Goal: Task Accomplishment & Management: Manage account settings

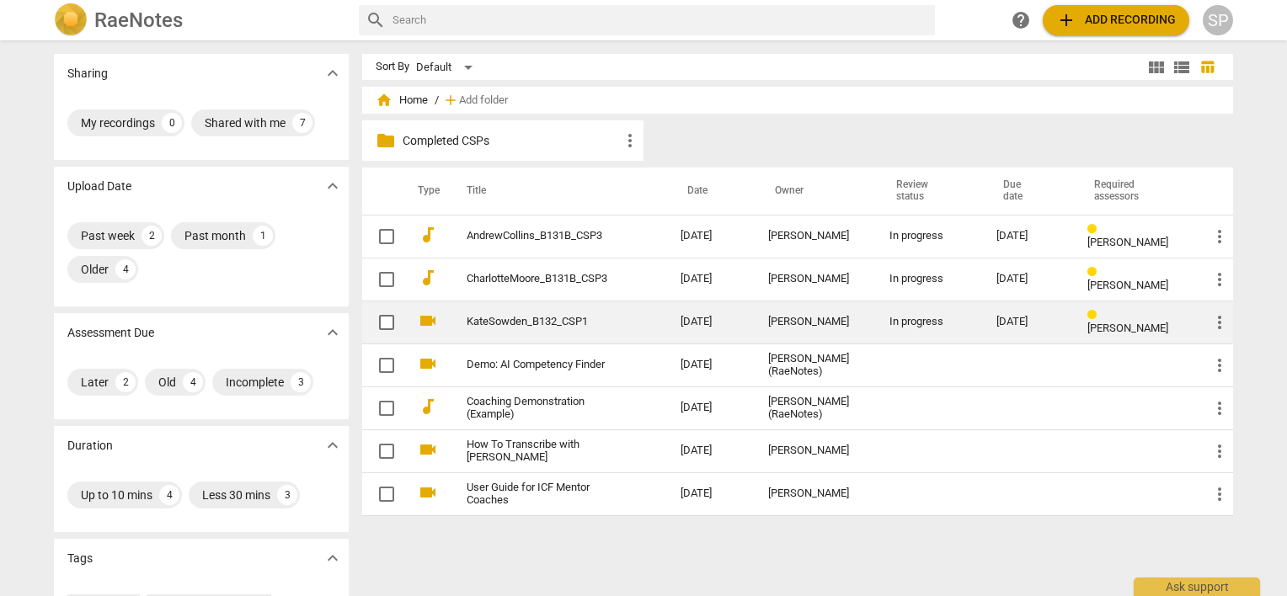
click at [521, 323] on link "KateSowden_B132_CSP1" at bounding box center [543, 322] width 153 height 13
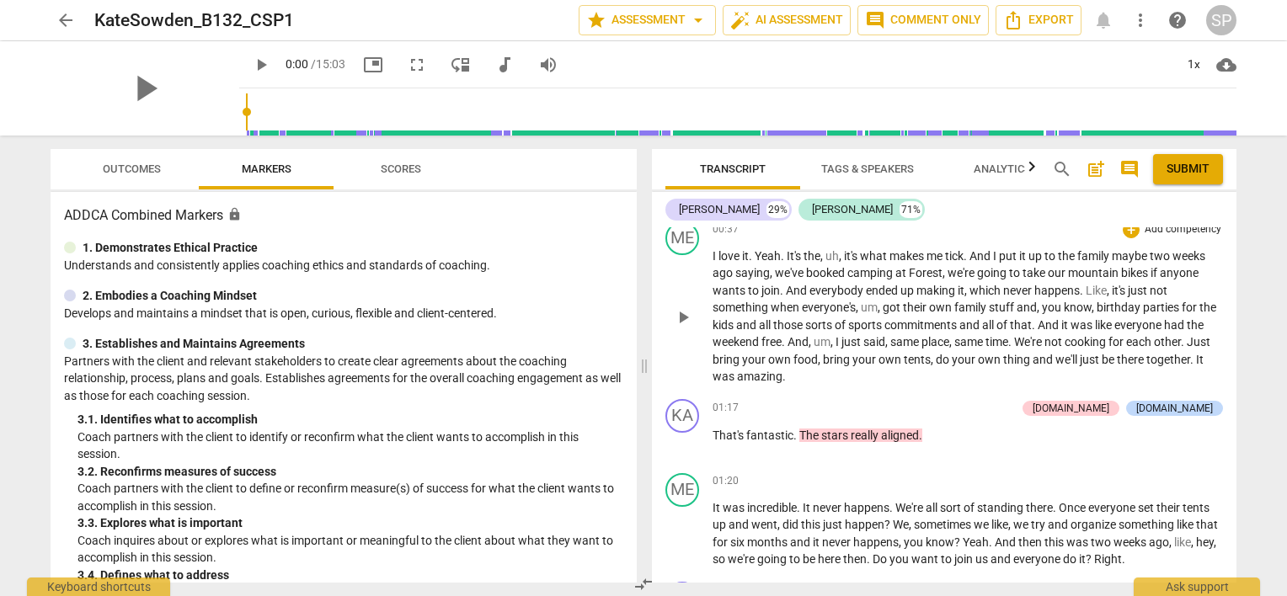
scroll to position [674, 0]
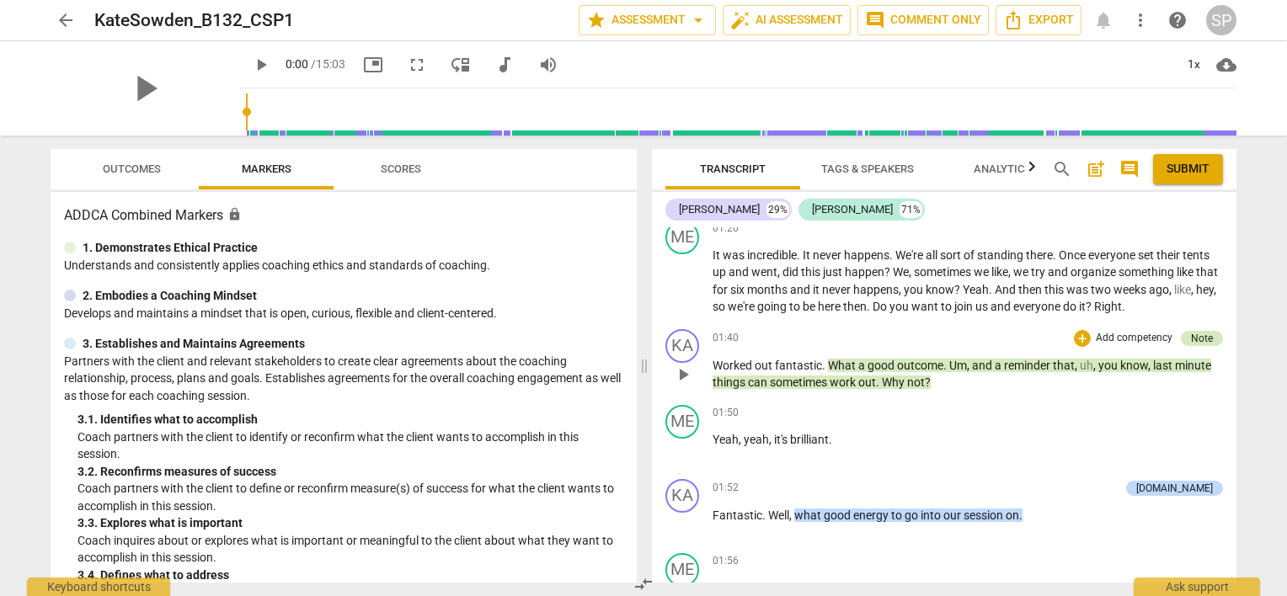
click at [1191, 331] on div "Note" at bounding box center [1202, 338] width 22 height 15
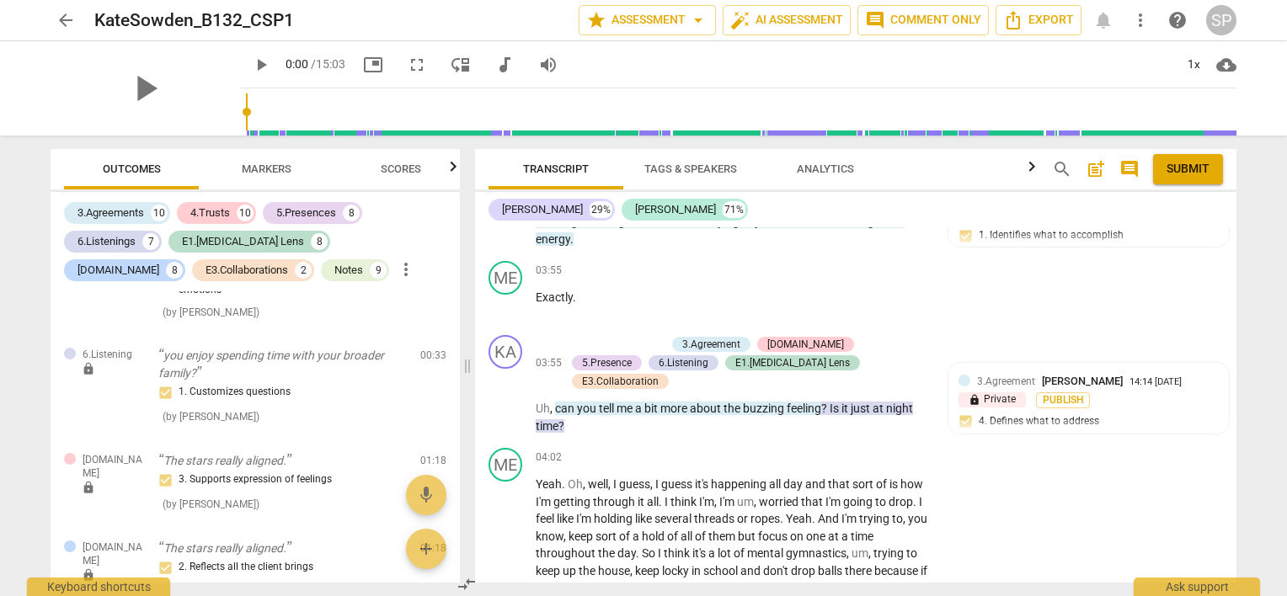
scroll to position [1660, 0]
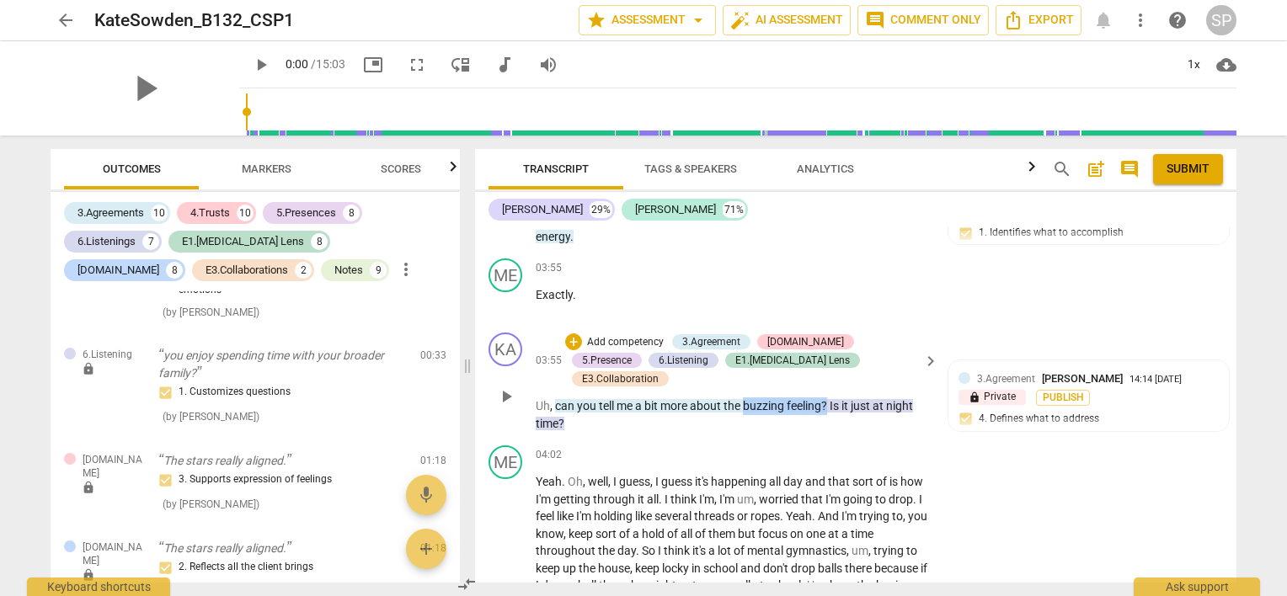
drag, startPoint x: 745, startPoint y: 382, endPoint x: 826, endPoint y: 383, distance: 81.7
click at [826, 398] on p "Uh , can you tell me a bit more about the buzzing feeling ? Is it just at night…" at bounding box center [733, 415] width 394 height 35
click at [568, 339] on div "+" at bounding box center [573, 342] width 17 height 17
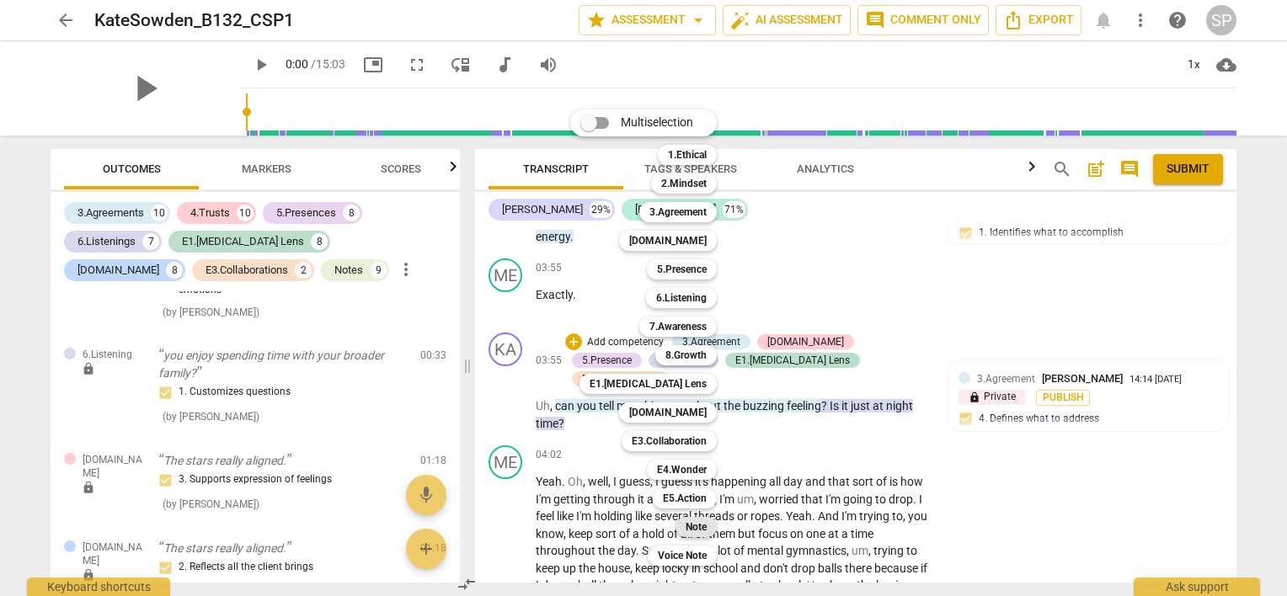
click at [705, 521] on b "Note" at bounding box center [696, 527] width 21 height 20
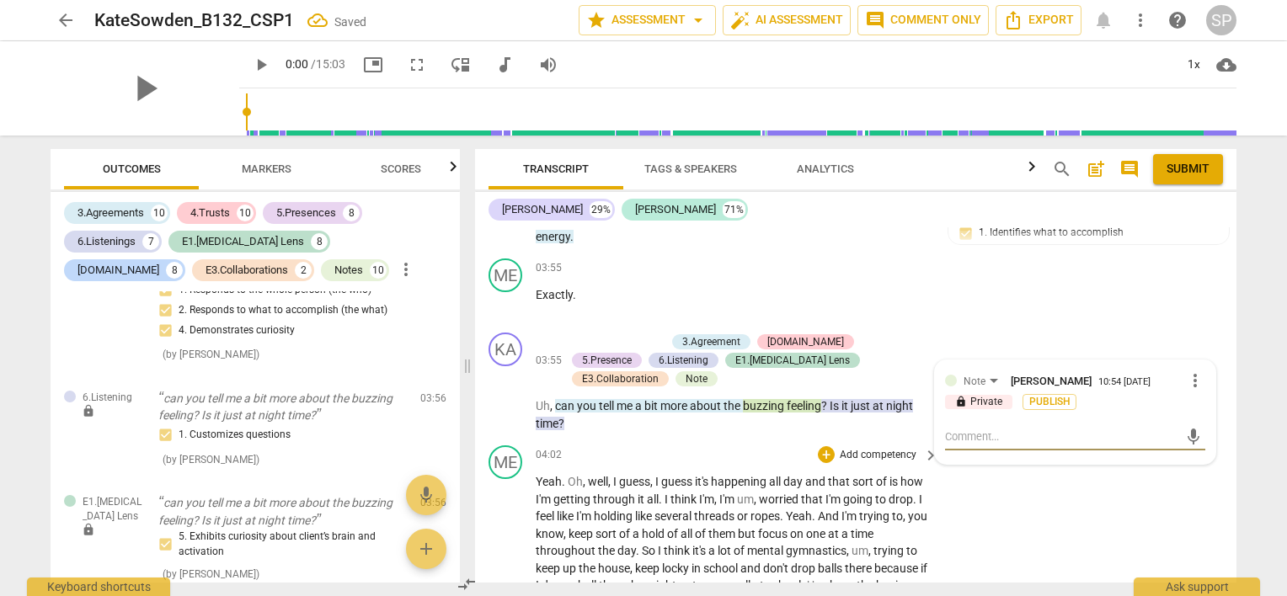
scroll to position [3573, 0]
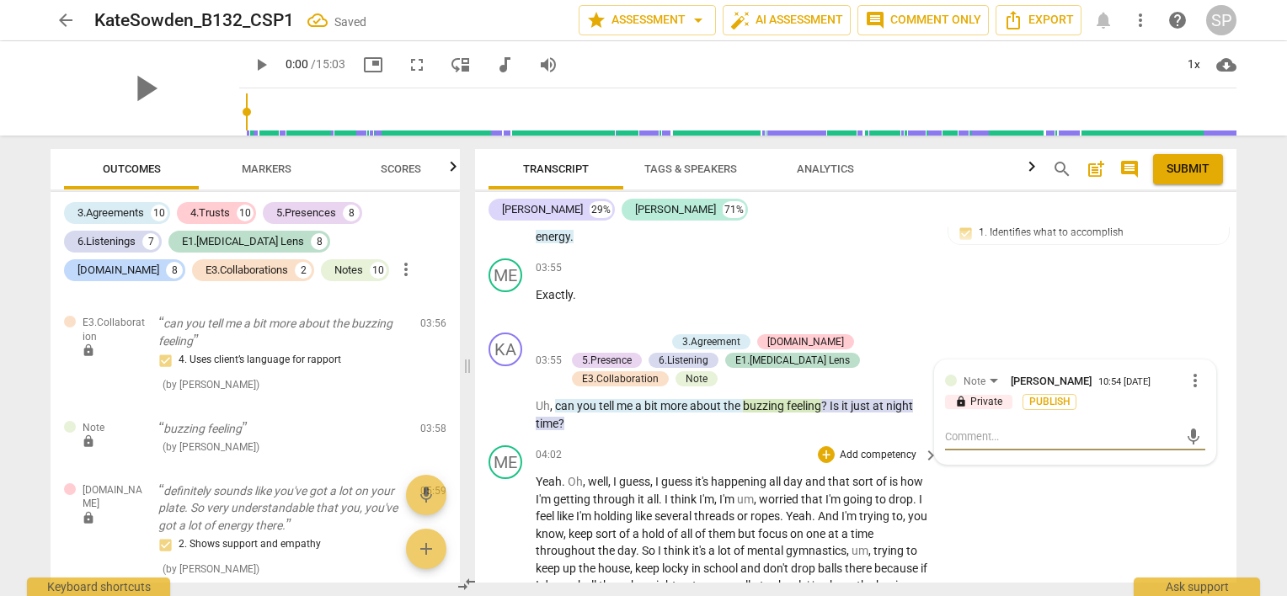
type textarea "N"
type textarea "Ni"
type textarea "Nic"
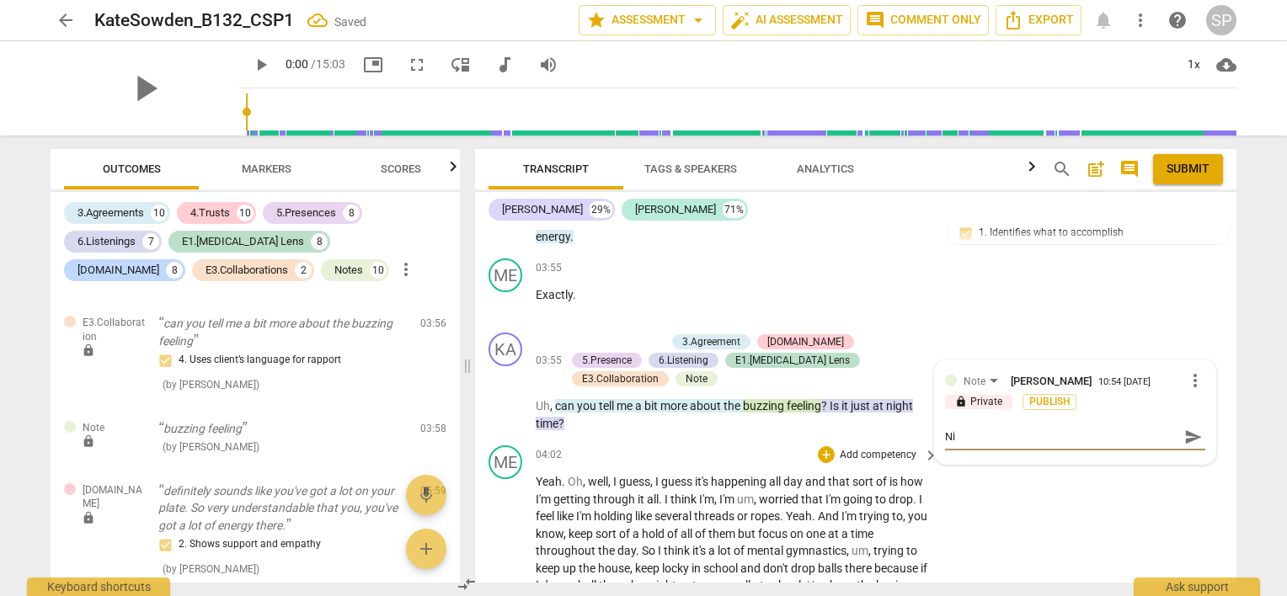
type textarea "Nic"
type textarea "Nice"
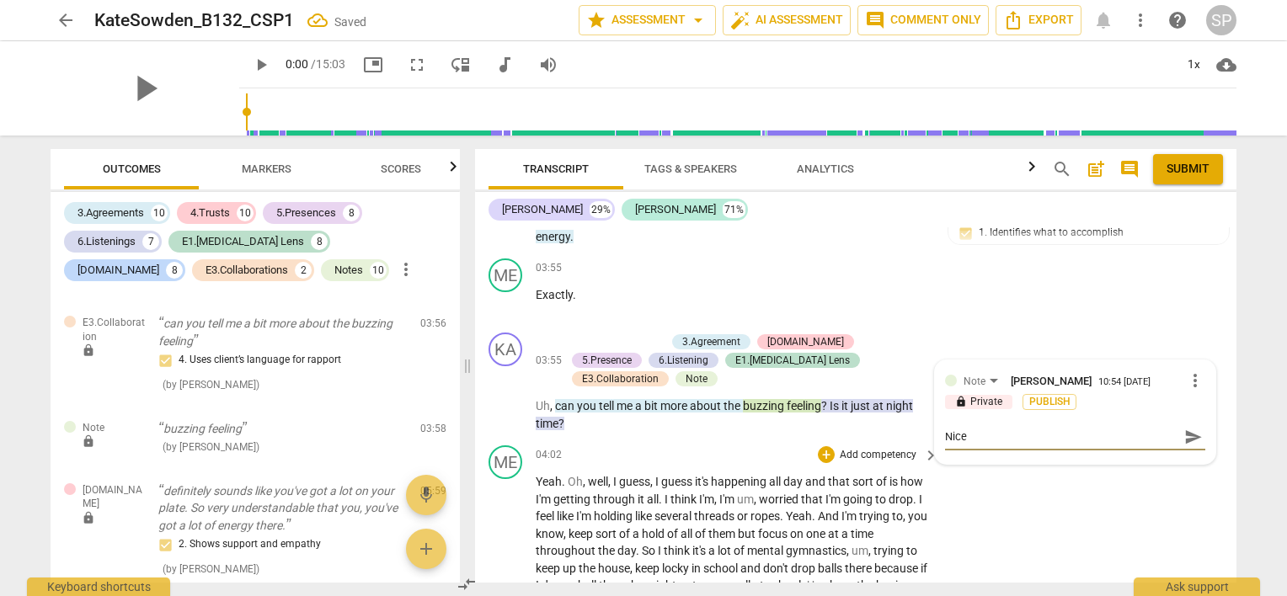
type textarea "Nice u"
type textarea "Nice us"
type textarea "Nice use"
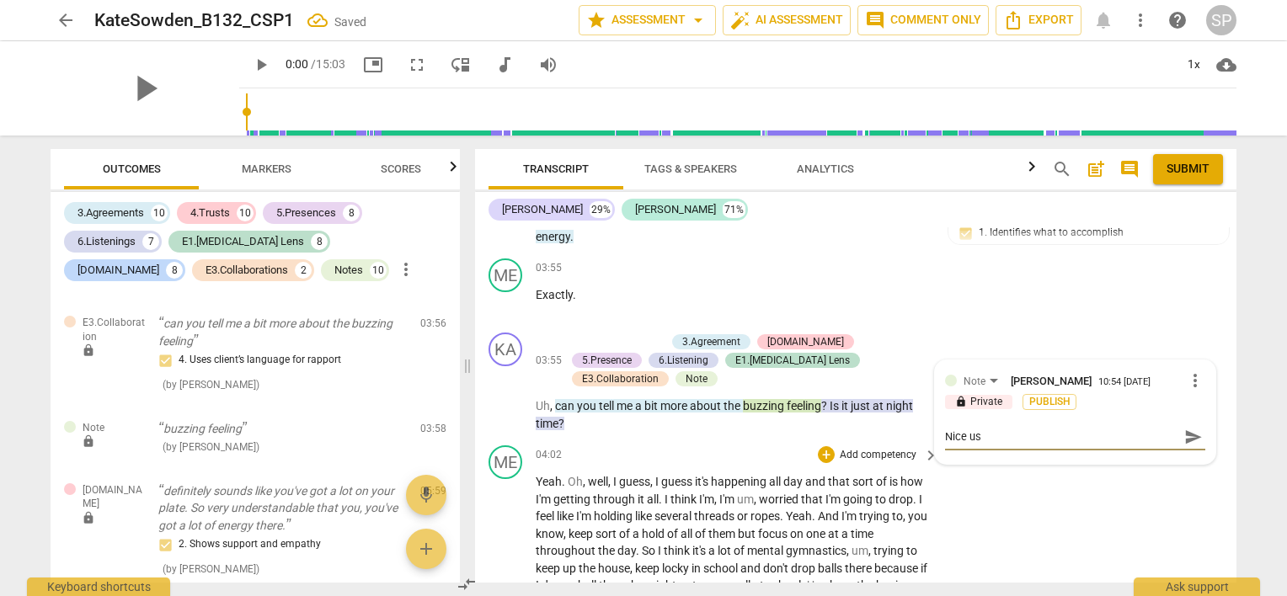
type textarea "Nice use"
type textarea "Nice use o"
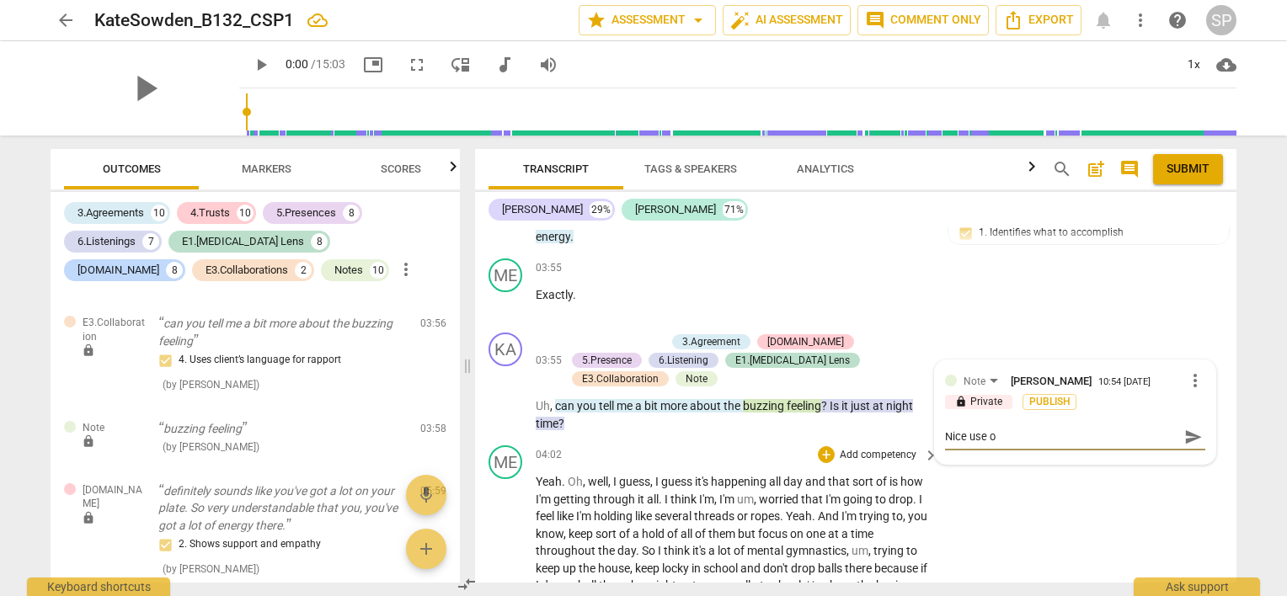
type textarea "Nice use of"
type textarea "Nice use of h"
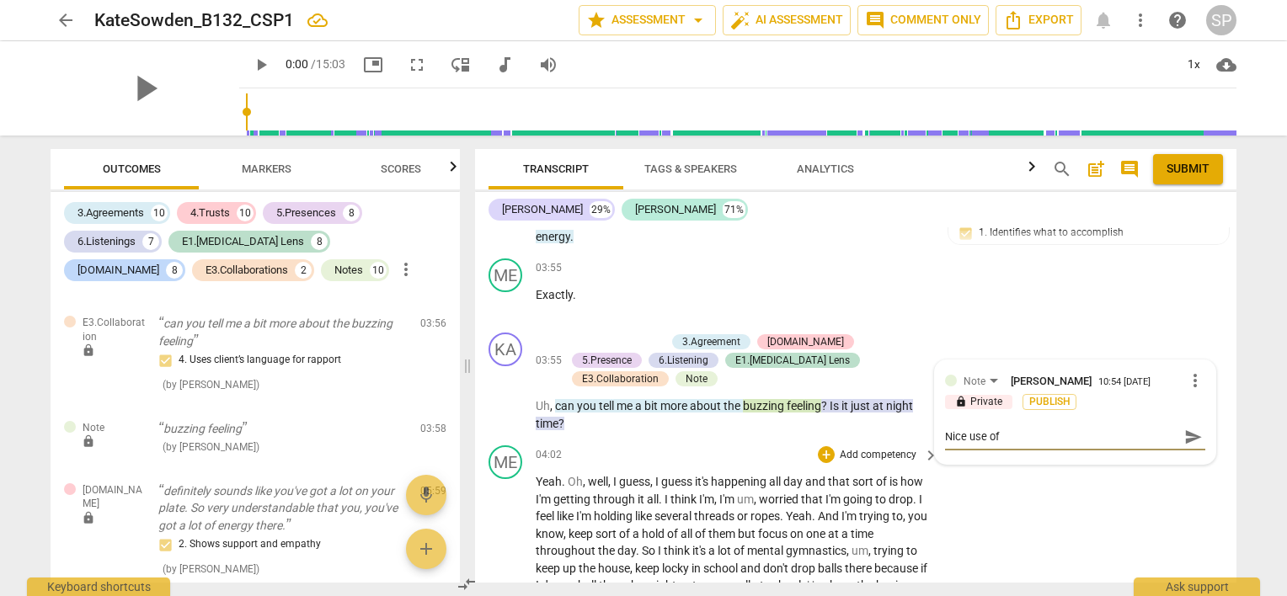
type textarea "Nice use of h"
type textarea "Nice use of he"
type textarea "Nice use of her"
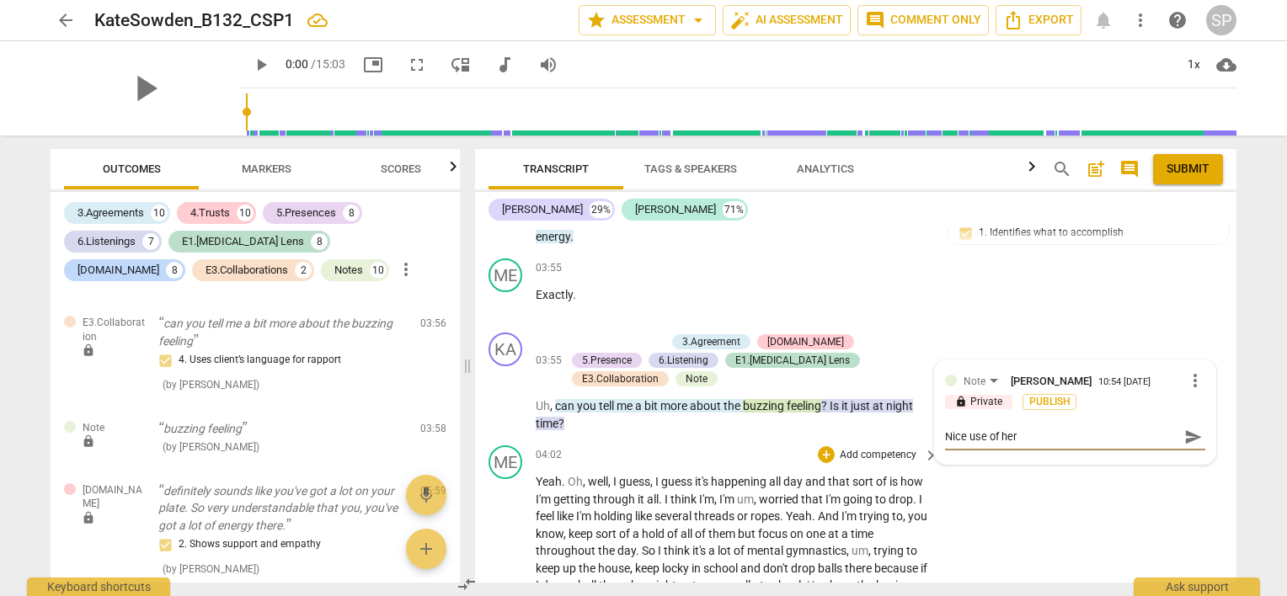
type textarea "Nice use of her l"
type textarea "Nice use of her la"
type textarea "Nice use of her lan"
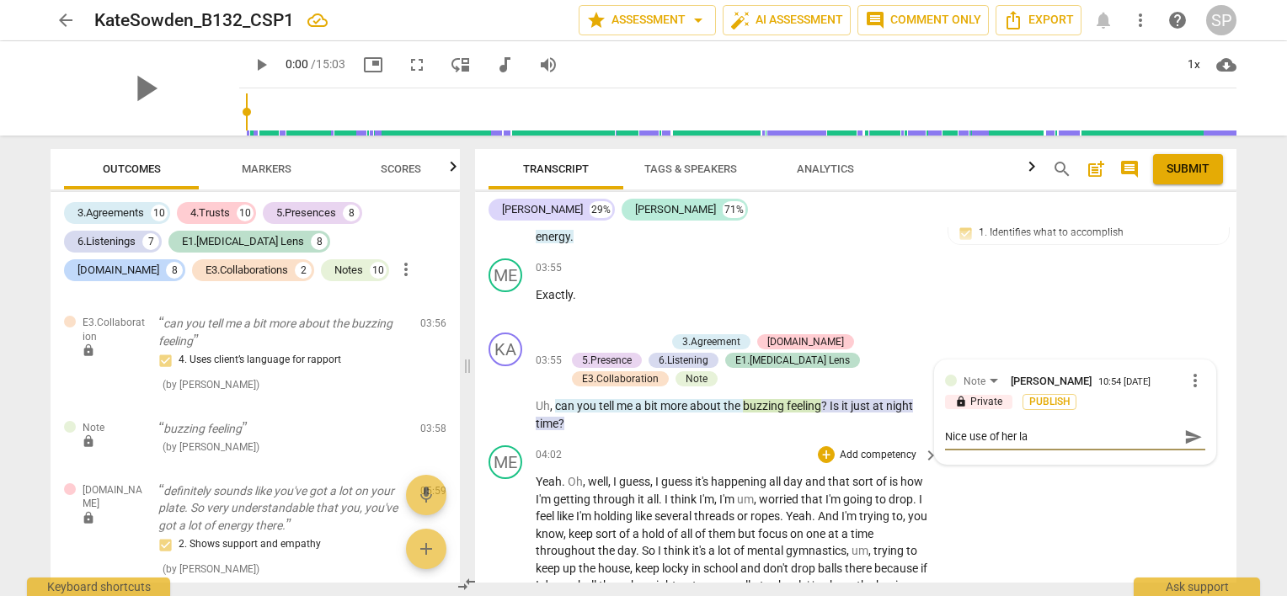
type textarea "Nice use of her lan"
type textarea "Nice use of her lang"
type textarea "Nice use of her langu"
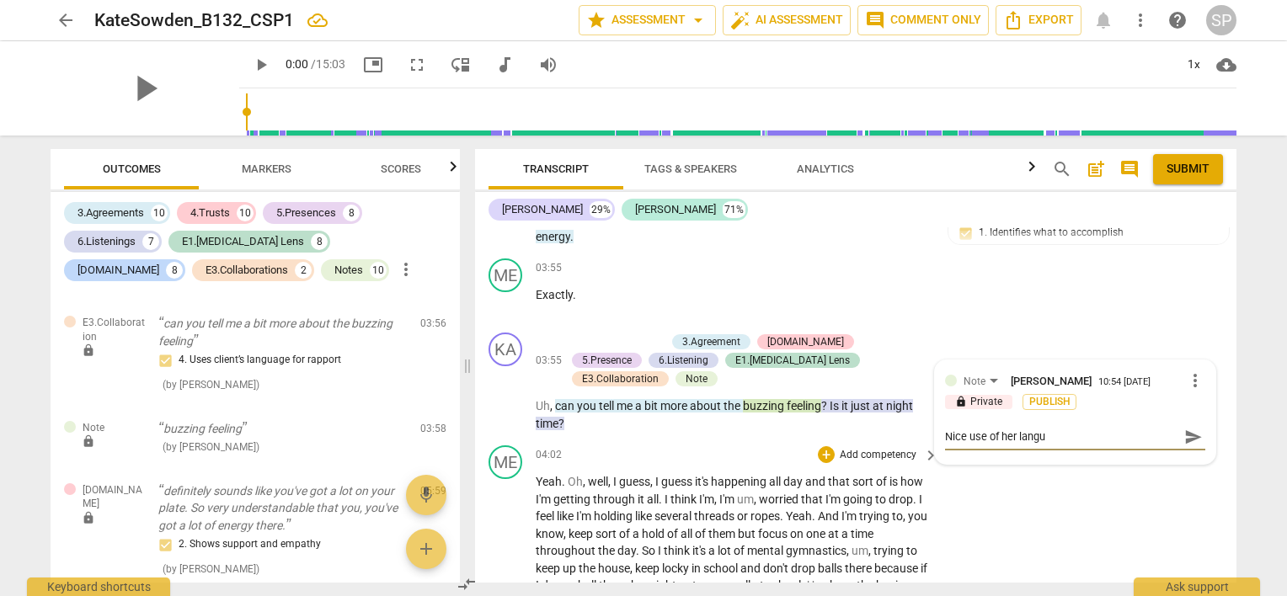
type textarea "Nice use of her langua"
type textarea "Nice use of her languag"
type textarea "Nice use of her language"
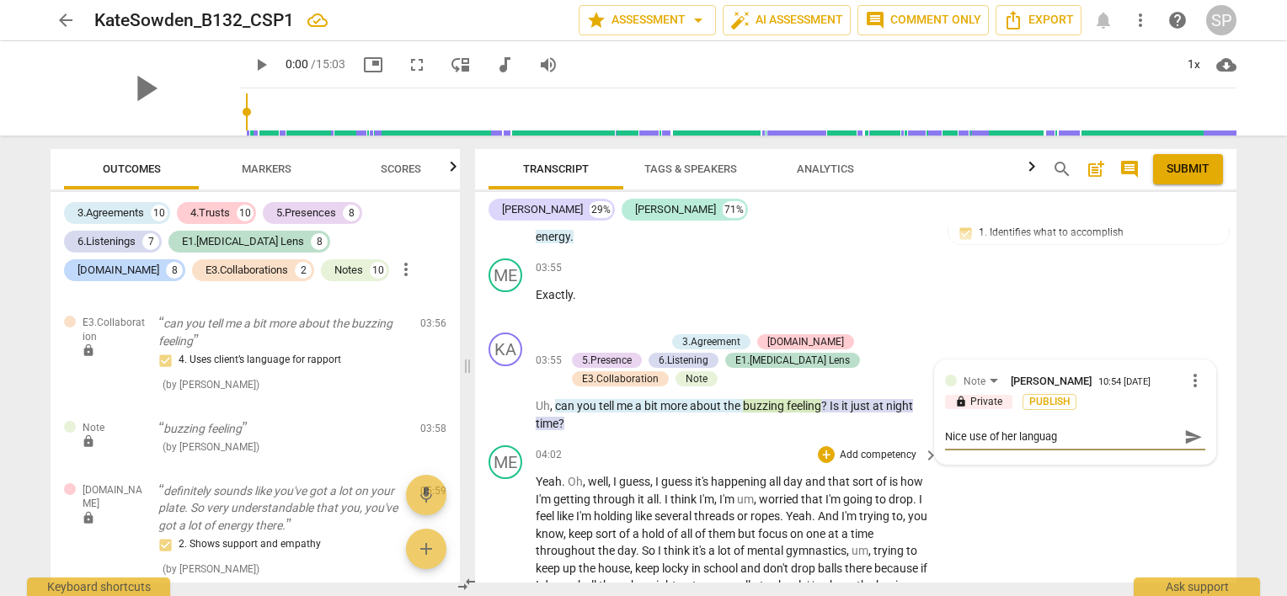
type textarea "Nice use of her language"
type textarea "Nice use of her language."
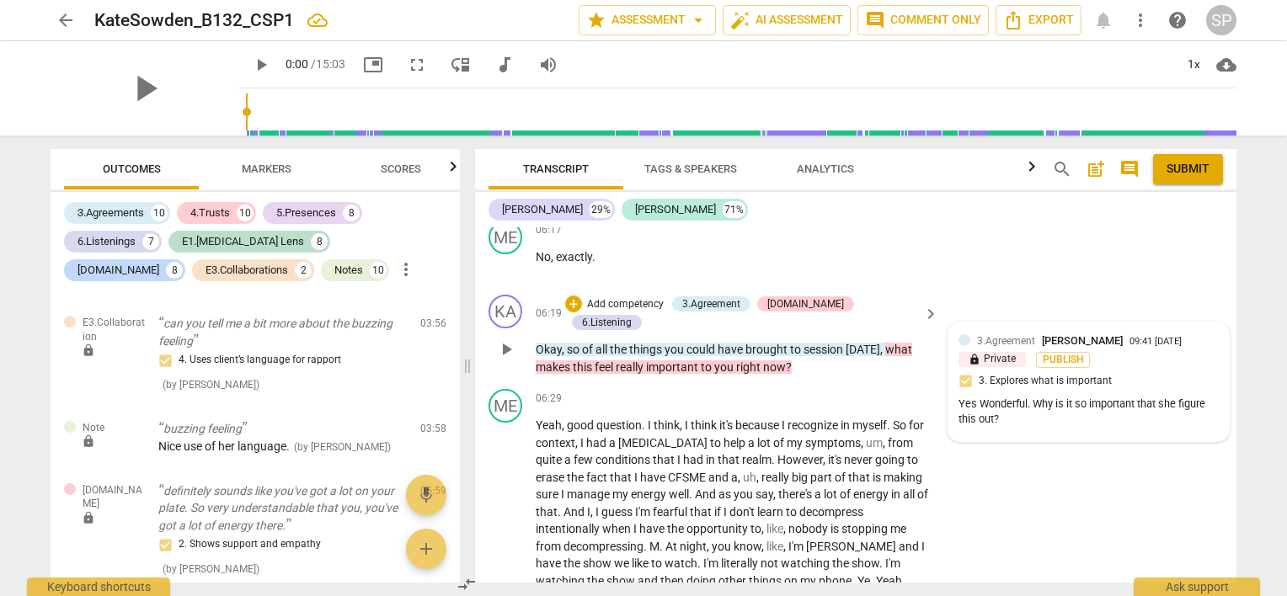
scroll to position [2840, 0]
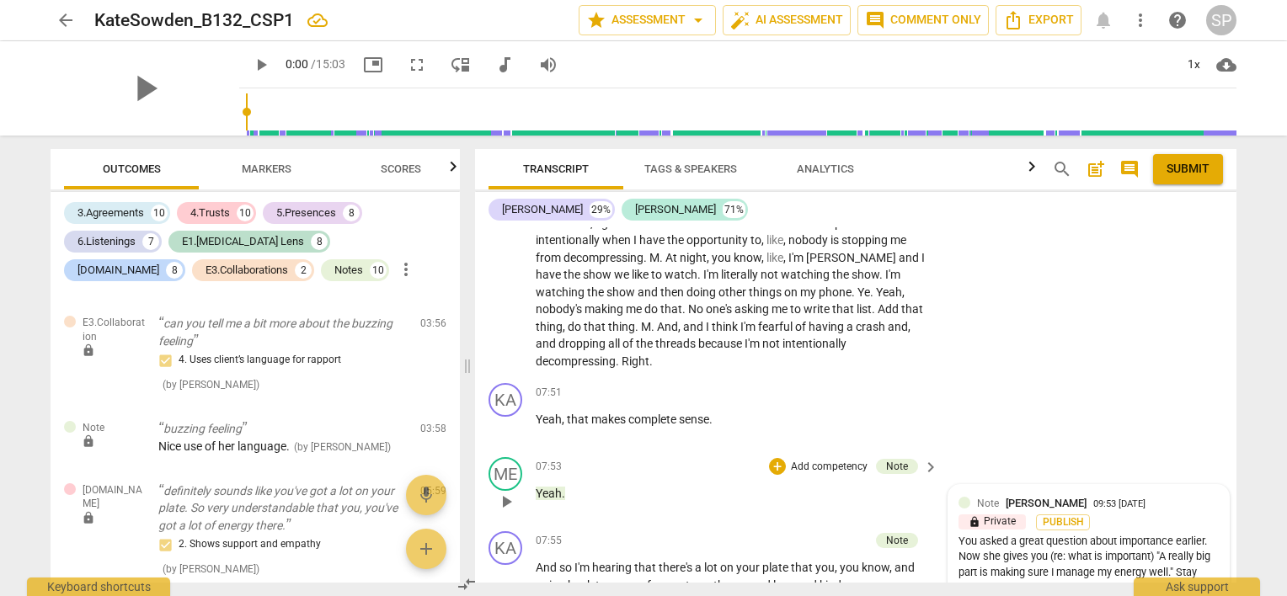
click at [1000, 495] on div "Note [PERSON_NAME]" at bounding box center [1035, 503] width 116 height 16
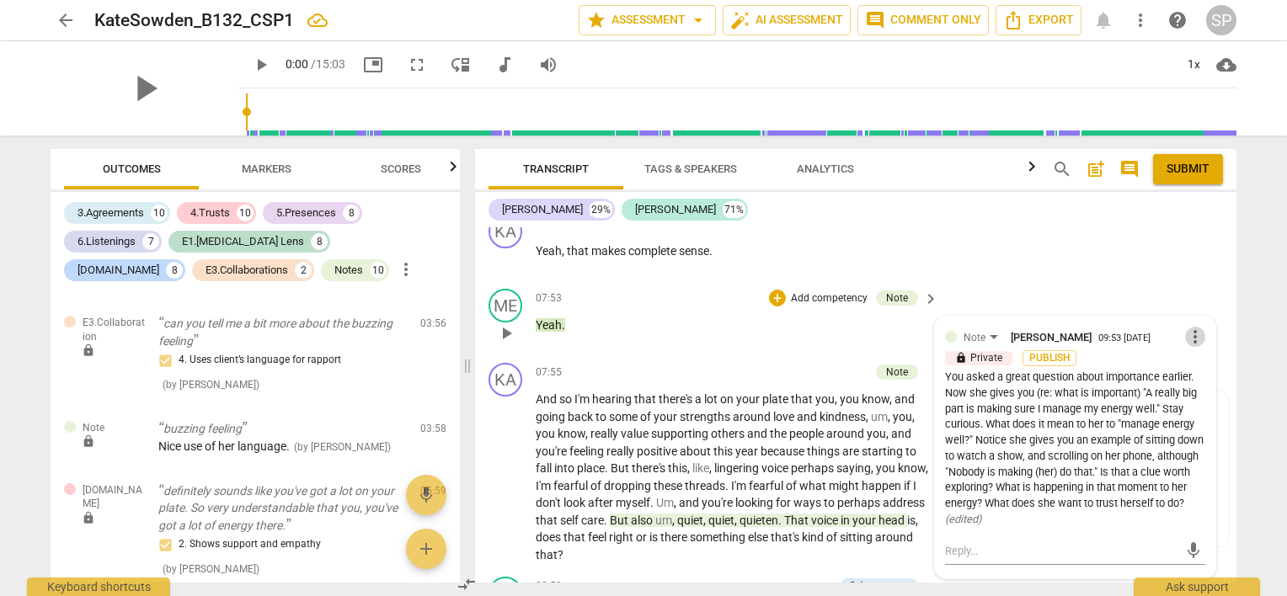
click at [1186, 327] on span "more_vert" at bounding box center [1195, 337] width 20 height 20
click at [1200, 259] on li "Edit" at bounding box center [1209, 258] width 58 height 32
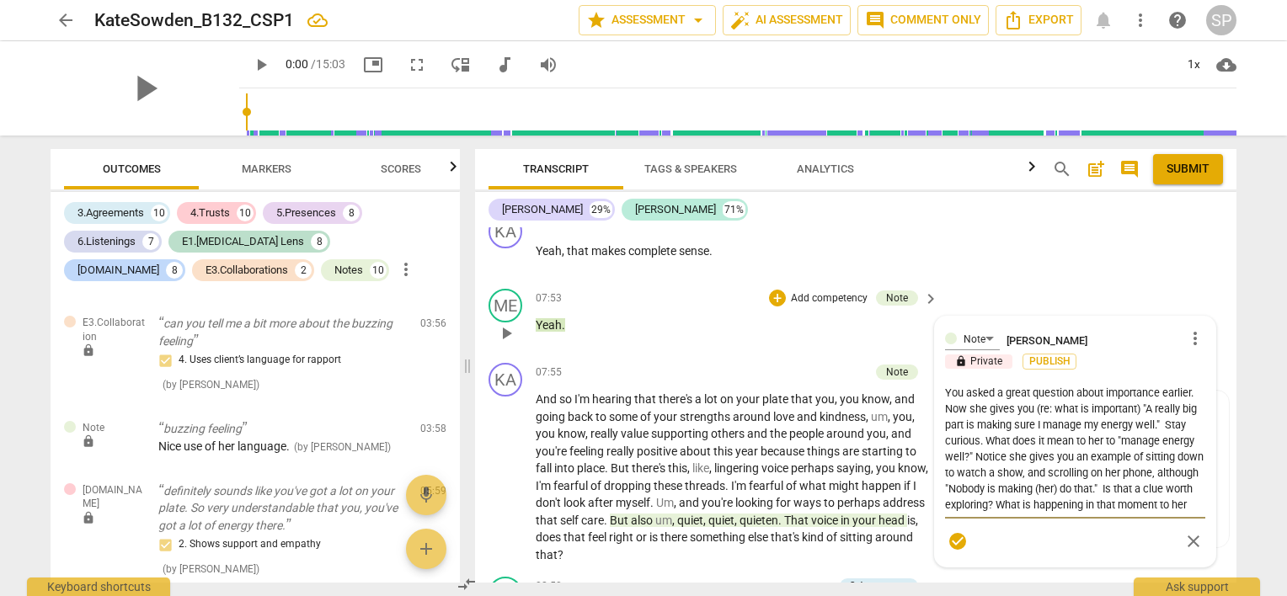
click at [1152, 385] on textarea "You asked a great question about importance earlier. Now she gives you (re: wha…" at bounding box center [1075, 449] width 260 height 128
type textarea "You asked a great question about importance earlier. Now she gives you (re: wha…"
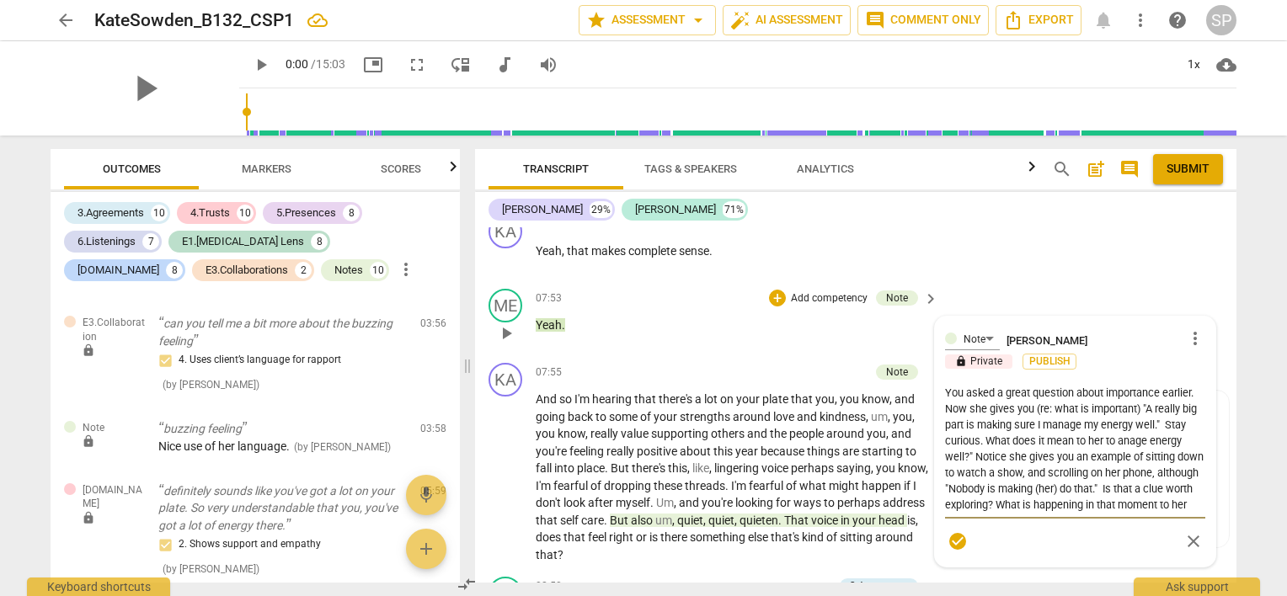
type textarea "You asked a great question about importance earlier. Now she gives you (re: wha…"
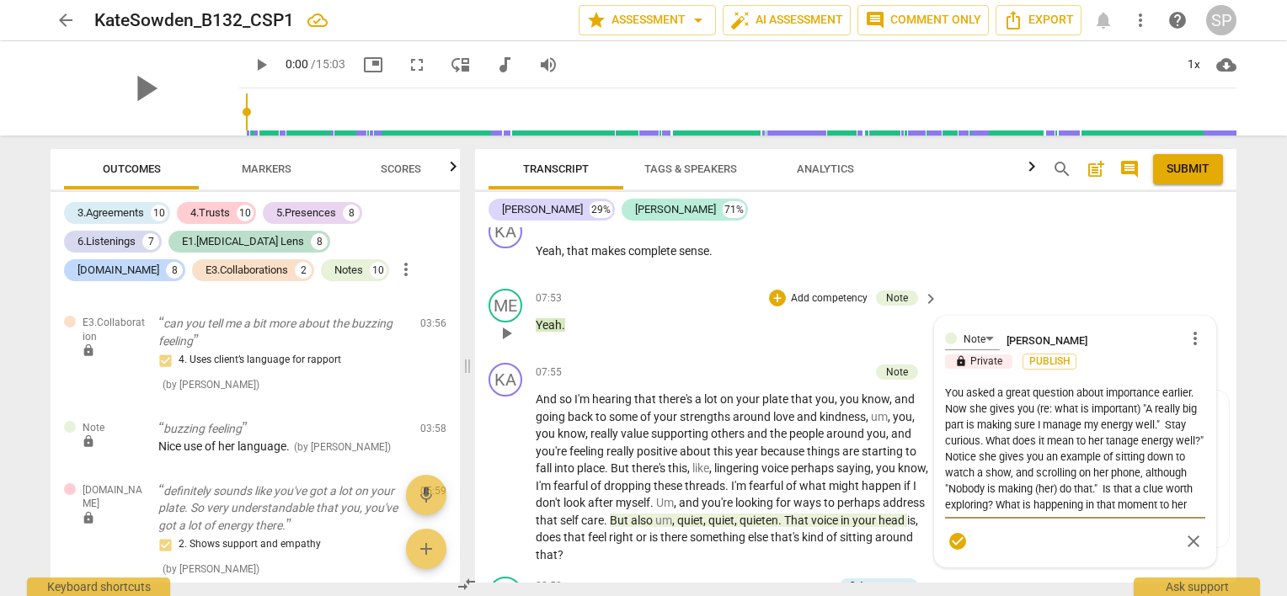
type textarea "You asked a great question about importance earlier. Now she gives you (re: wha…"
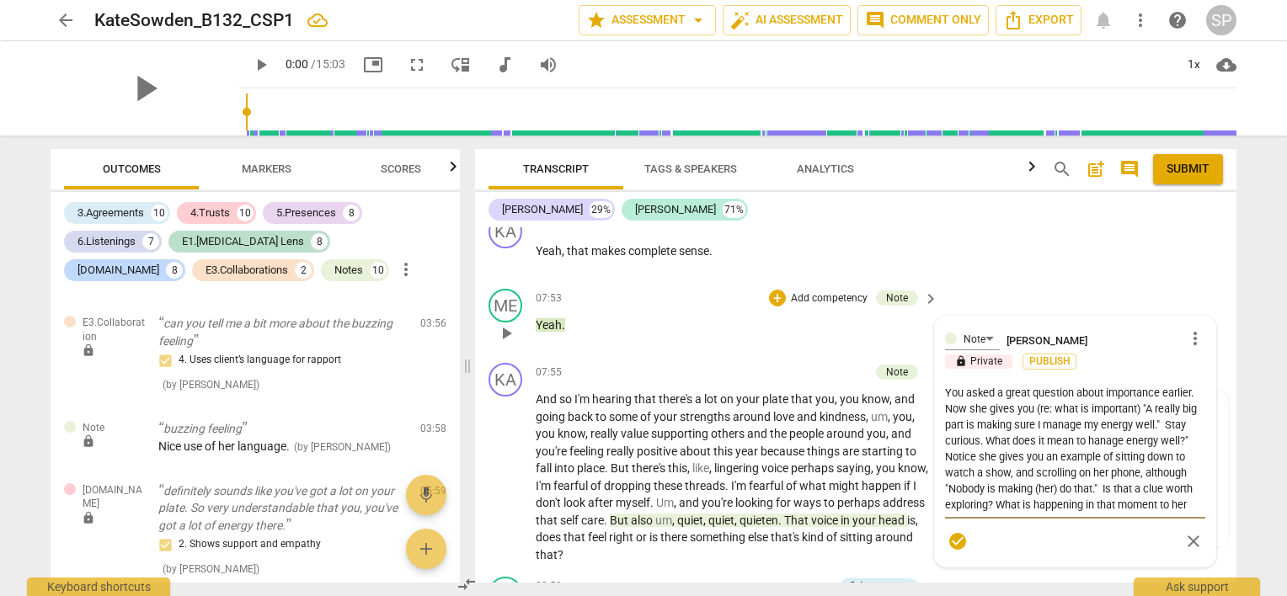
type textarea "You asked a great question about importance earlier. Now she gives you (re: wha…"
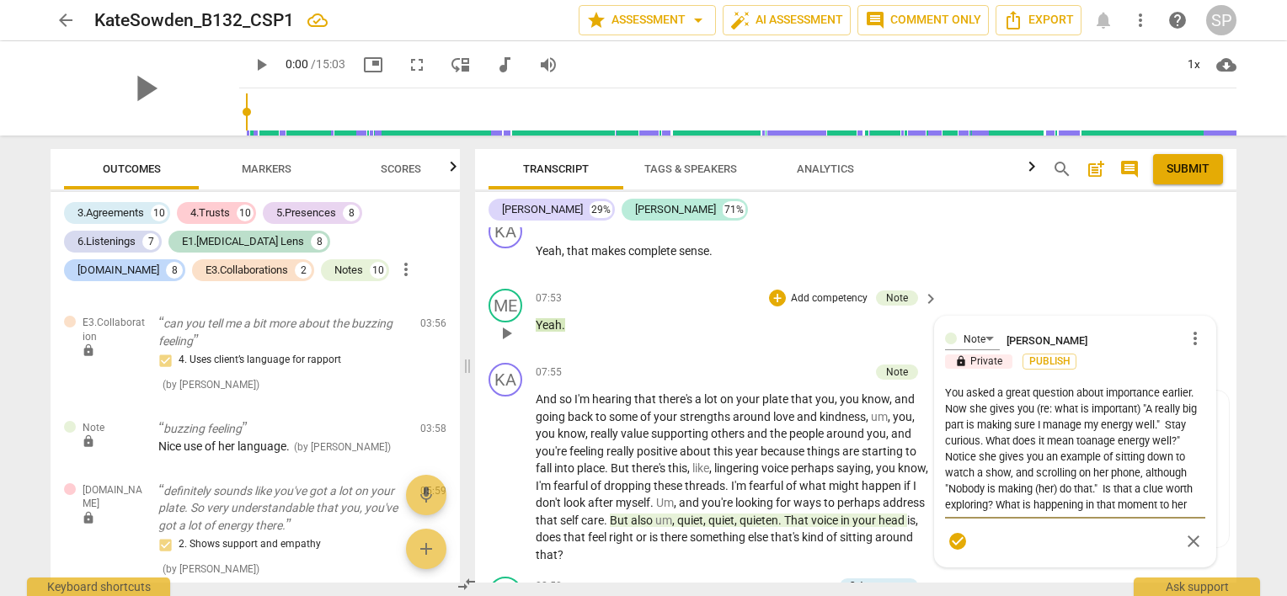
type textarea "You asked a great question about importance earlier. Now she gives you (re: wha…"
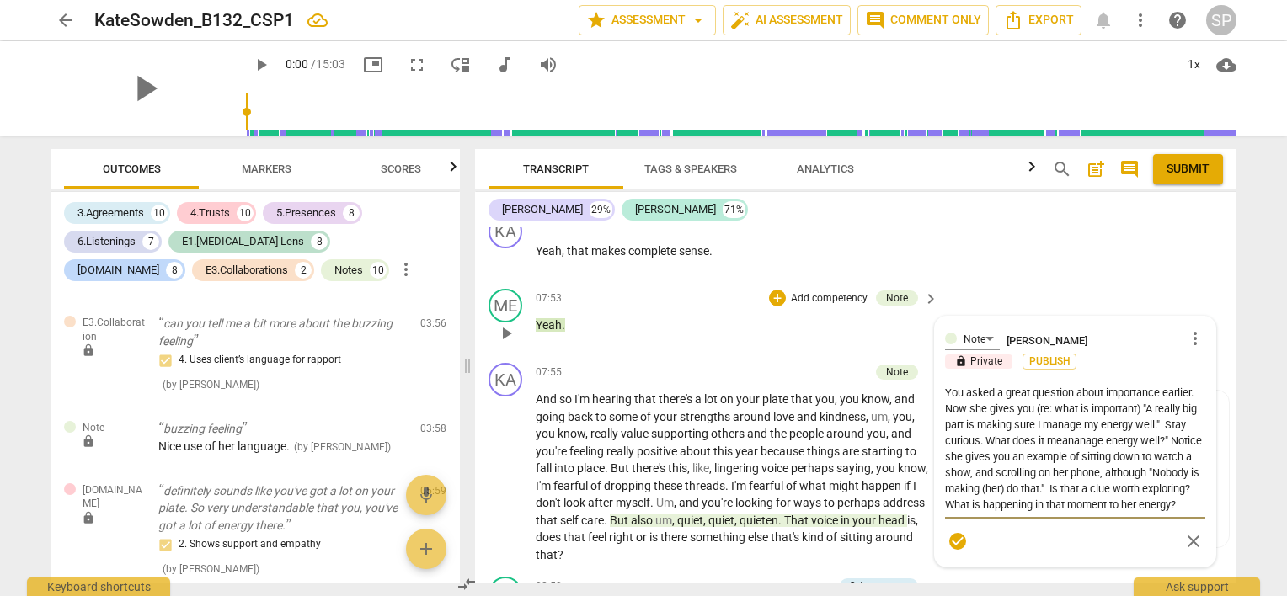
type textarea "You asked a great question about importance earlier. Now she gives you (re: wha…"
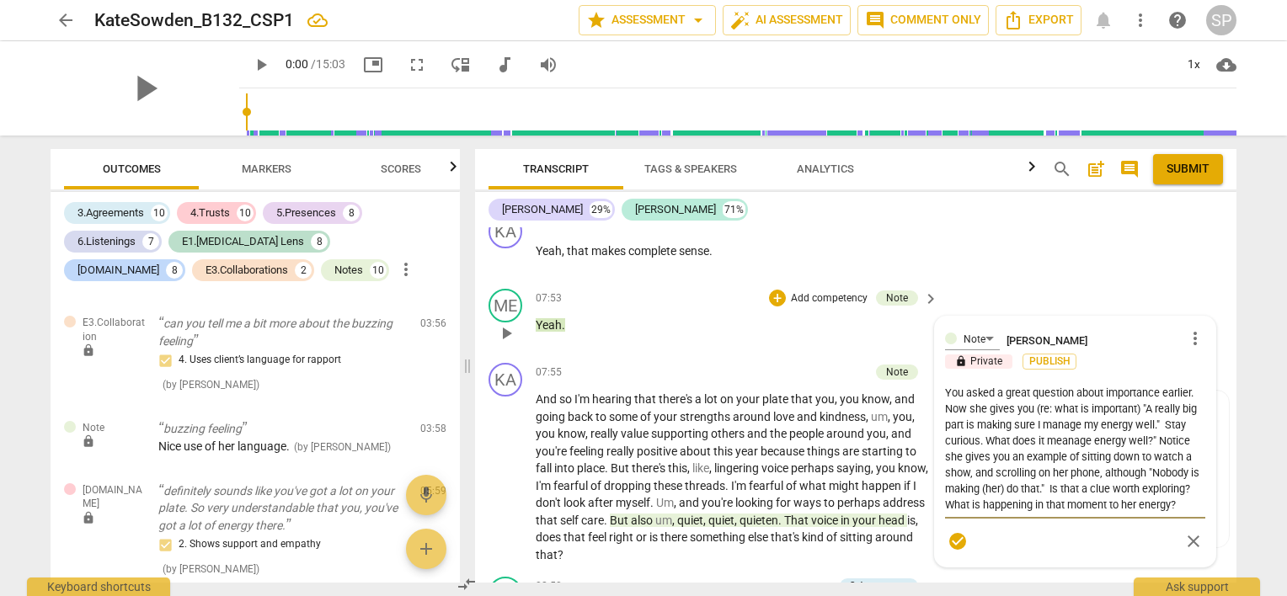
type textarea "You asked a great question about importance earlier. Now she gives you (re: wha…"
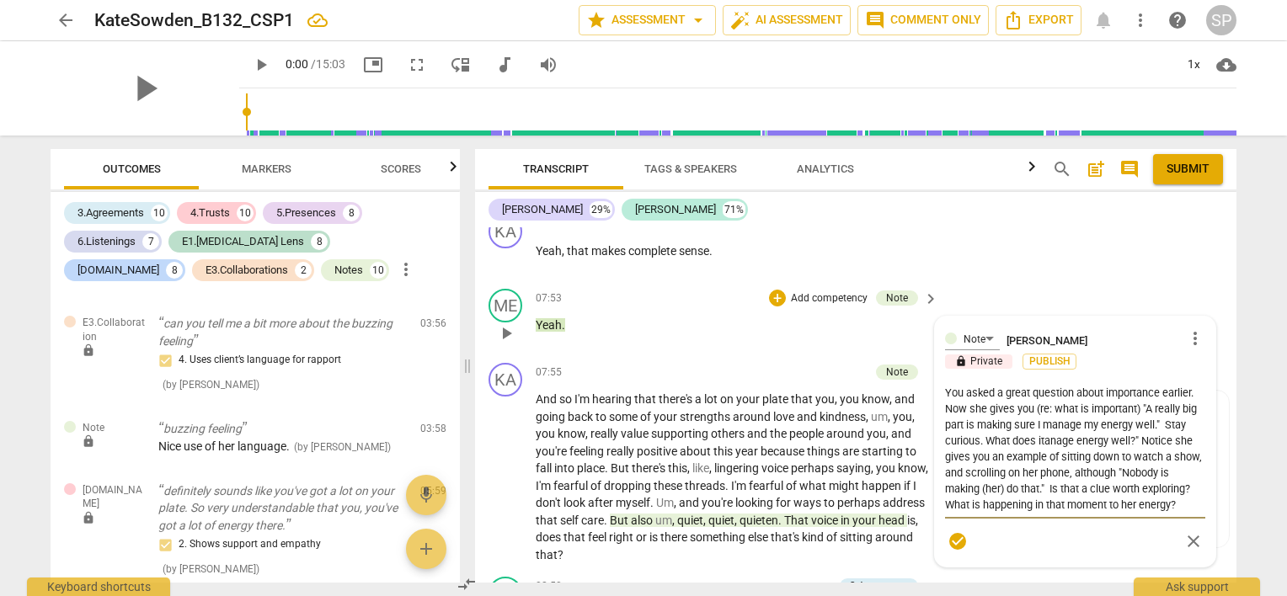
type textarea "You asked a great question about importance earlier. Now she gives you (re: wha…"
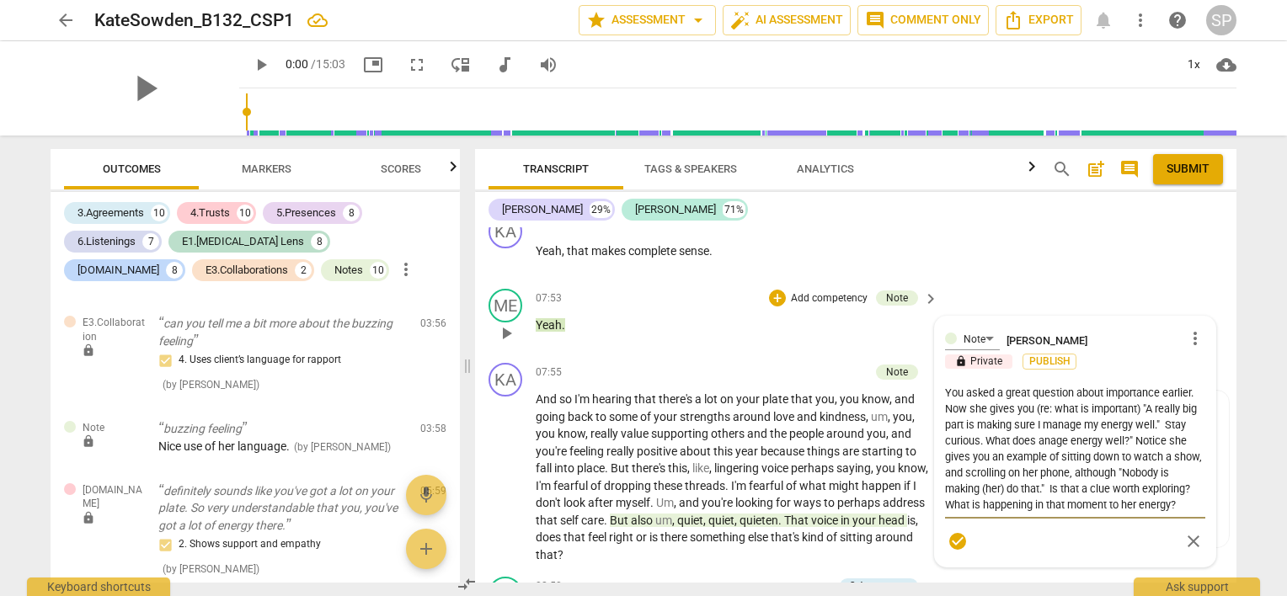
type textarea "You asked a great question about importance earlier. Now she gives you (re: wha…"
click at [1162, 385] on textarea "You asked a great question about importance earlier. Now she gives you (re: wha…" at bounding box center [1075, 449] width 260 height 128
type textarea "You asked a great question about importance earlier. Now she gives you (re: wha…"
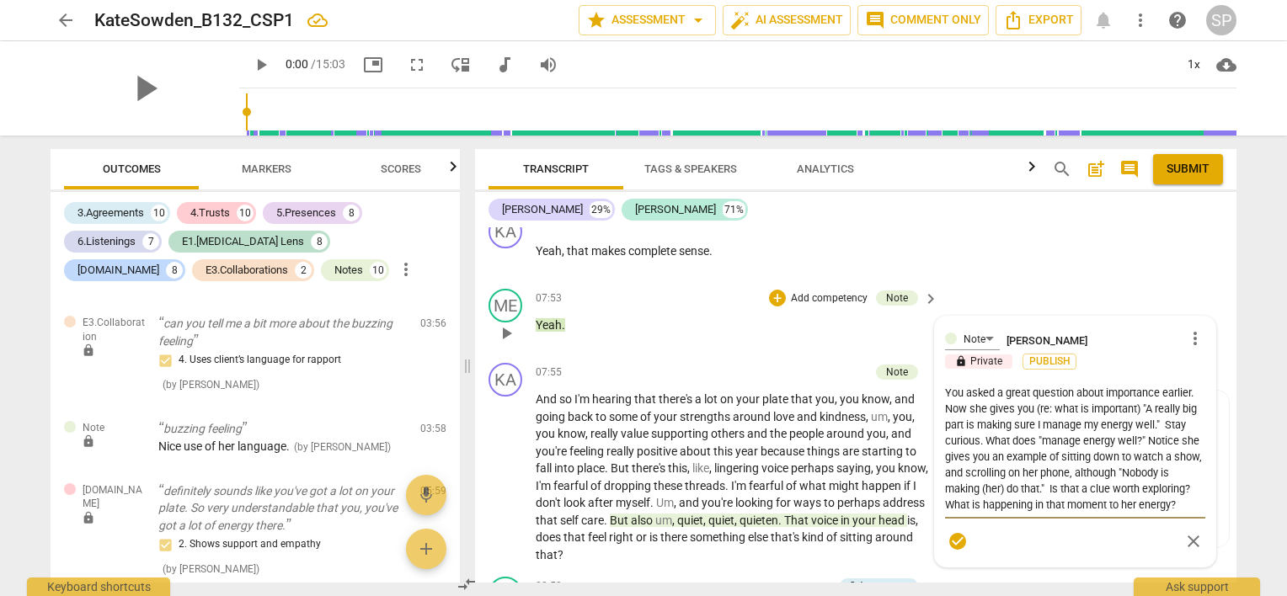
type textarea "You asked a great question about importance earlier. Now she gives you (re: wha…"
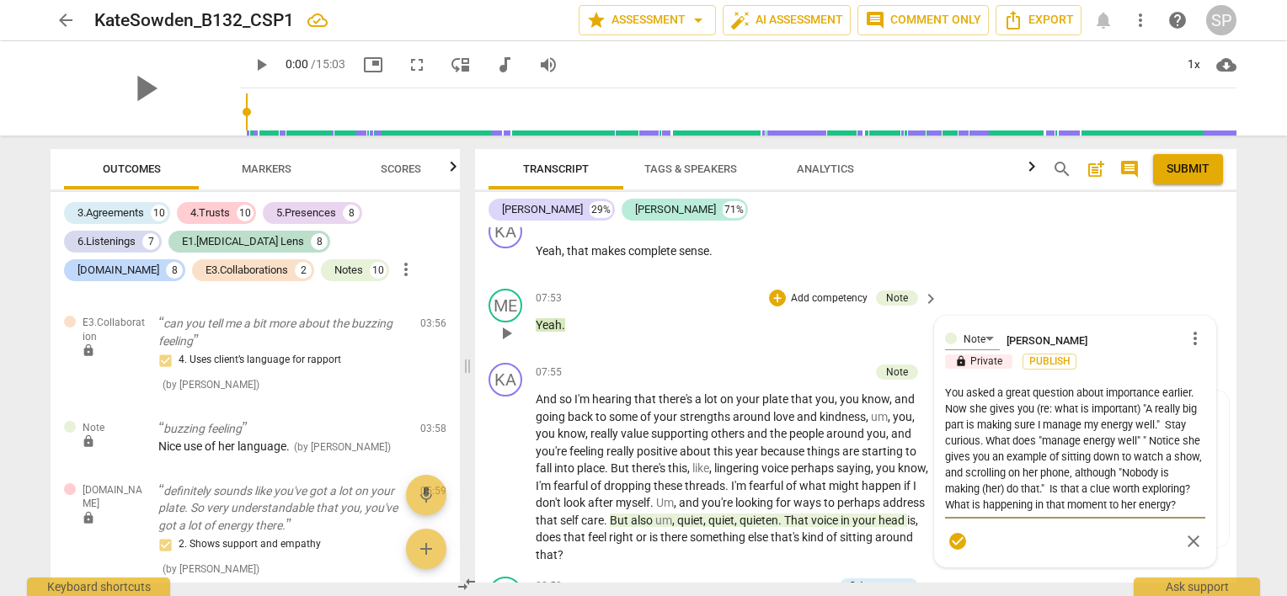
type textarea "You asked a great question about importance earlier. Now she gives you (re: wha…"
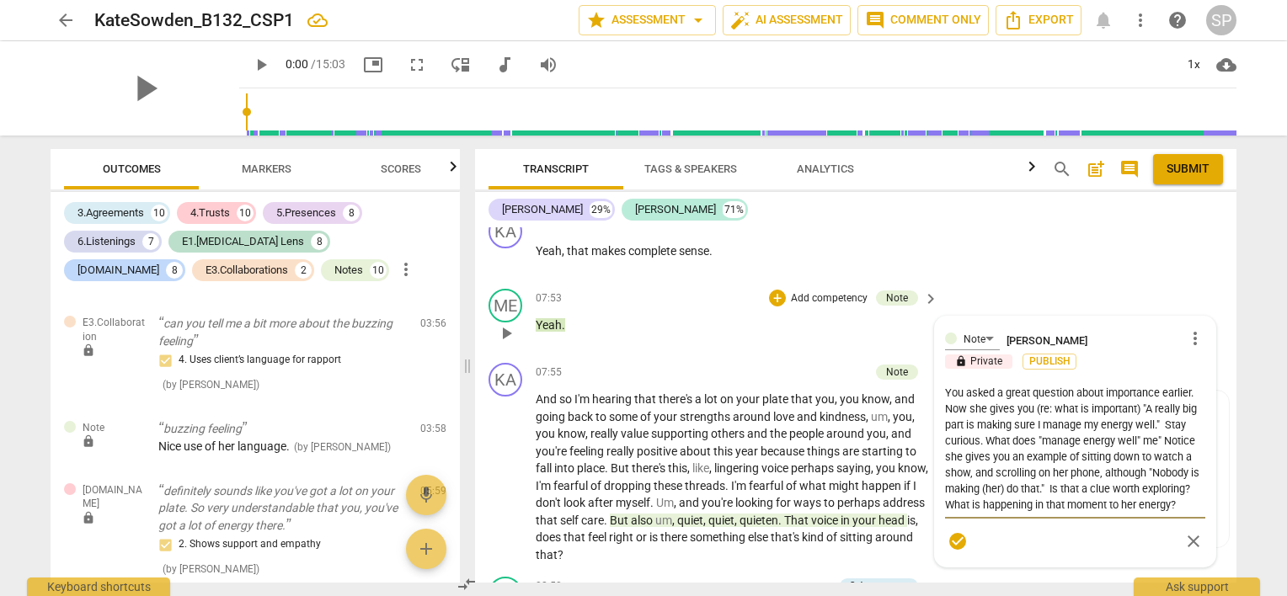
type textarea "You asked a great question about importance earlier. Now she gives you (re: wha…"
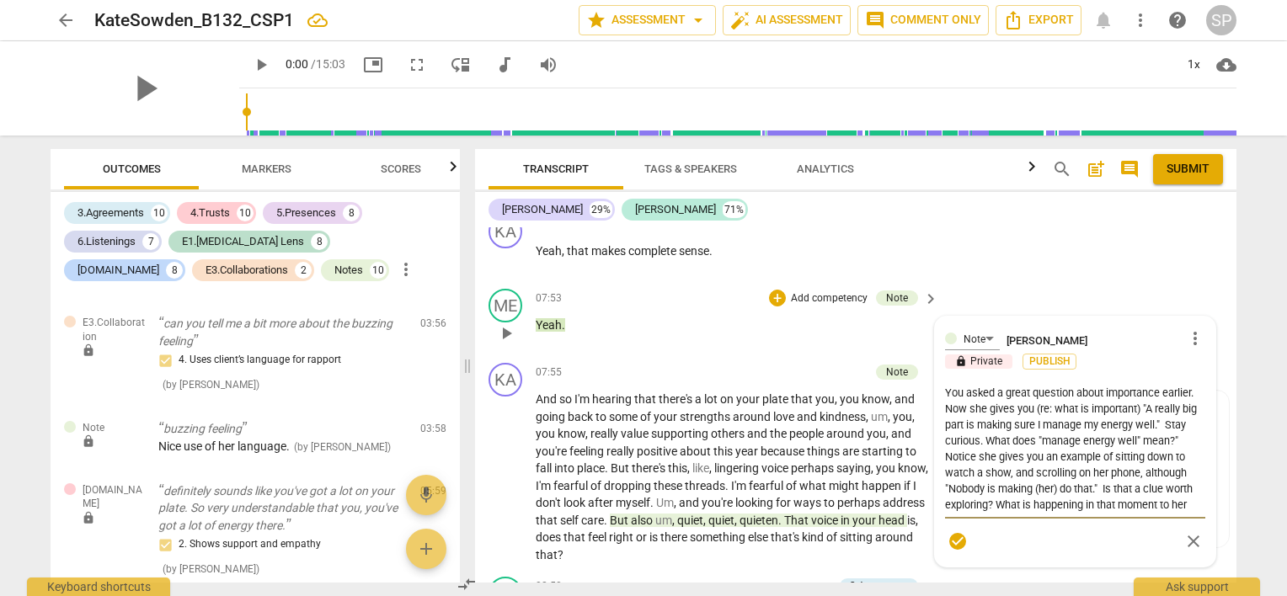
type textarea "You asked a great question about importance earlier. Now she gives you (re: wha…"
click at [1146, 385] on textarea "You asked a great question about importance earlier. Now she gives you (re: wha…" at bounding box center [1075, 449] width 260 height 128
type textarea "You asked a great question about importance earlier. Now she gives you (re: wha…"
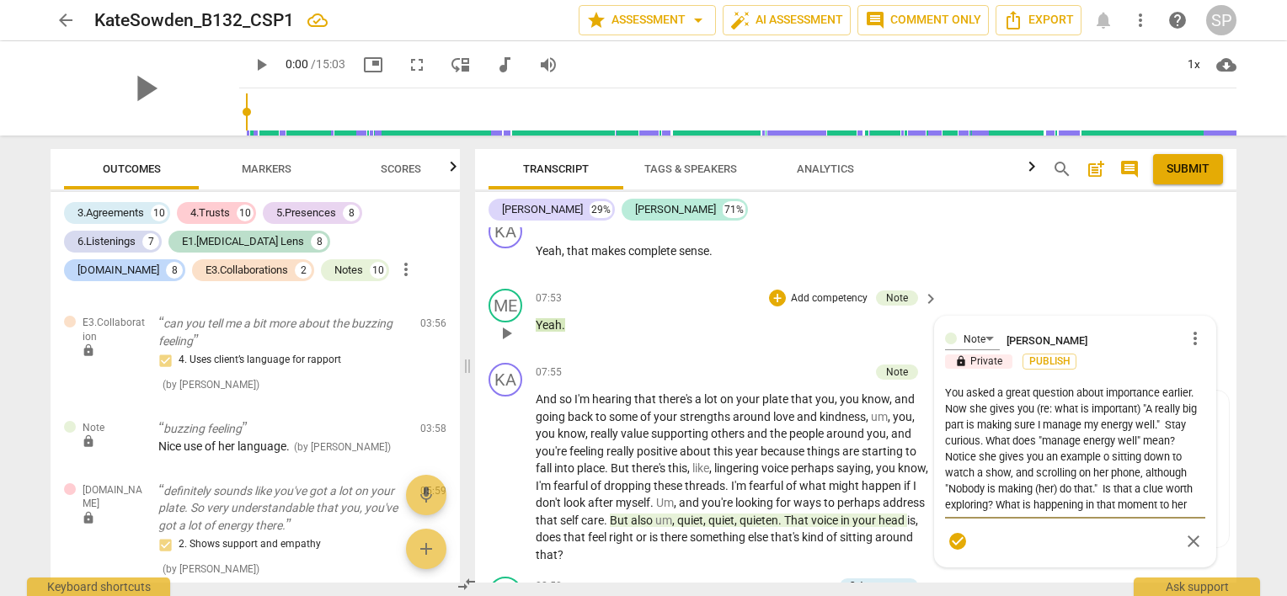
type textarea "You asked a great question about importance earlier. Now she gives you (re: wha…"
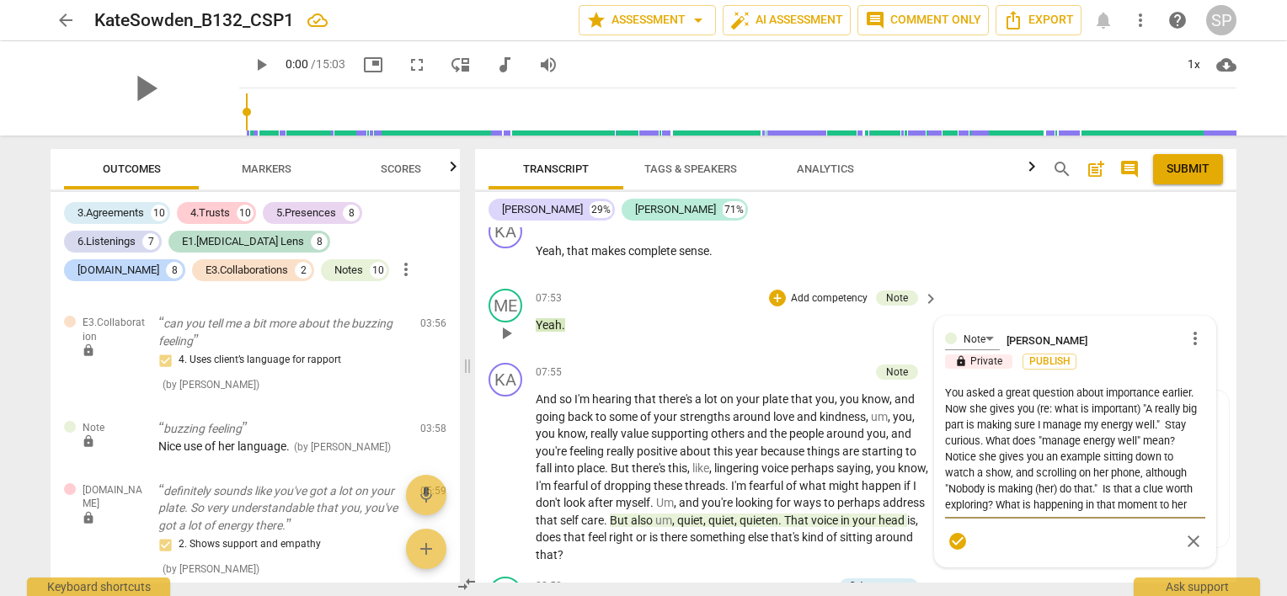
type textarea "You asked a great question about importance earlier. Now she gives you (re: wha…"
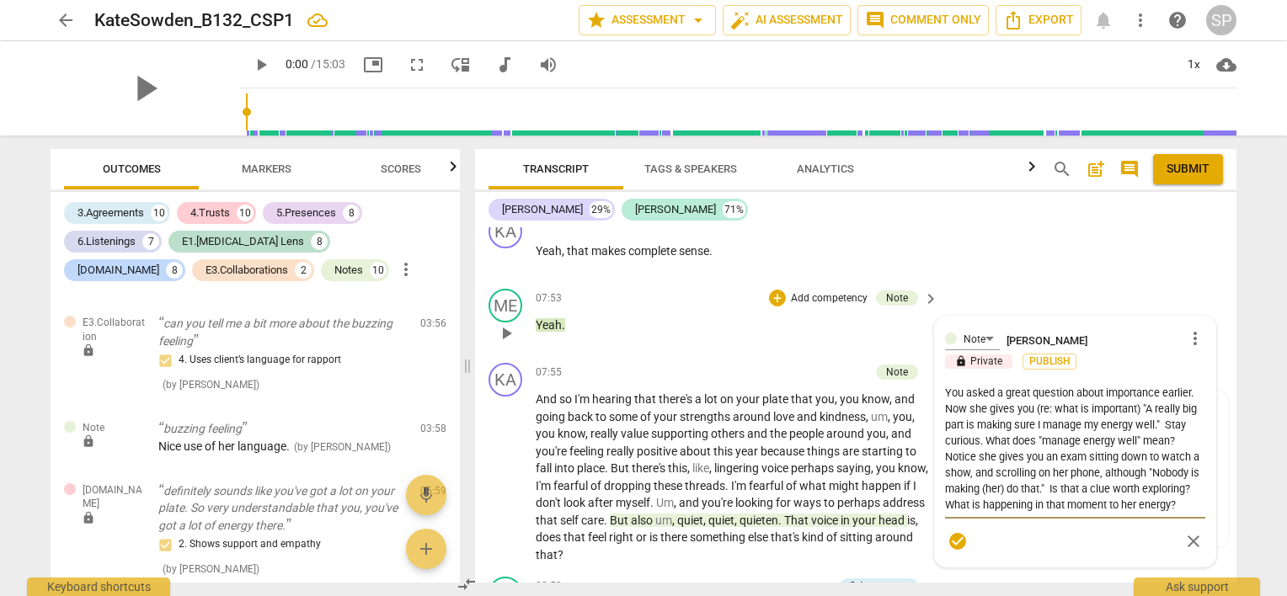
type textarea "You asked a great question about importance earlier. Now she gives you (re: wha…"
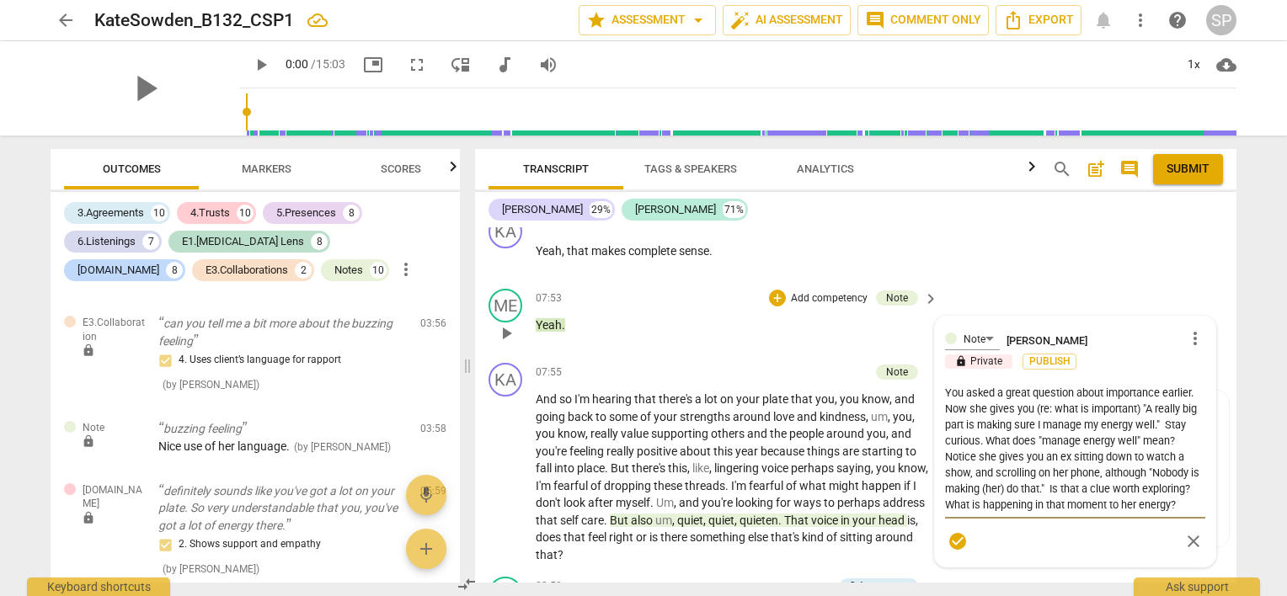
type textarea "You asked a great question about importance earlier. Now she gives you (re: wha…"
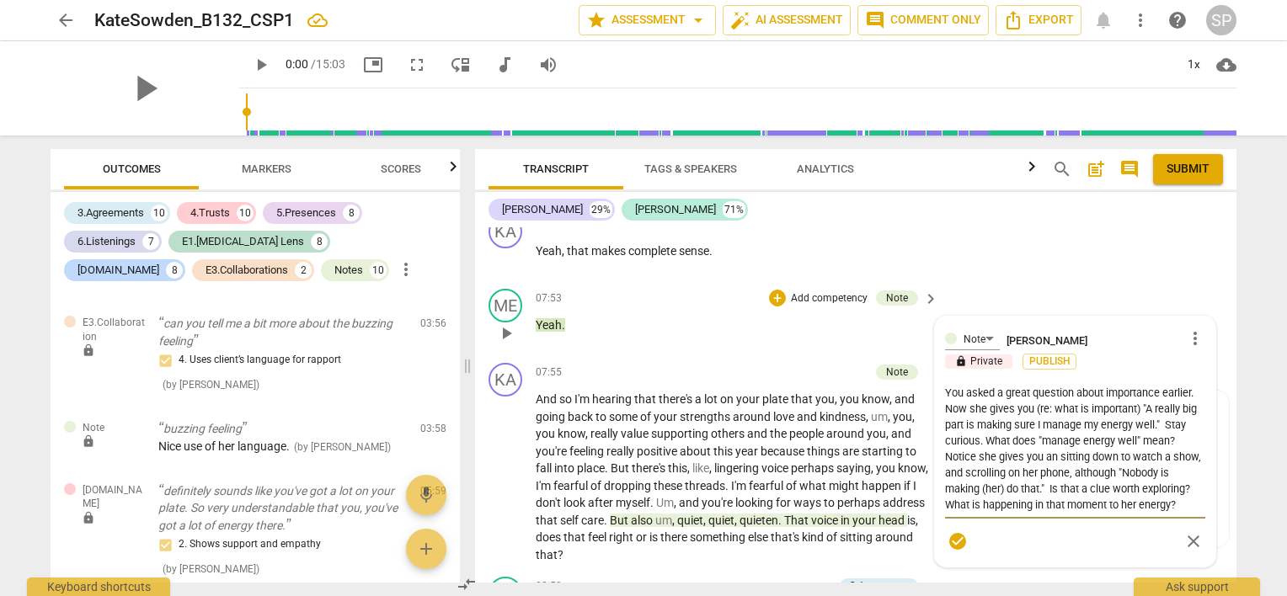
type textarea "You asked a great question about importance earlier. Now she gives you (re: wha…"
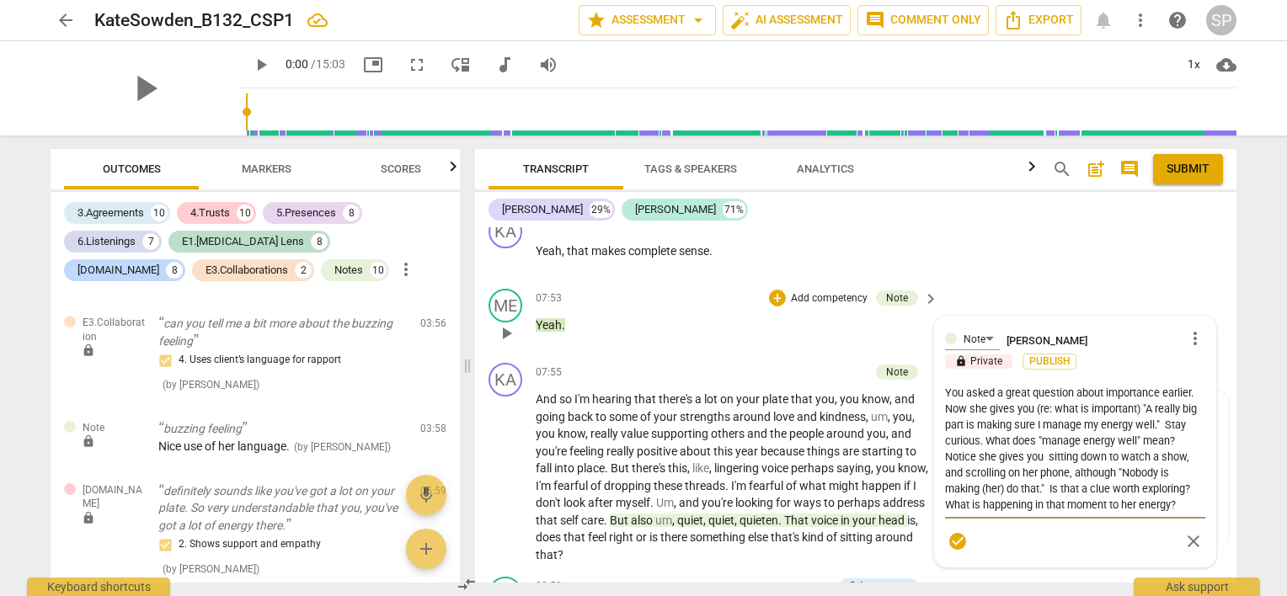
type textarea "You asked a great question about importance earlier. Now she gives you (re: wha…"
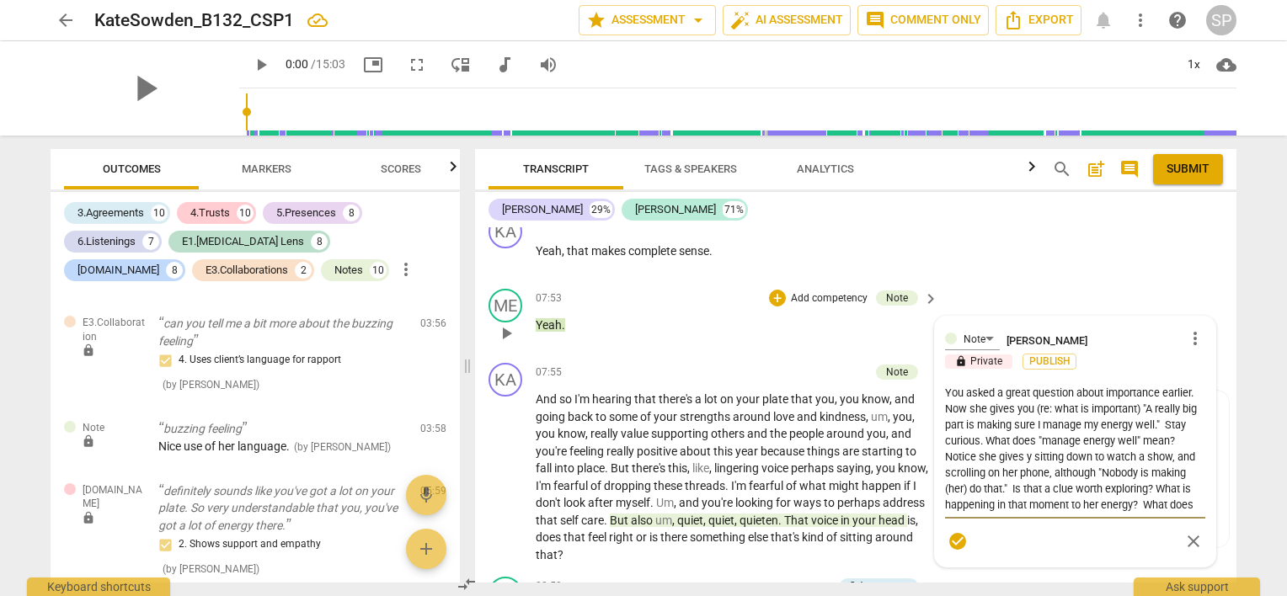
type textarea "You asked a great question about importance earlier. Now she gives you (re: wha…"
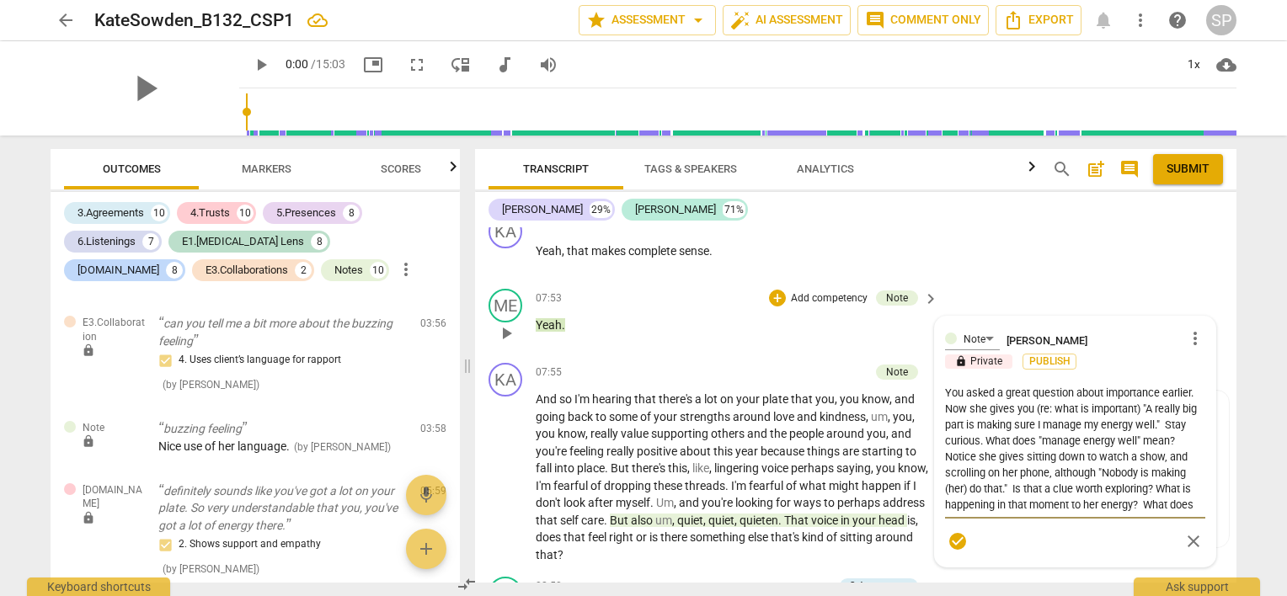
type textarea "You asked a great question about importance earlier. Now she gives you (re: wha…"
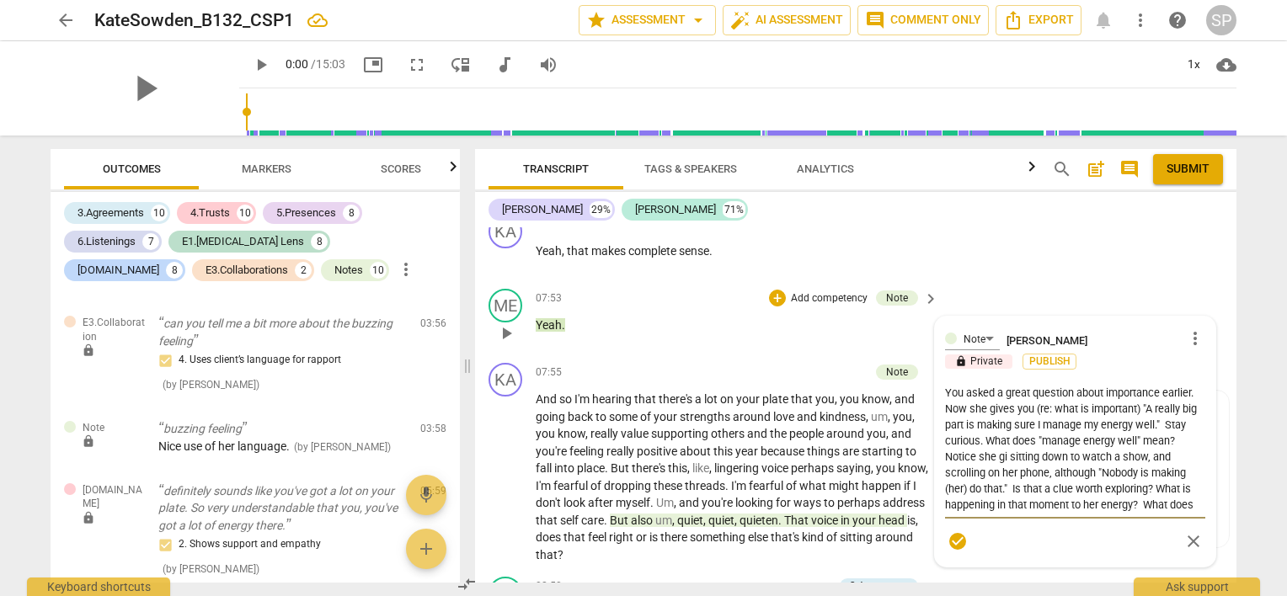
type textarea "You asked a great question about importance earlier. Now she gives you (re: wha…"
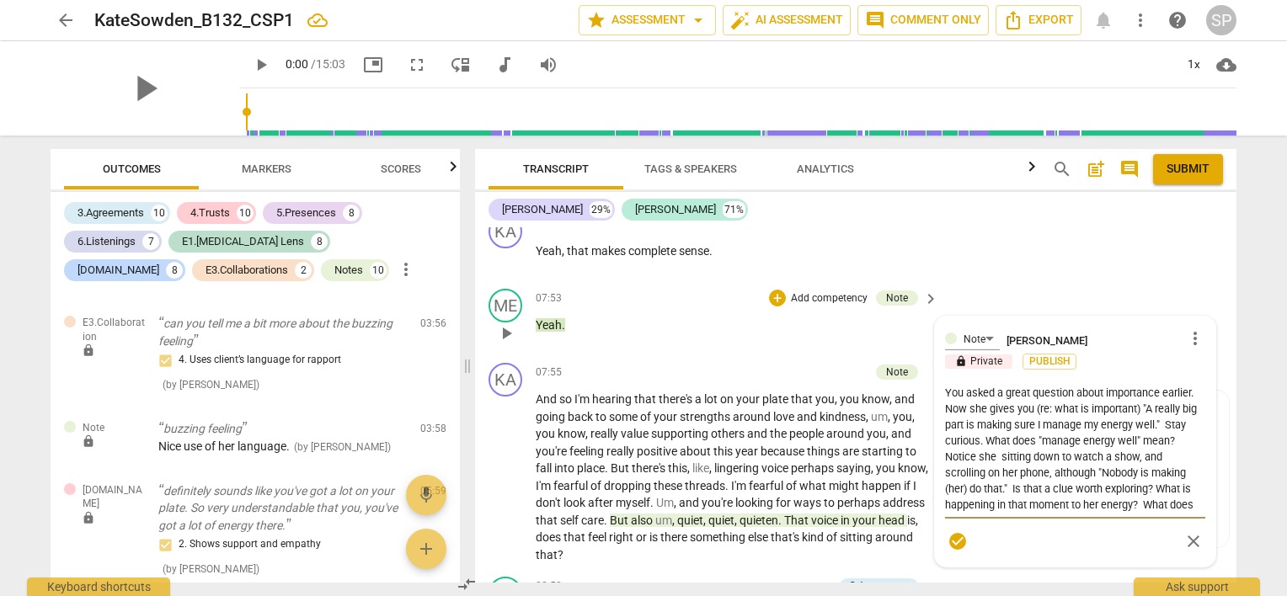
type textarea "You asked a great question about importance earlier. Now she gives you (re: wha…"
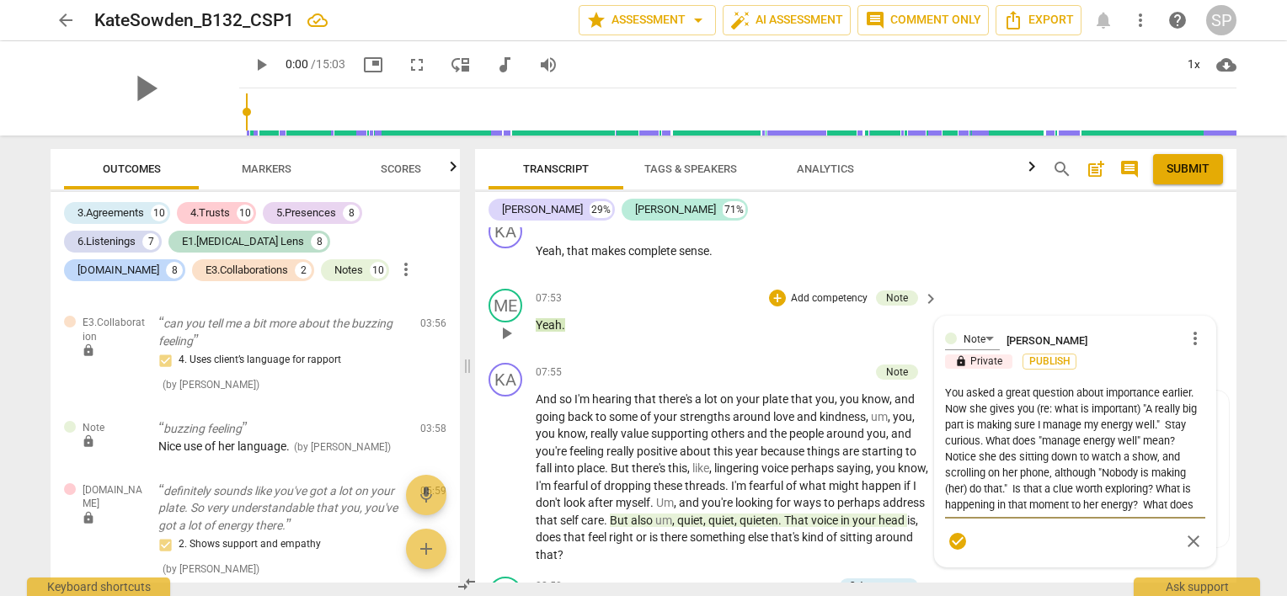
type textarea "You asked a great question about importance earlier. Now she gives you (re: wha…"
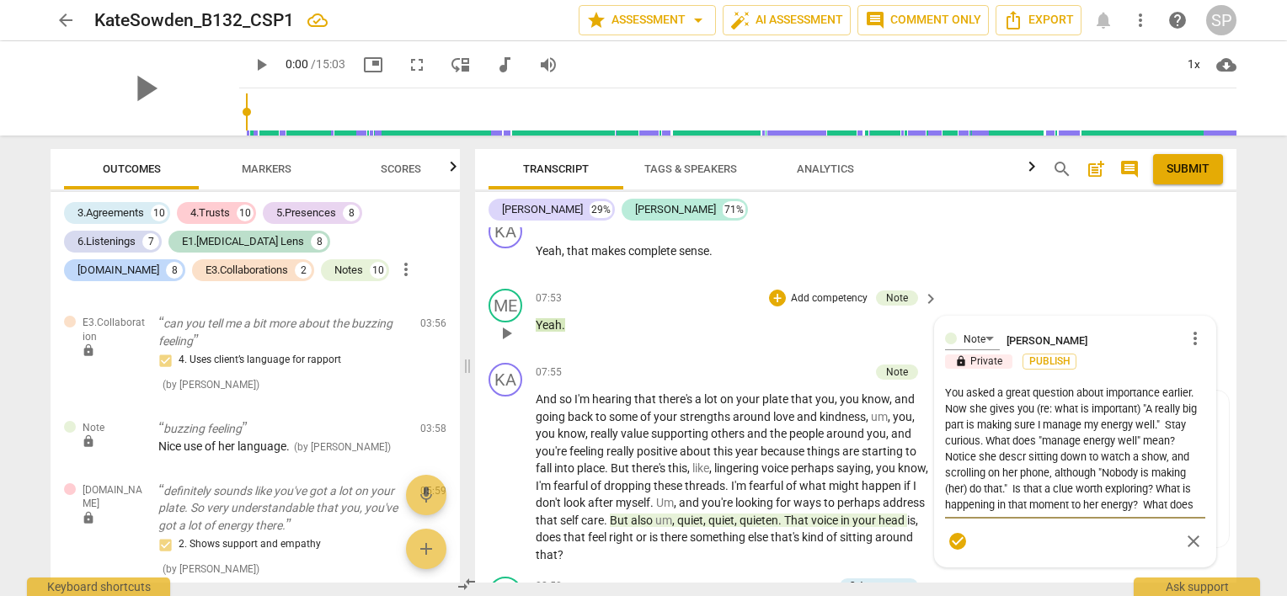
type textarea "You asked a great question about importance earlier. Now she gives you (re: wha…"
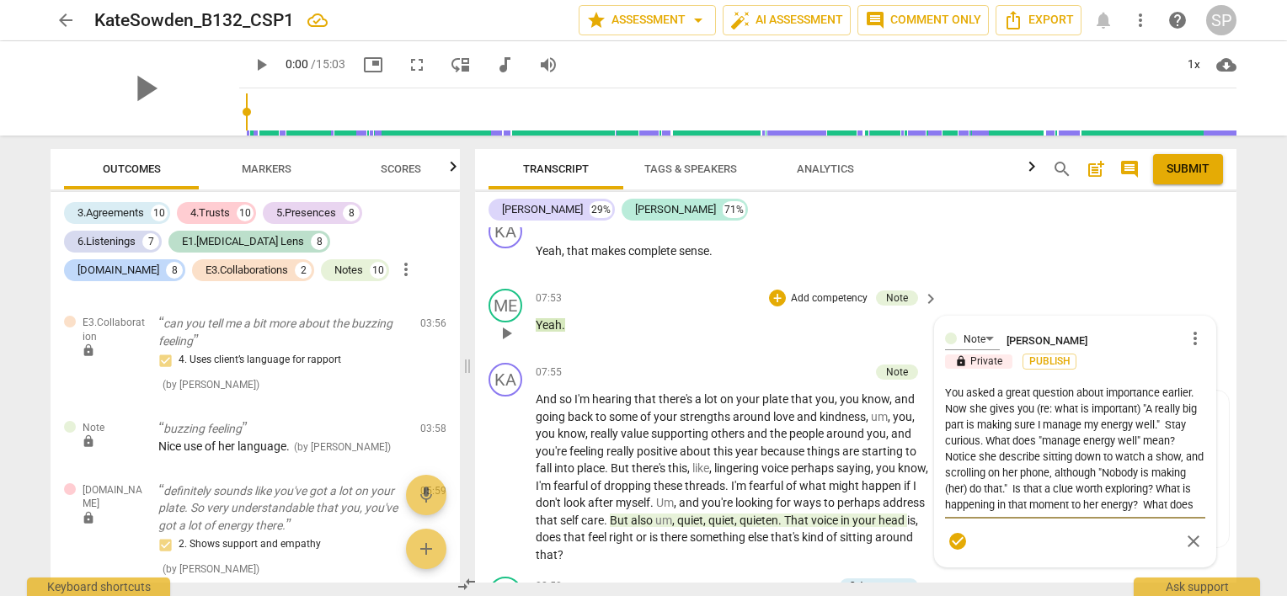
type textarea "You asked a great question about importance earlier. Now she gives you (re: wha…"
click at [981, 423] on textarea "You asked a great question about importance earlier. Now she gives you (re: wha…" at bounding box center [1075, 449] width 260 height 128
type textarea "You asked a great question about importance earlier. Now she gives you (re: wha…"
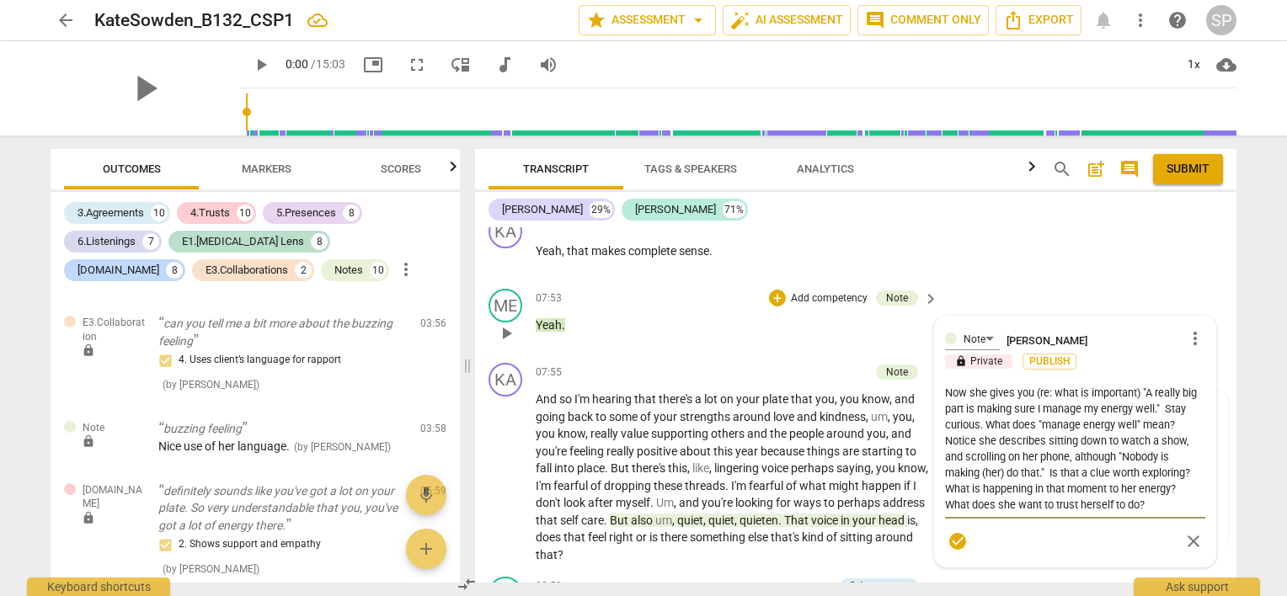
type textarea "You asked a great question about importance earlier. Now she gives you (re: wha…"
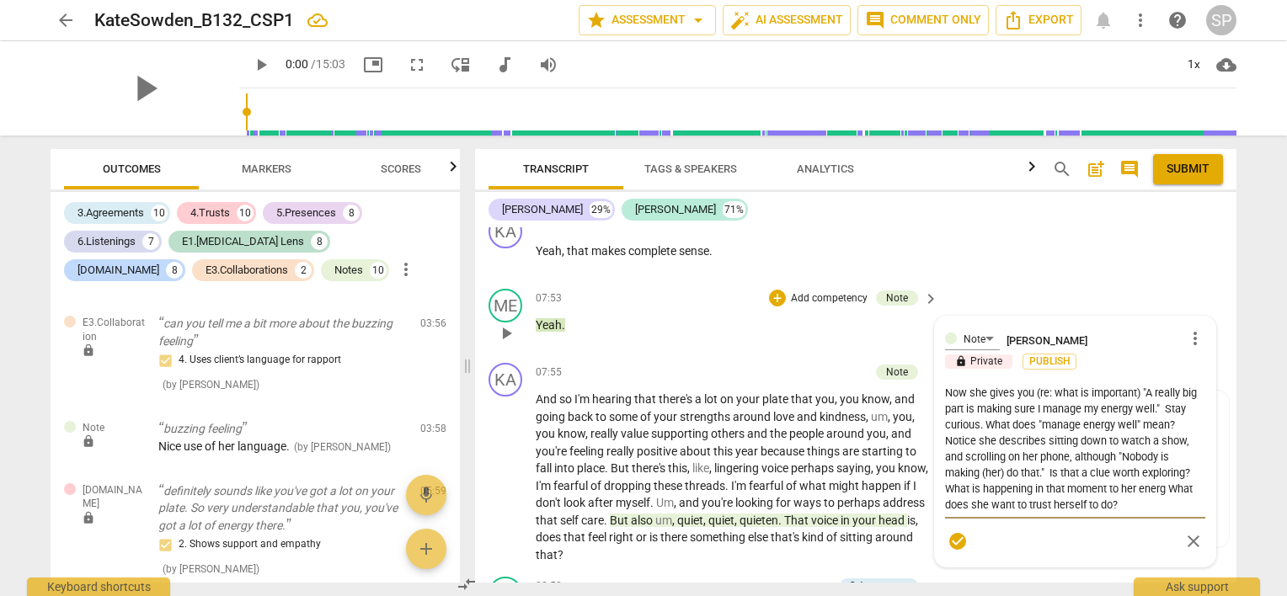
type textarea "You asked a great question about importance earlier. Now she gives you (re: wha…"
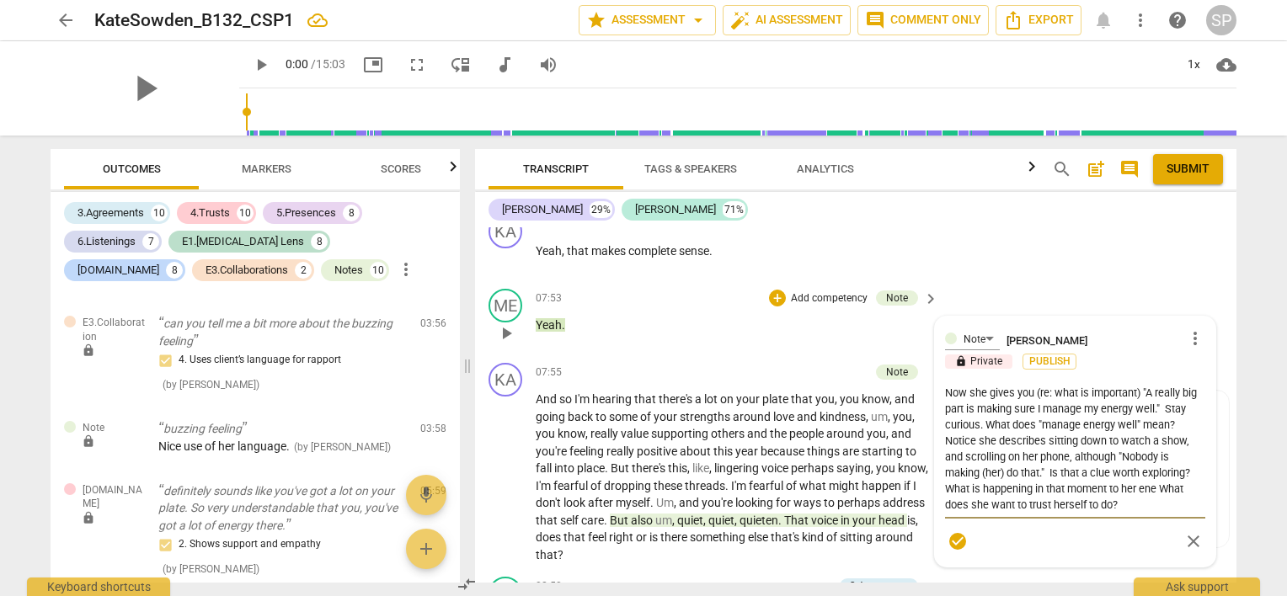
type textarea "You asked a great question about importance earlier. Now she gives you (re: wha…"
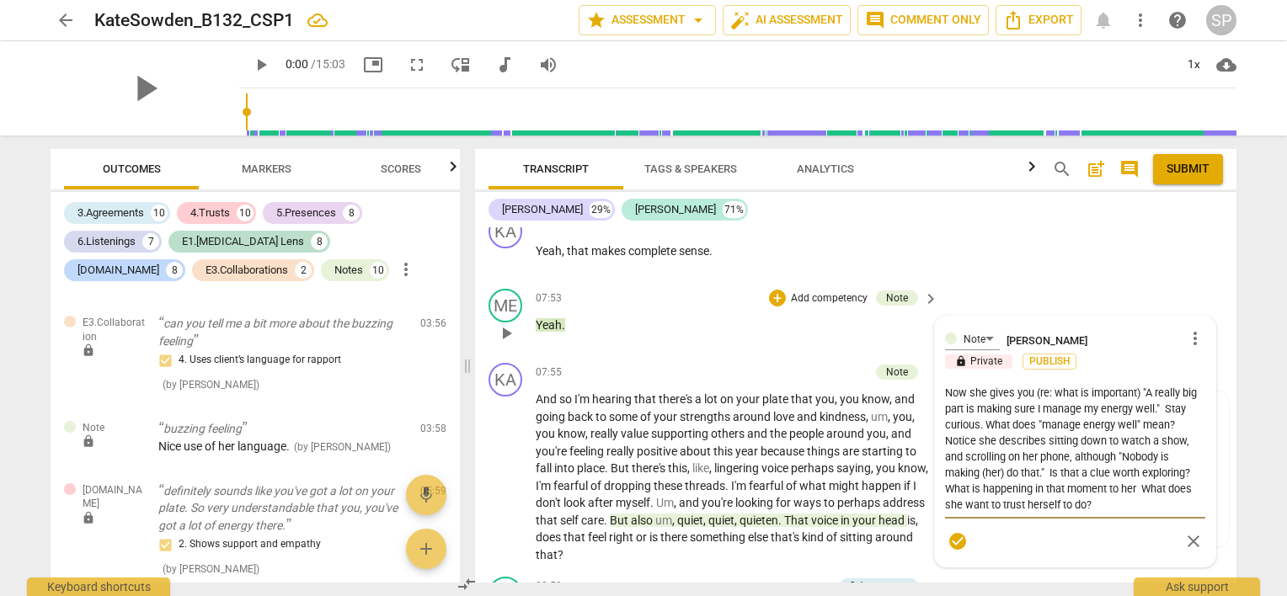
type textarea "You asked a great question about importance earlier. Now she gives you (re: wha…"
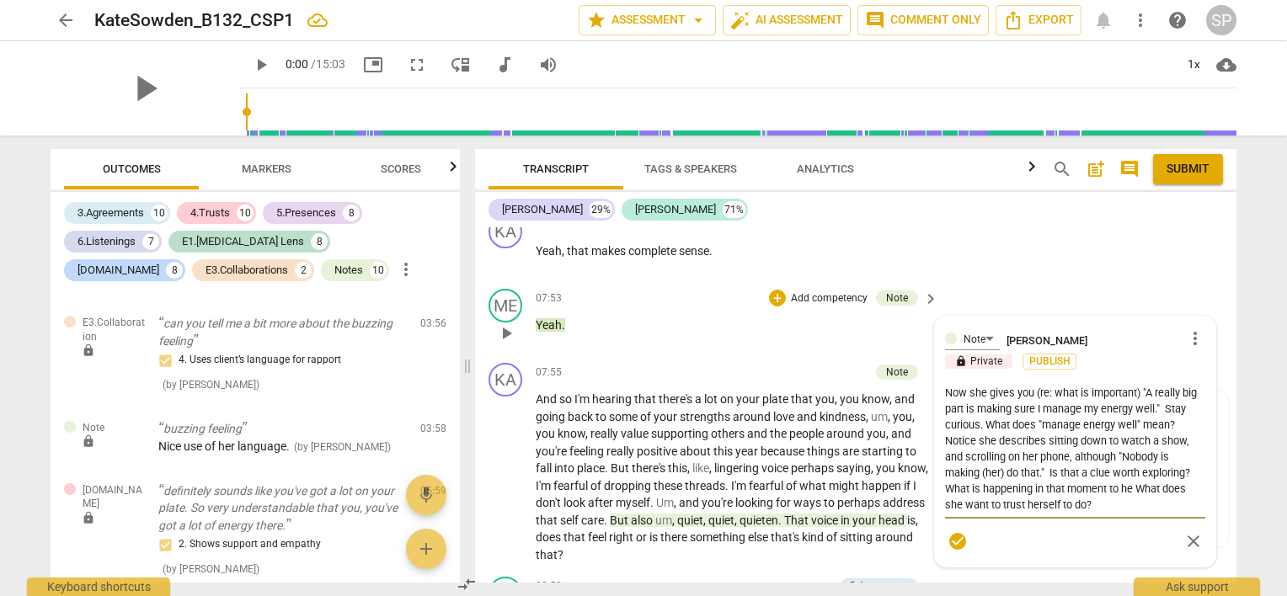
type textarea "You asked a great question about importance earlier. Now she gives you (re: wha…"
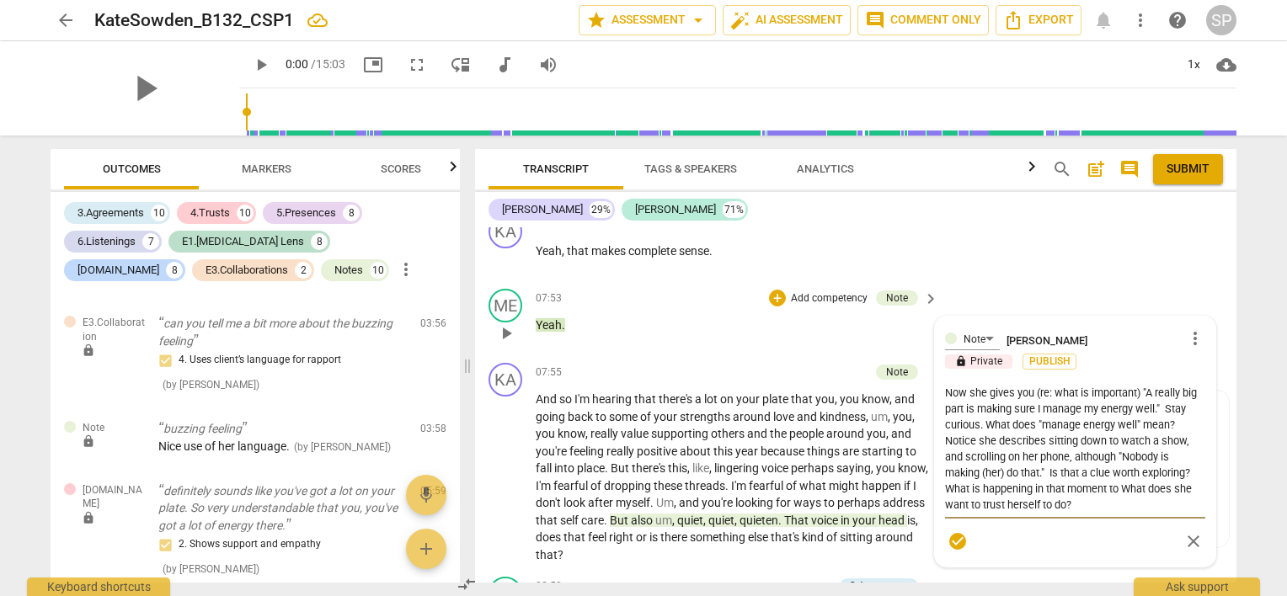
type textarea "You asked a great question about importance earlier. Now she gives you (re: wha…"
click at [1109, 423] on textarea "You asked a great question about importance earlier. Now she gives you (re: wha…" at bounding box center [1075, 449] width 260 height 128
click at [1093, 423] on textarea "You asked a great question about importance earlier. Now she gives you (re: wha…" at bounding box center [1075, 449] width 260 height 128
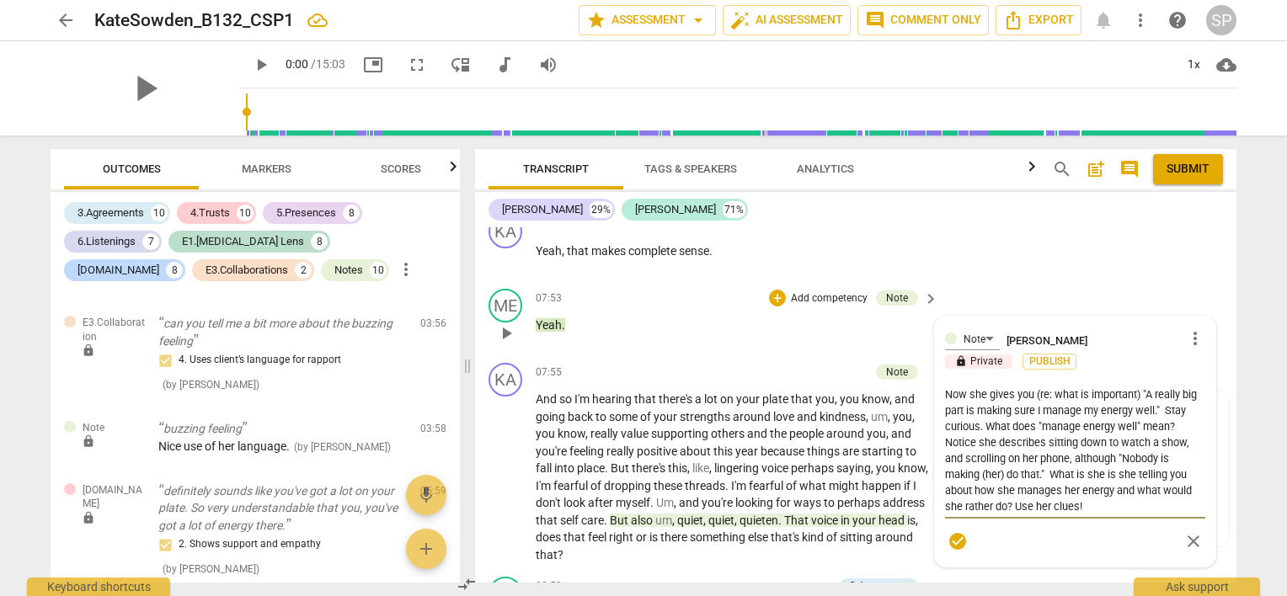
click at [960, 409] on textarea "You asked a great question about importance earlier. Now she gives you (re: wha…" at bounding box center [1075, 449] width 260 height 128
click at [1013, 408] on textarea "You asked a great question about importance earlier. Now she gives you (re: wha…" at bounding box center [1075, 449] width 260 height 128
click at [1115, 411] on textarea "You asked a great question about importance earlier. Now she gives you (re: wha…" at bounding box center [1075, 449] width 260 height 128
click at [956, 532] on span "check_circle" at bounding box center [958, 542] width 20 height 20
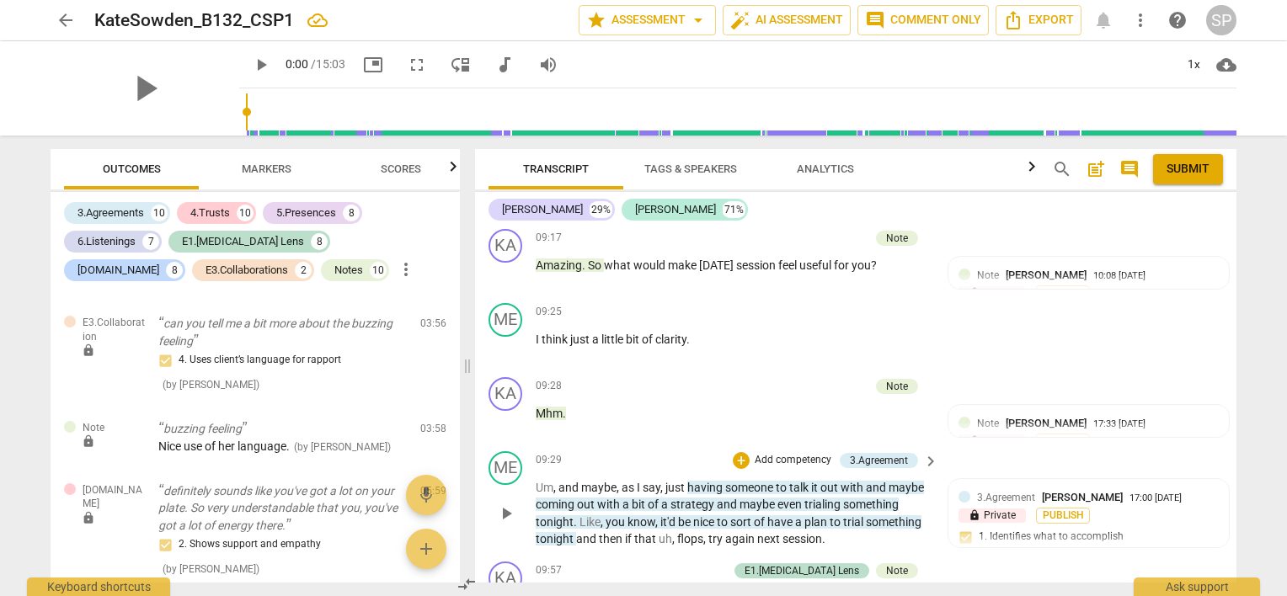
scroll to position [3514, 0]
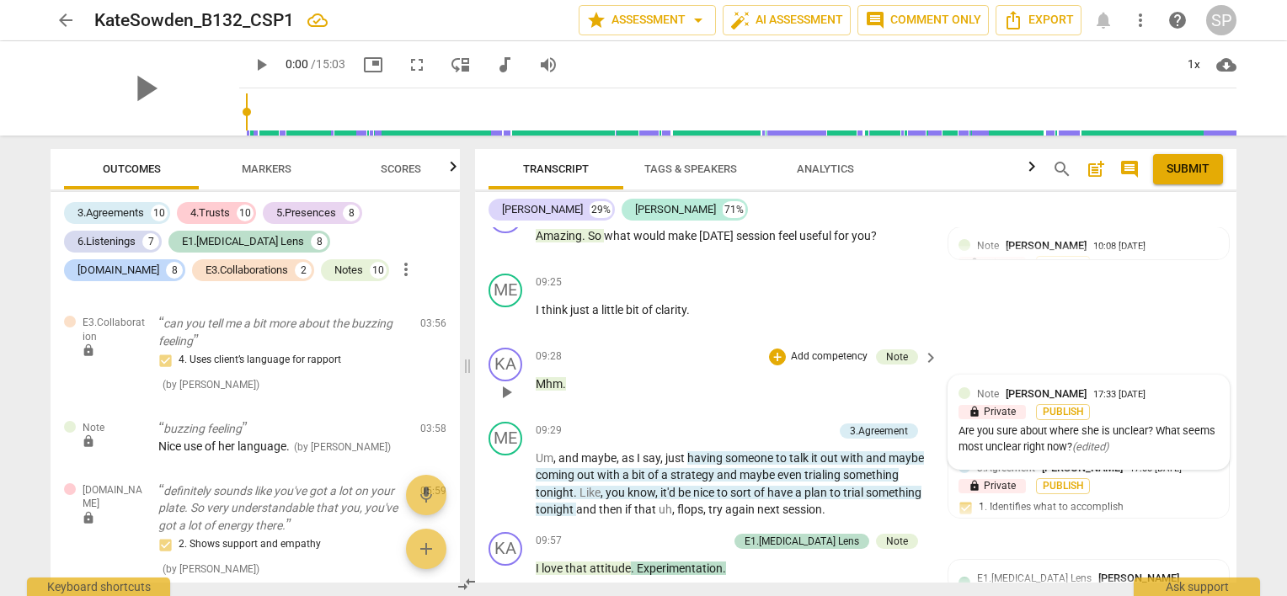
click at [964, 388] on div at bounding box center [965, 394] width 12 height 12
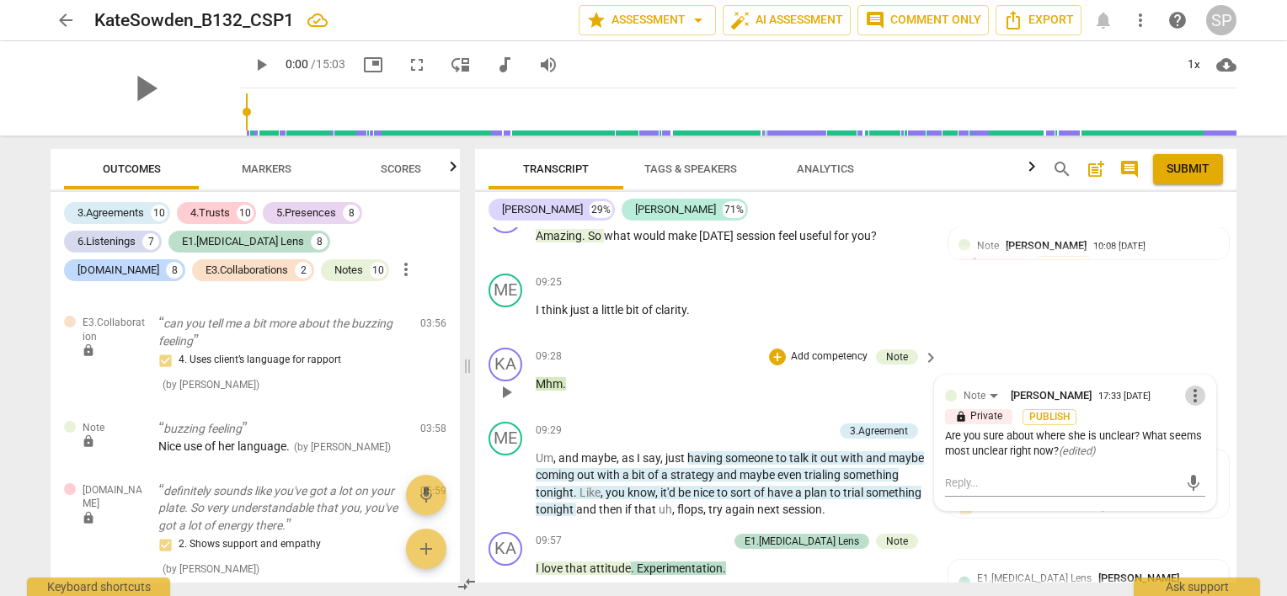
click at [1191, 386] on span "more_vert" at bounding box center [1195, 396] width 20 height 20
click at [1191, 314] on li "Edit" at bounding box center [1209, 314] width 58 height 32
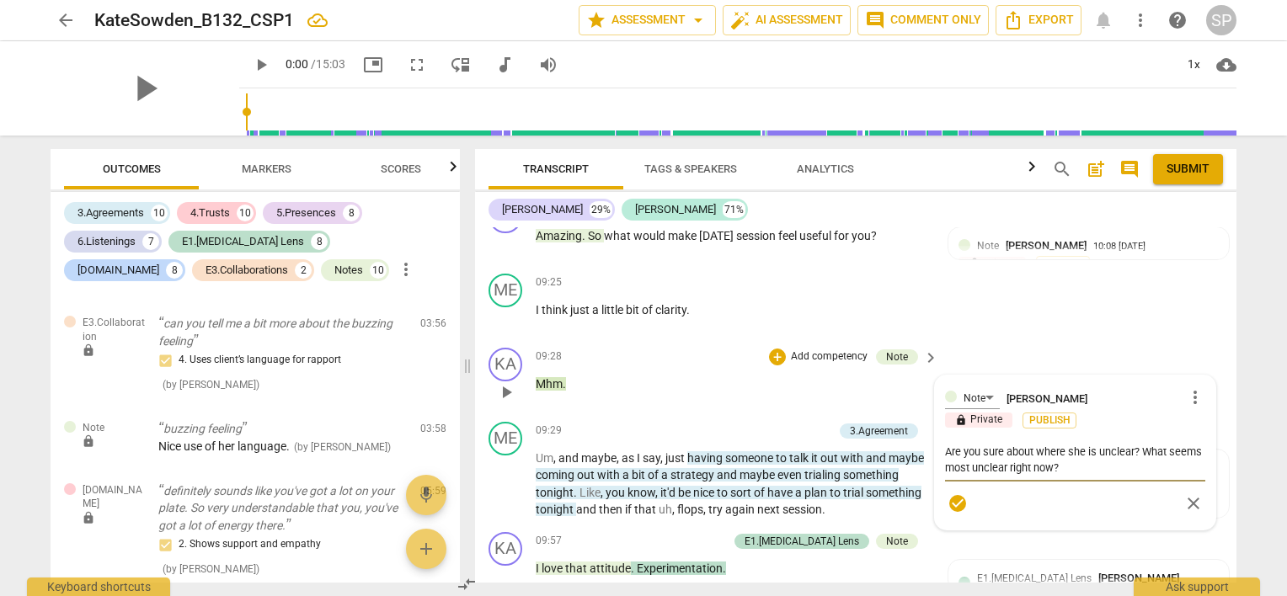
click at [1100, 444] on textarea "Are you sure about where she is unclear? What seems most unclear right now?" at bounding box center [1075, 460] width 260 height 32
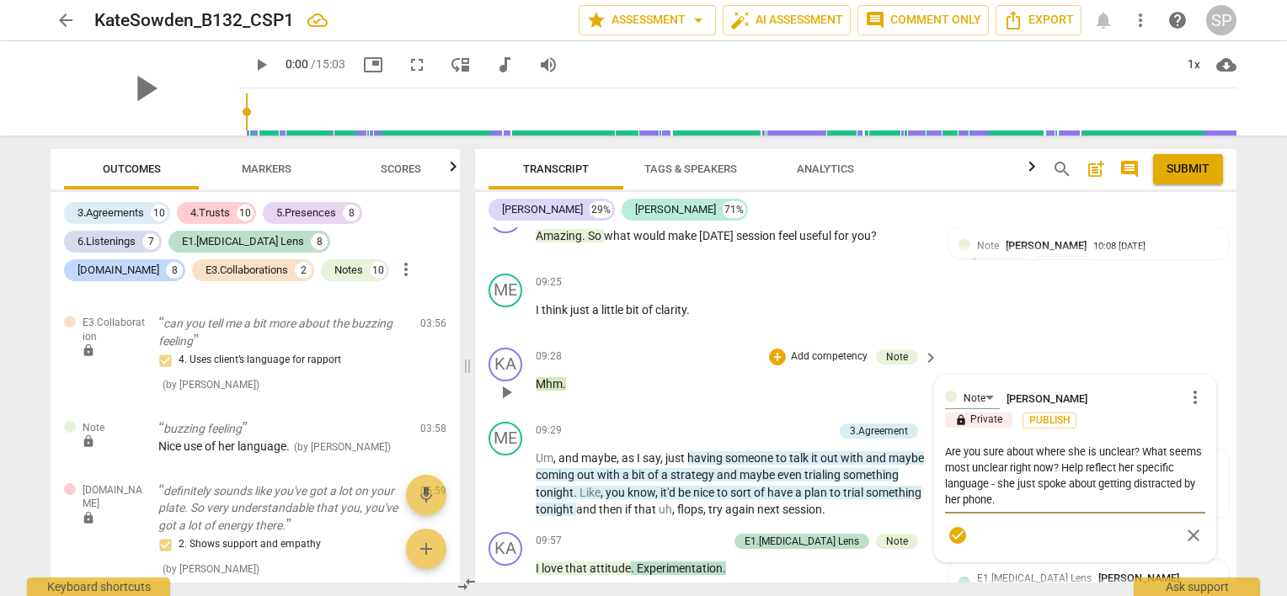
click at [1132, 444] on textarea "Are you sure about where she is unclear? What seems most unclear right now? Hel…" at bounding box center [1075, 476] width 260 height 64
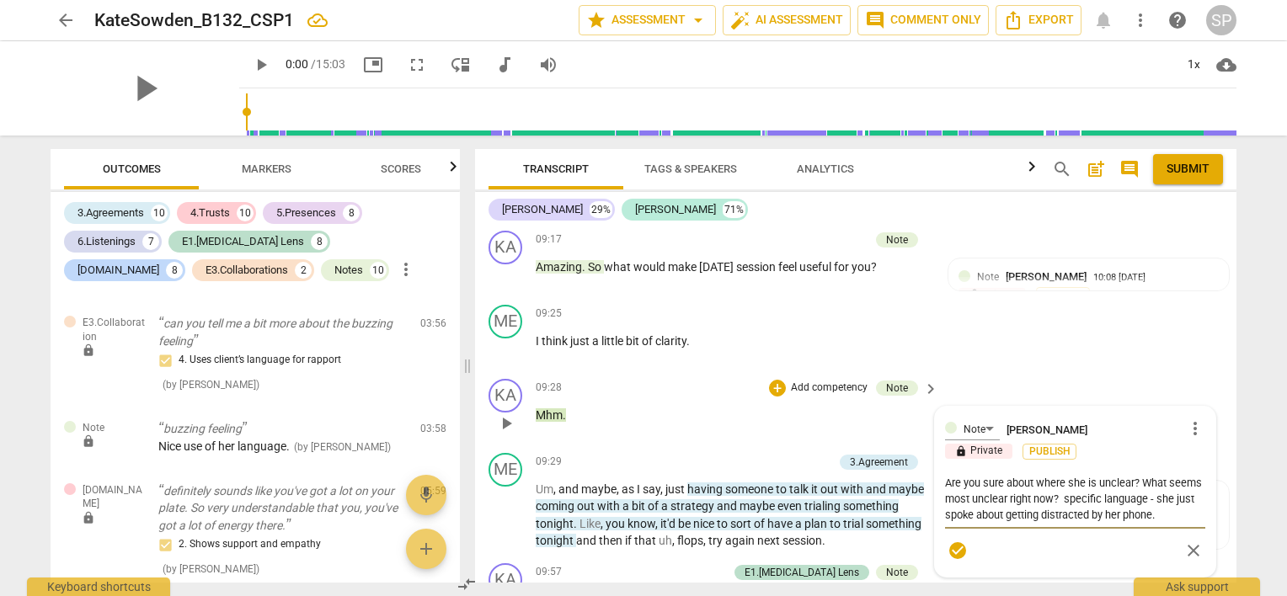
scroll to position [3429, 0]
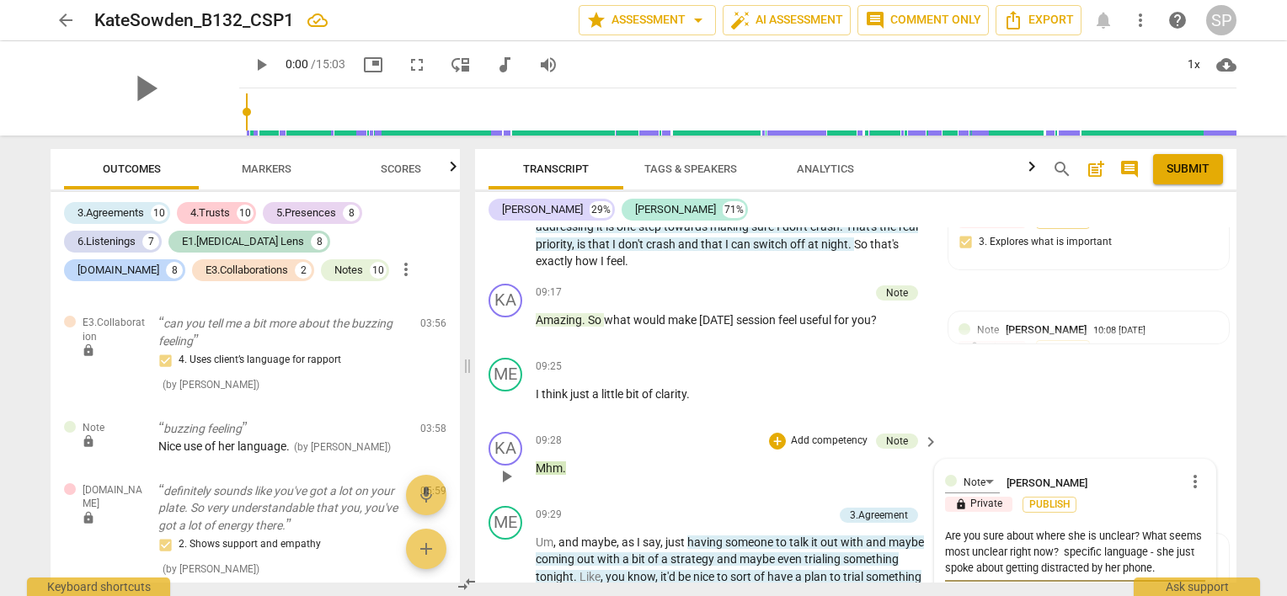
click at [1139, 528] on textarea "Are you sure about where she is unclear? What seems most unclear right now? spe…" at bounding box center [1075, 552] width 260 height 48
click at [1190, 472] on span "more_vert" at bounding box center [1195, 482] width 20 height 20
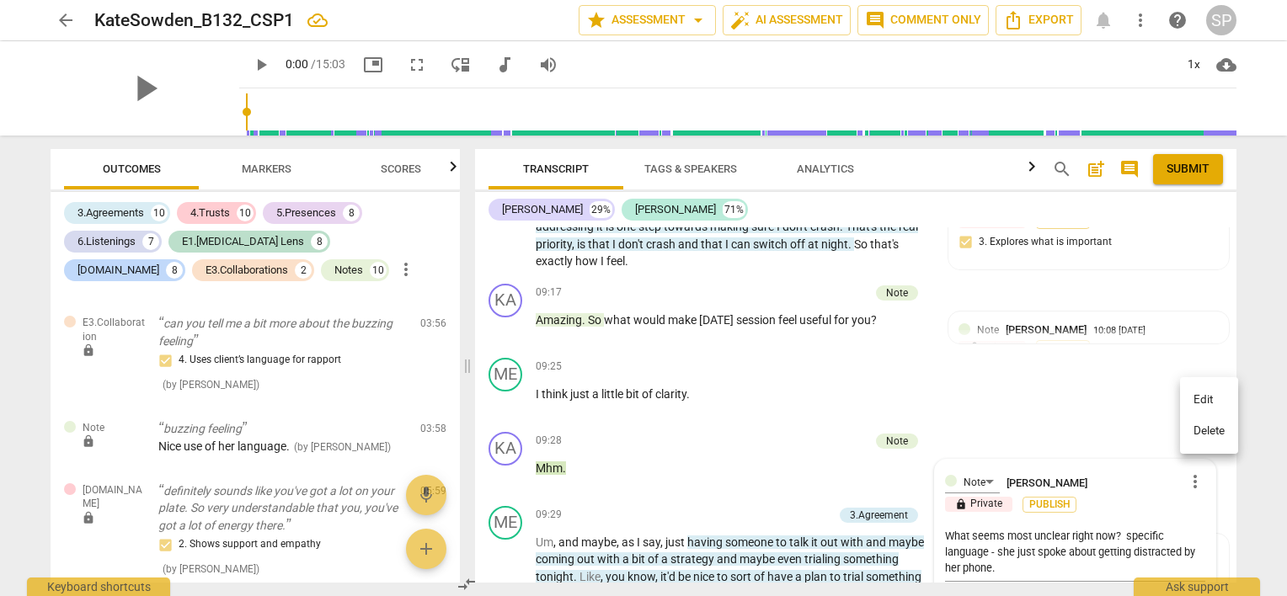
click at [1203, 435] on li "Delete" at bounding box center [1209, 431] width 58 height 32
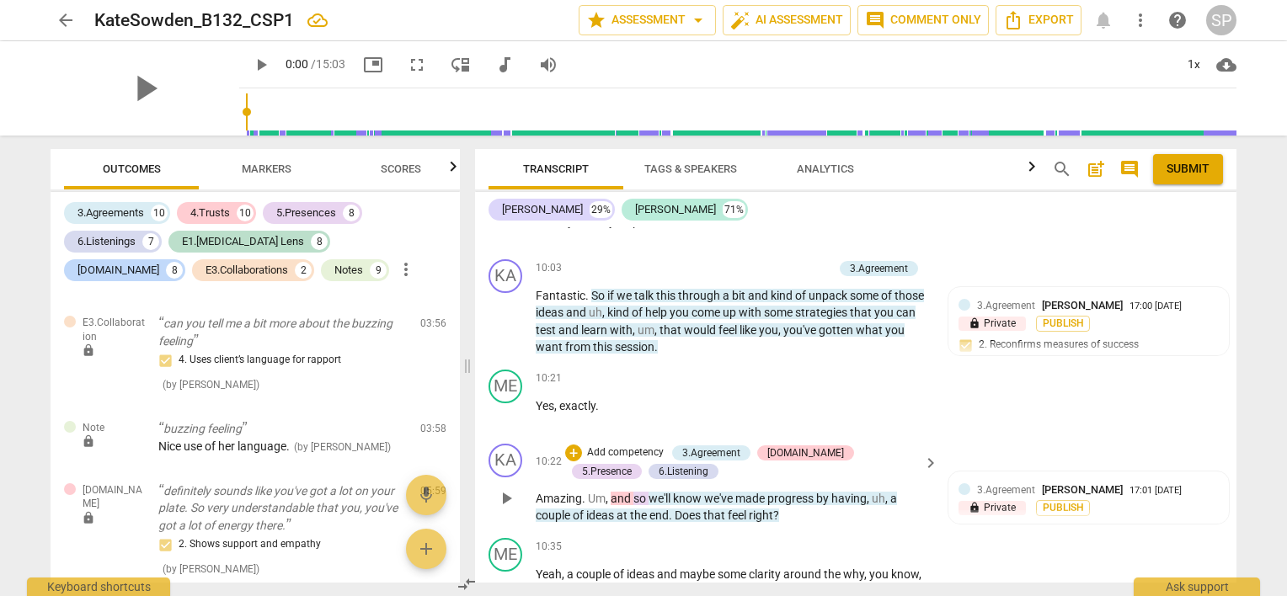
scroll to position [3851, 0]
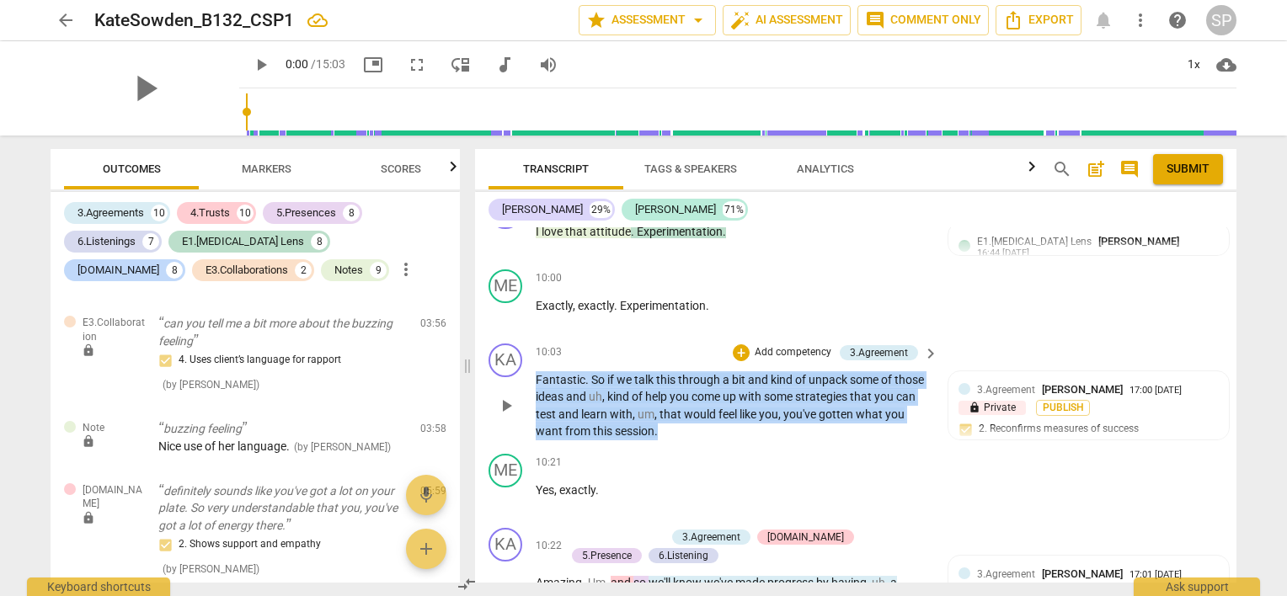
drag, startPoint x: 532, startPoint y: 332, endPoint x: 663, endPoint y: 342, distance: 131.8
click at [660, 344] on div "KA play_arrow pause 10:03 + Add competency 3.Agreement keyboard_arrow_right Fan…" at bounding box center [856, 392] width 762 height 110
click at [718, 372] on p "Fantastic . So if we talk this through a bit and kind of unpack some of those i…" at bounding box center [733, 406] width 394 height 69
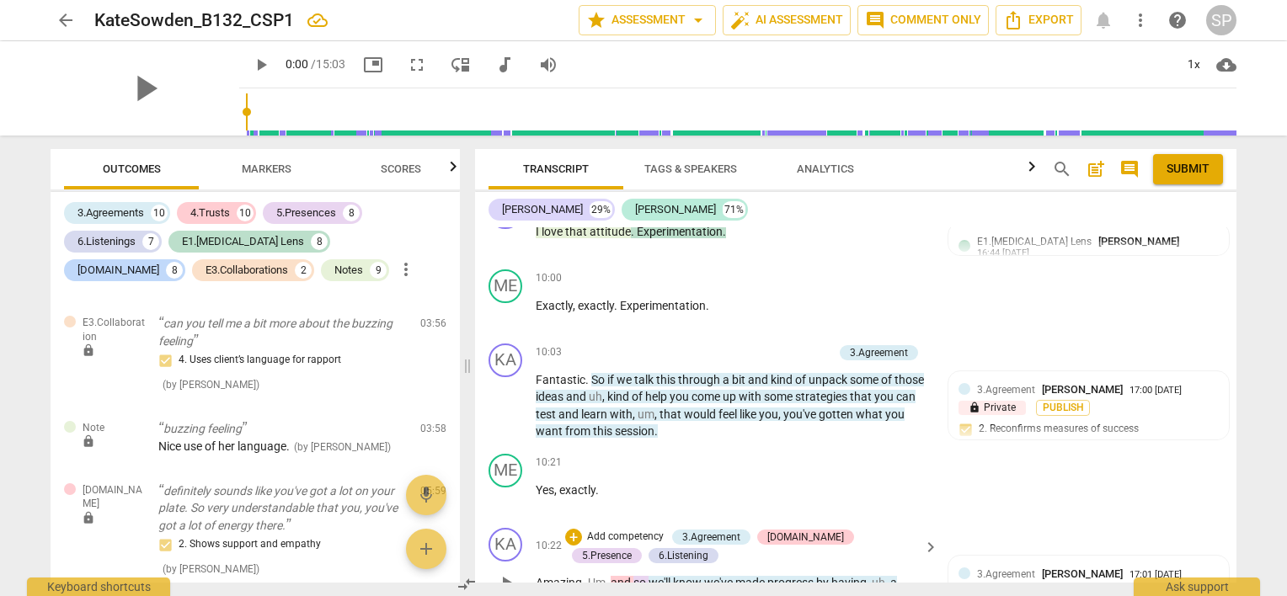
drag, startPoint x: 675, startPoint y: 518, endPoint x: 781, endPoint y: 529, distance: 106.7
click at [781, 529] on div "KA play_arrow pause 10:22 + Add competency 3.Agreement [DOMAIN_NAME] 5.Presence…" at bounding box center [856, 568] width 762 height 94
click at [566, 529] on div "+" at bounding box center [573, 537] width 17 height 17
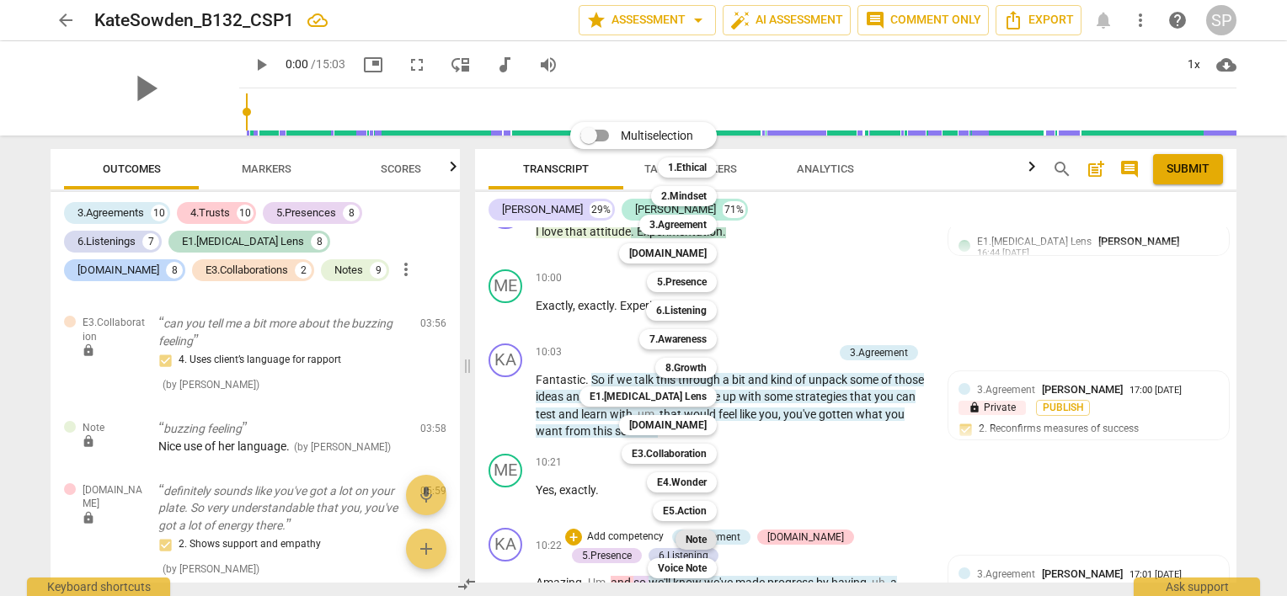
click at [693, 539] on b "Note" at bounding box center [696, 540] width 21 height 20
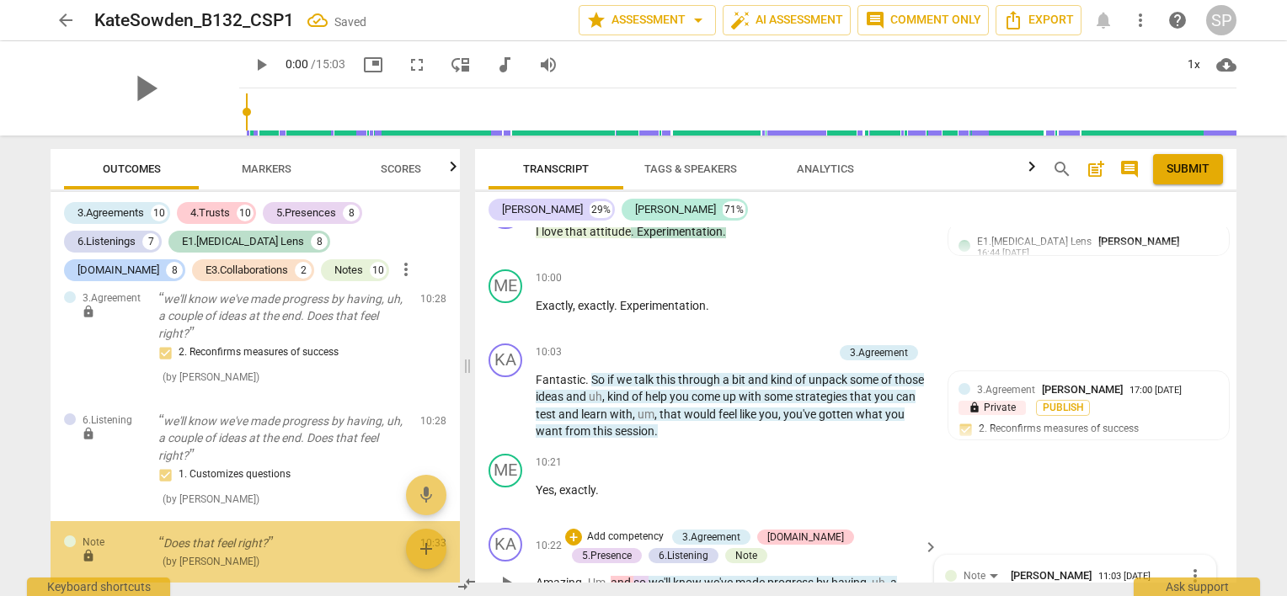
scroll to position [6389, 0]
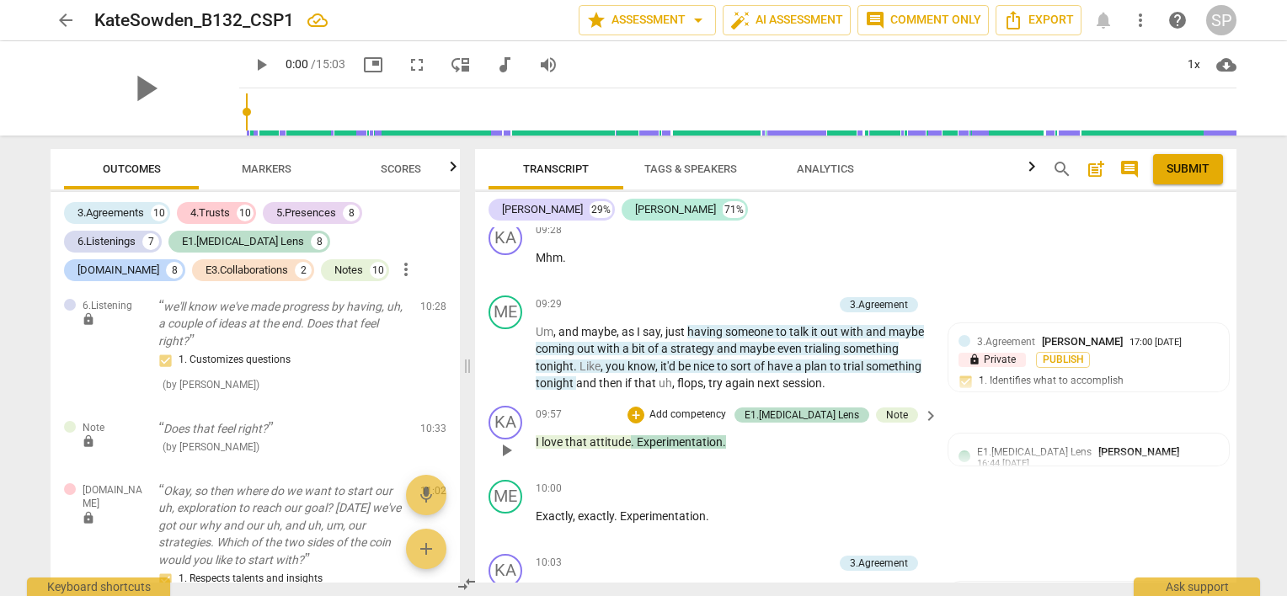
scroll to position [3853, 0]
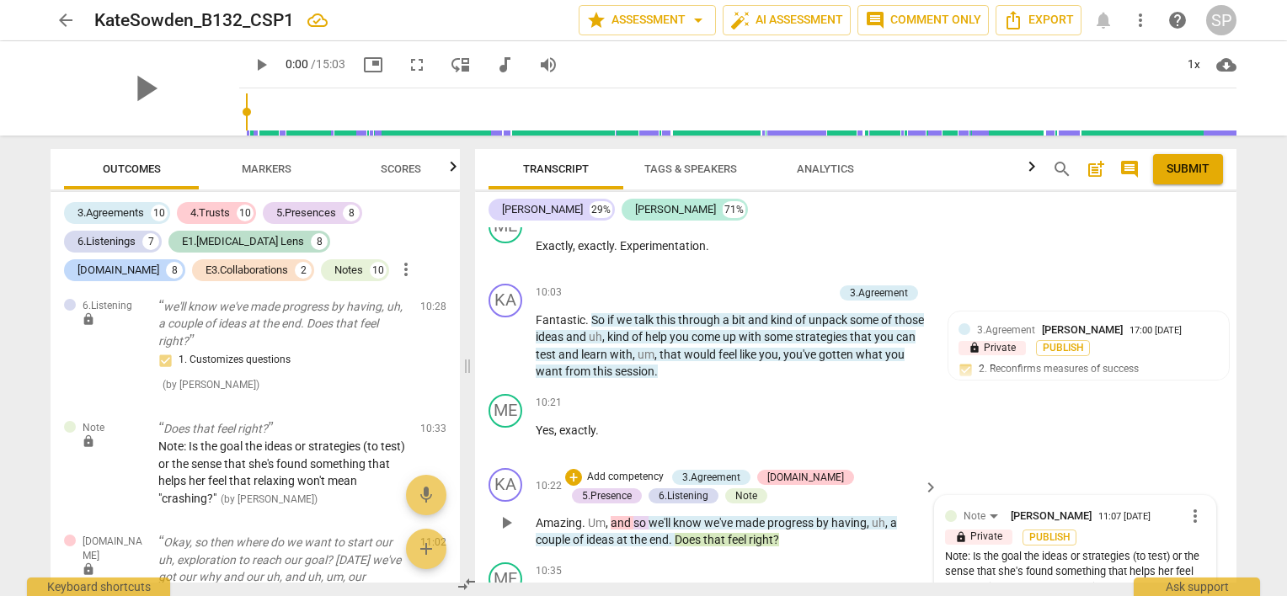
scroll to position [3939, 0]
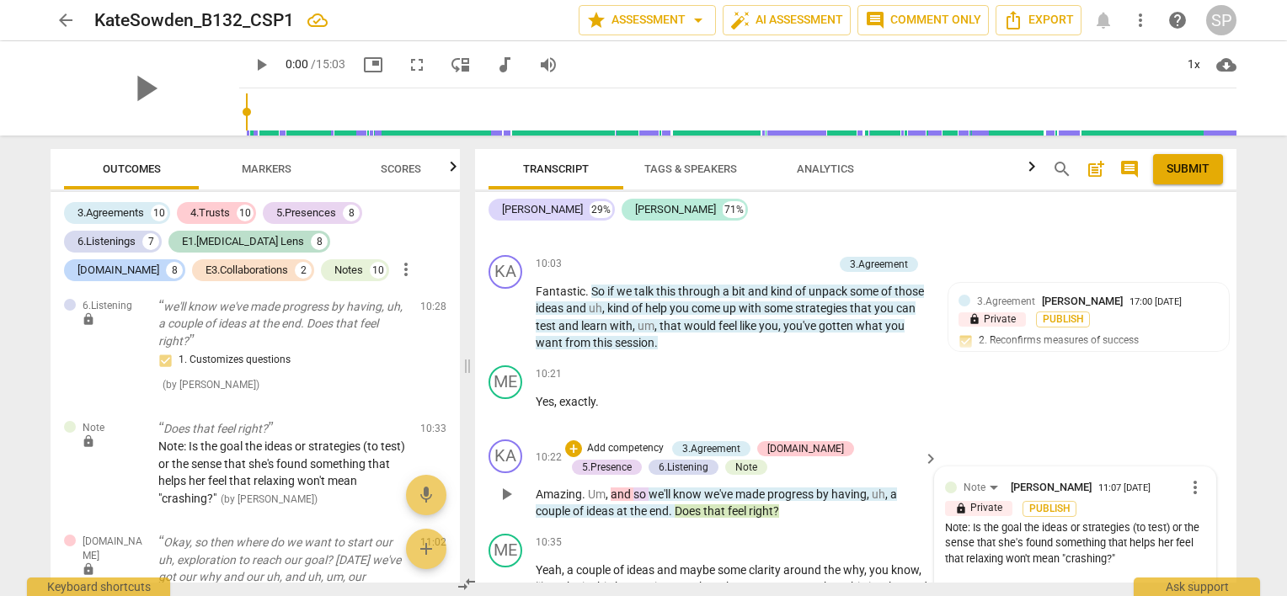
click at [1038, 521] on div "Note: Is the goal the ideas or strategies (to test) or the sense that she's fou…" at bounding box center [1075, 544] width 260 height 47
click at [1188, 478] on span "more_vert" at bounding box center [1195, 488] width 20 height 20
click at [1188, 402] on li "Edit" at bounding box center [1209, 403] width 58 height 32
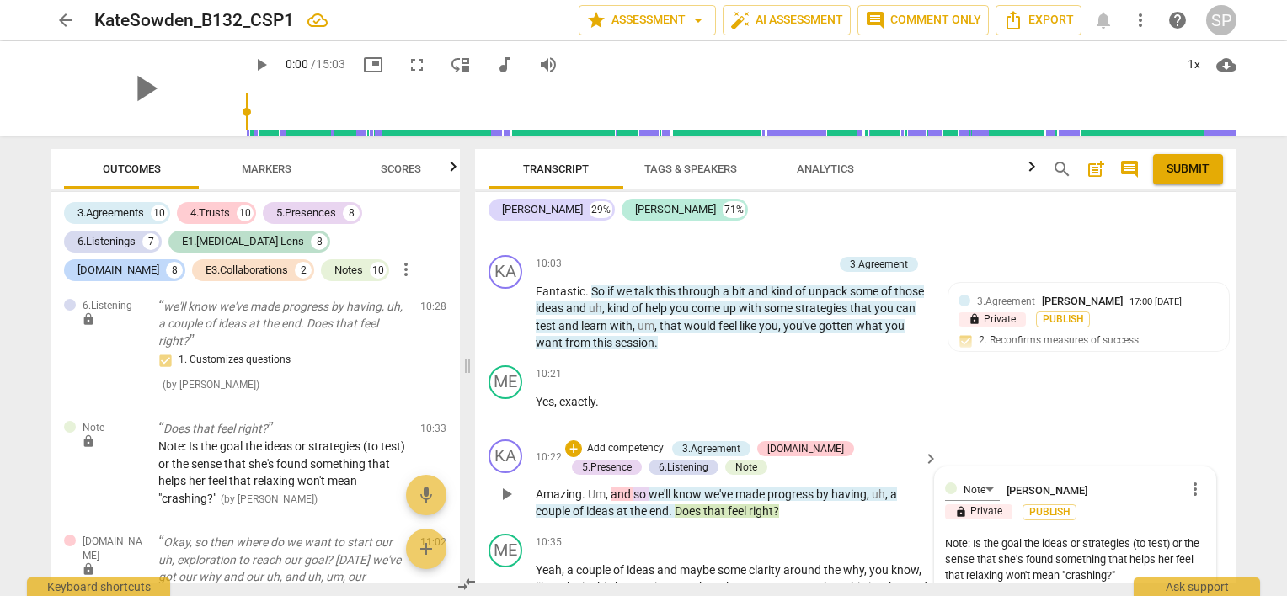
click at [1034, 536] on textarea "Note: Is the goal the ideas or strategies (to test) or the sense that she's fou…" at bounding box center [1075, 560] width 260 height 48
click at [1035, 536] on textarea "Note: Is the goal the ideas or strategies (to test) or the sense that she's fou…" at bounding box center [1075, 560] width 260 height 48
click at [1170, 536] on textarea "Note: Is the goal to find ideas or strategies (to test) or the sense that she's…" at bounding box center [1075, 560] width 260 height 48
click at [1186, 536] on textarea "Note: Is the goal to find ideas or strategies (to test) or to help her feel she…" at bounding box center [1075, 552] width 260 height 32
click at [1149, 536] on textarea "Note: Is the goal to find ideas or strategies (to test or to help her feel she …" at bounding box center [1075, 552] width 260 height 32
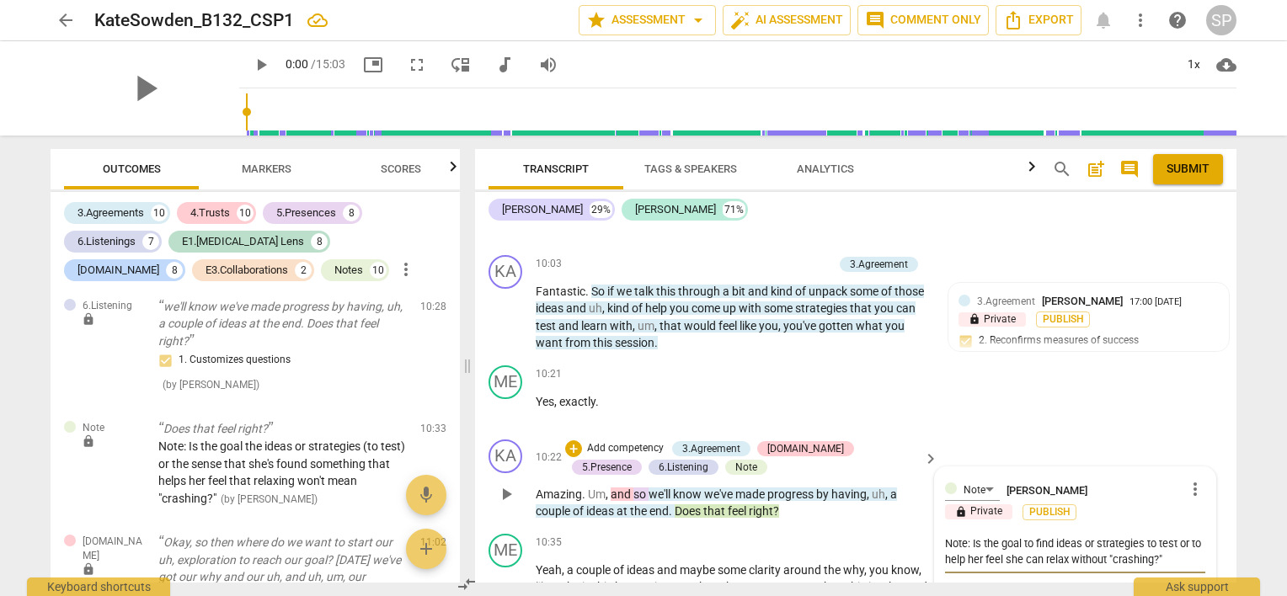
click at [993, 536] on textarea "Note: Is the goal to find ideas or strategies to test or to help her feel she c…" at bounding box center [1075, 552] width 260 height 32
click at [1017, 536] on textarea "Note: Is the goal to find ideas or strategies to test or to learn she can relax…" at bounding box center [1075, 552] width 260 height 32
click at [1180, 536] on textarea "Note: Is the goal to find ideas or strategies to test or to learn she can relax…" at bounding box center [1075, 552] width 260 height 32
click at [1141, 536] on textarea "Note: Is the goal to find ideas or strategies to test (or to learn she can rela…" at bounding box center [1075, 552] width 260 height 32
click at [1019, 536] on textarea "Note: Is the goal to find ideas or strategies to test (or to learn she can rela…" at bounding box center [1075, 552] width 260 height 32
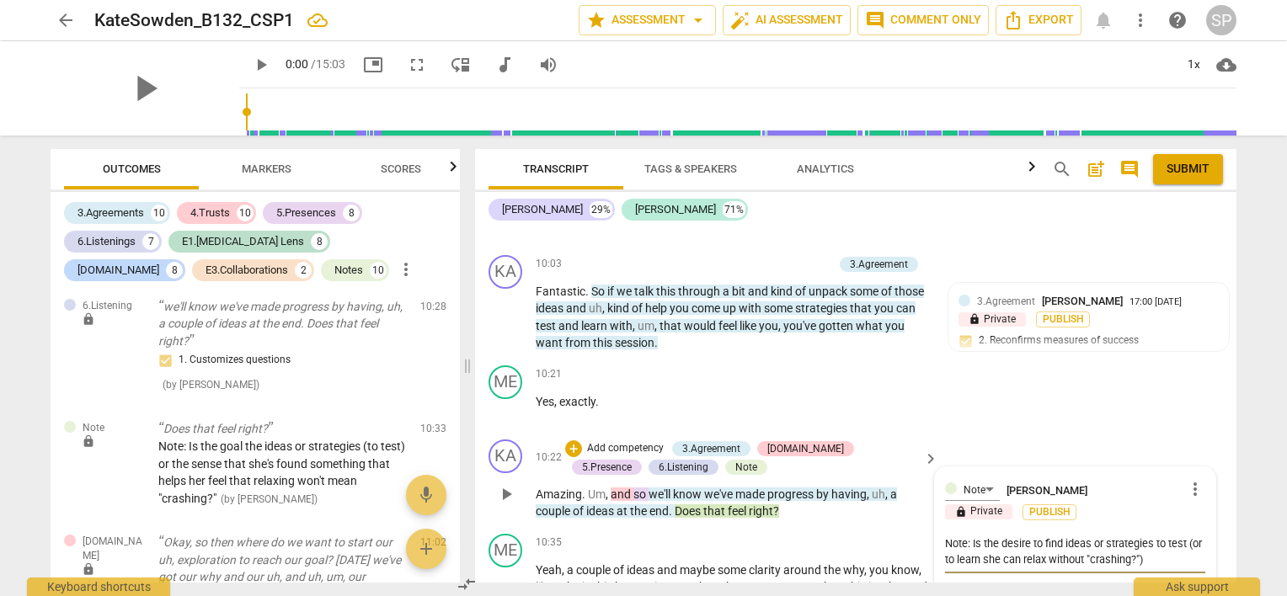
click at [994, 536] on textarea "Note: Is the desire to find ideas or strategies to test (or to learn she can re…" at bounding box center [1075, 552] width 260 height 32
click at [1007, 536] on textarea "Note: Is the desire to find ideas or strategies to test (or to explore how she …" at bounding box center [1075, 552] width 260 height 32
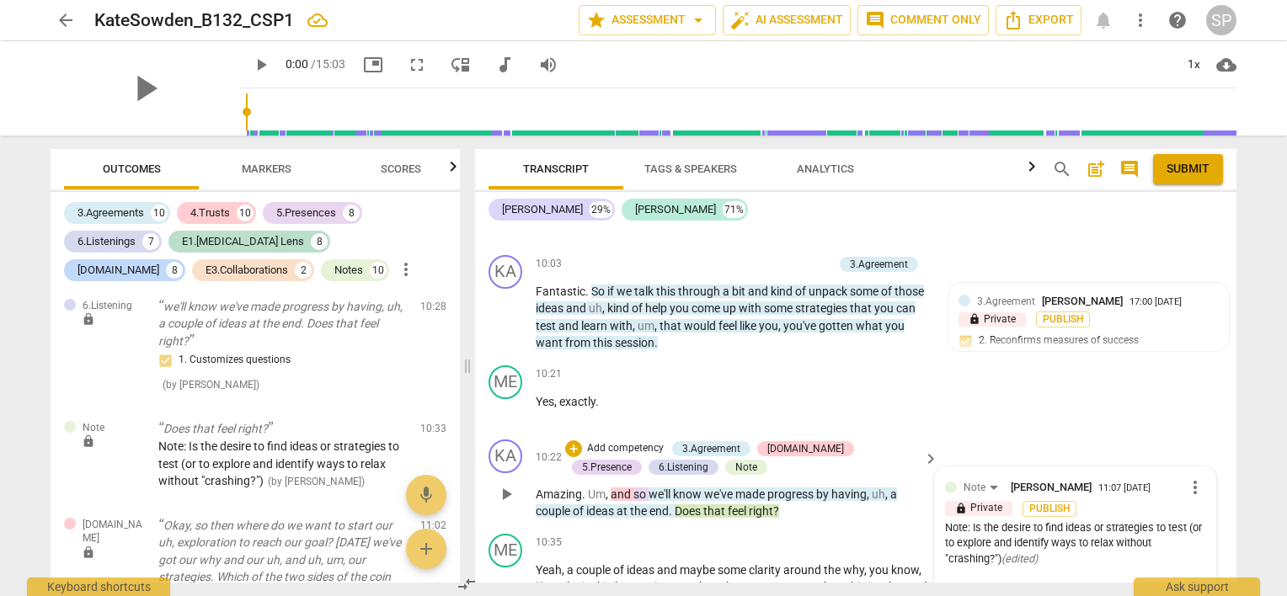
click at [1030, 521] on div "Note: Is the desire to find ideas or strategies to test (or to explore and iden…" at bounding box center [1075, 544] width 260 height 47
click at [1189, 478] on span "more_vert" at bounding box center [1195, 488] width 20 height 20
click at [1194, 405] on li "Edit" at bounding box center [1209, 403] width 58 height 32
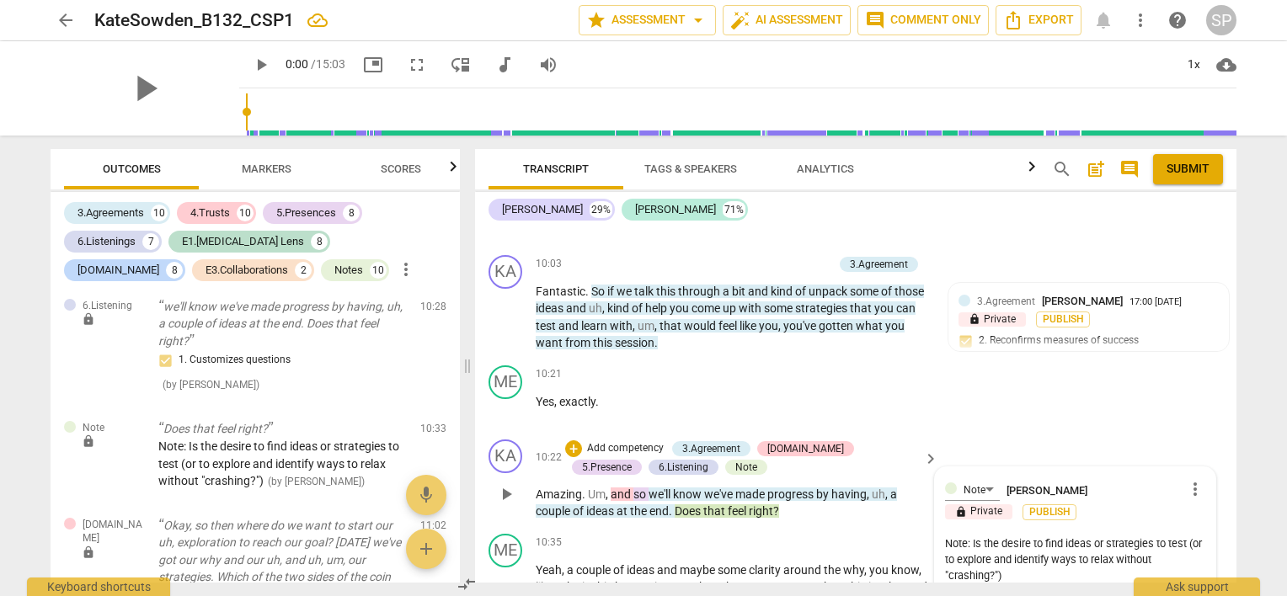
click at [1029, 536] on textarea "Note: Is the desire to find ideas or strategies to test (or to explore and iden…" at bounding box center [1075, 560] width 260 height 48
click at [1112, 536] on textarea "Note: Is the desired outcome to find ideas or strategies to test (or to explore…" at bounding box center [1075, 560] width 260 height 48
click at [960, 536] on textarea "Note: Is the desired outcome ideas or strategies to test (or to explore and ide…" at bounding box center [1075, 560] width 260 height 48
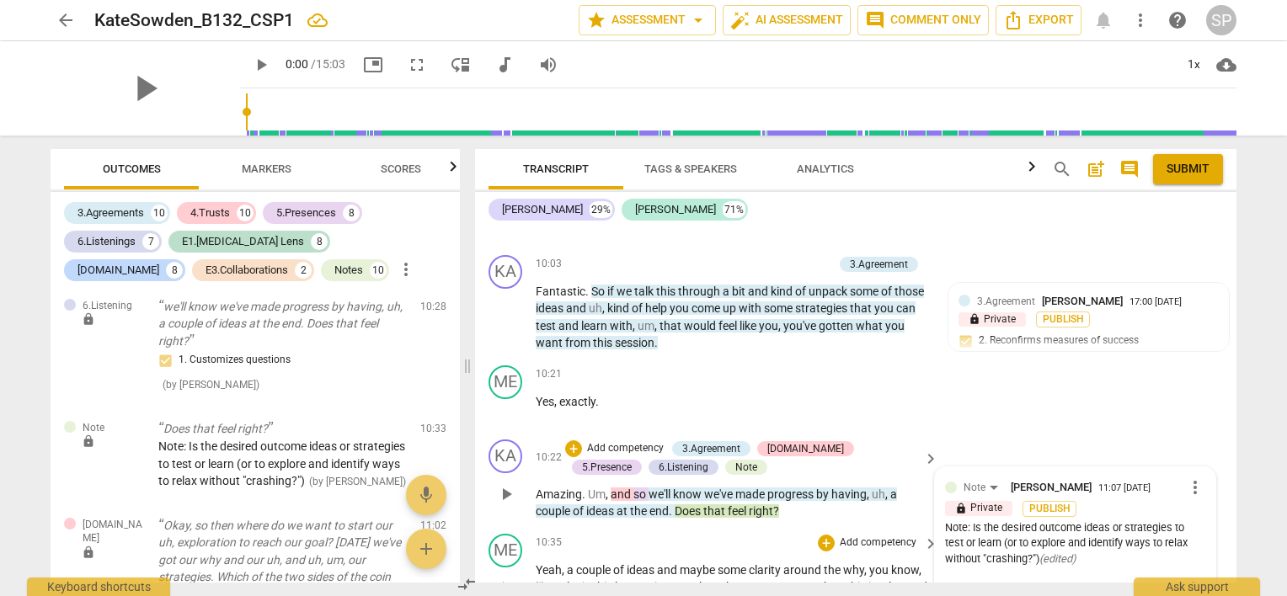
click at [505, 578] on span "play_arrow" at bounding box center [506, 588] width 20 height 20
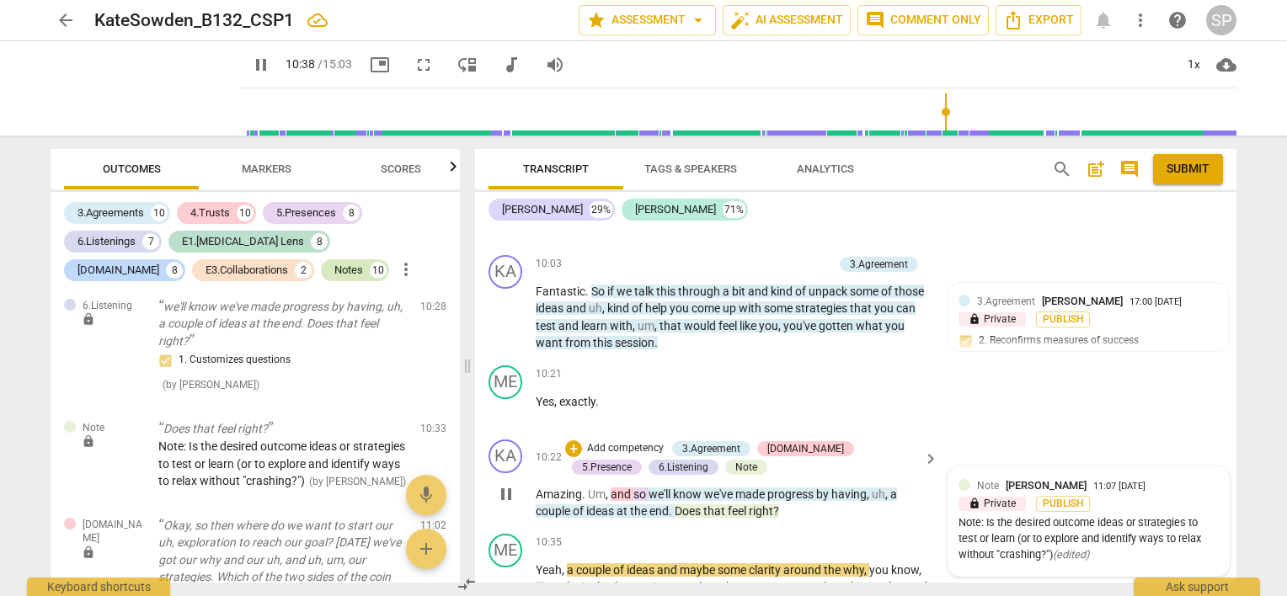
click at [334, 269] on div "Notes" at bounding box center [348, 270] width 29 height 17
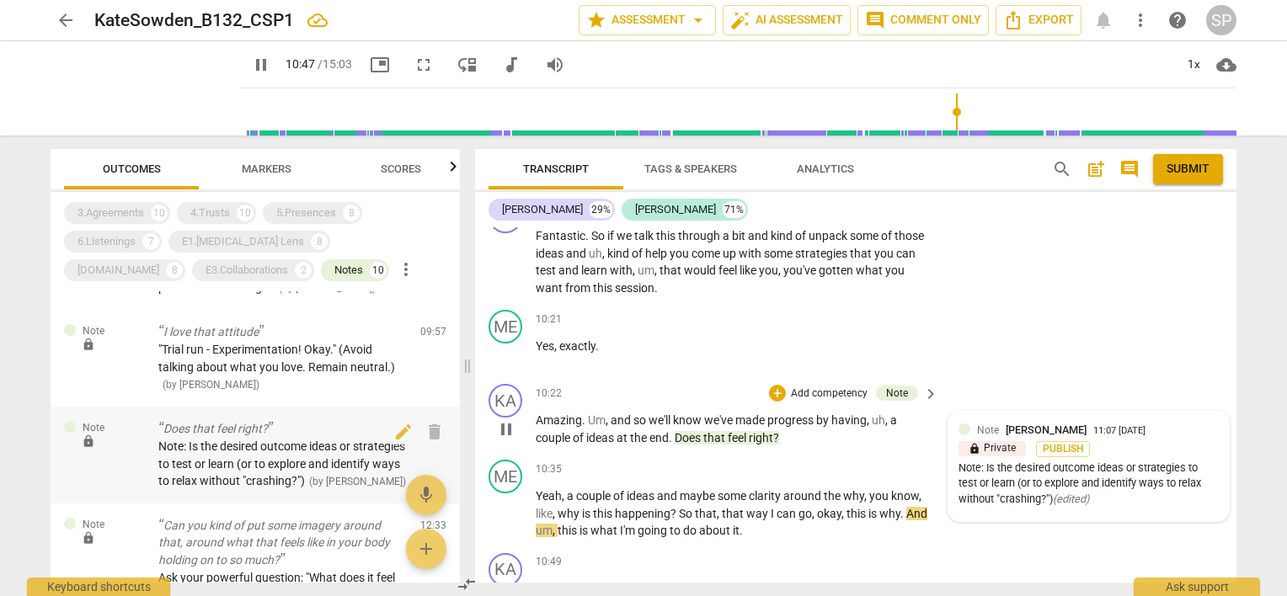
scroll to position [1245, 0]
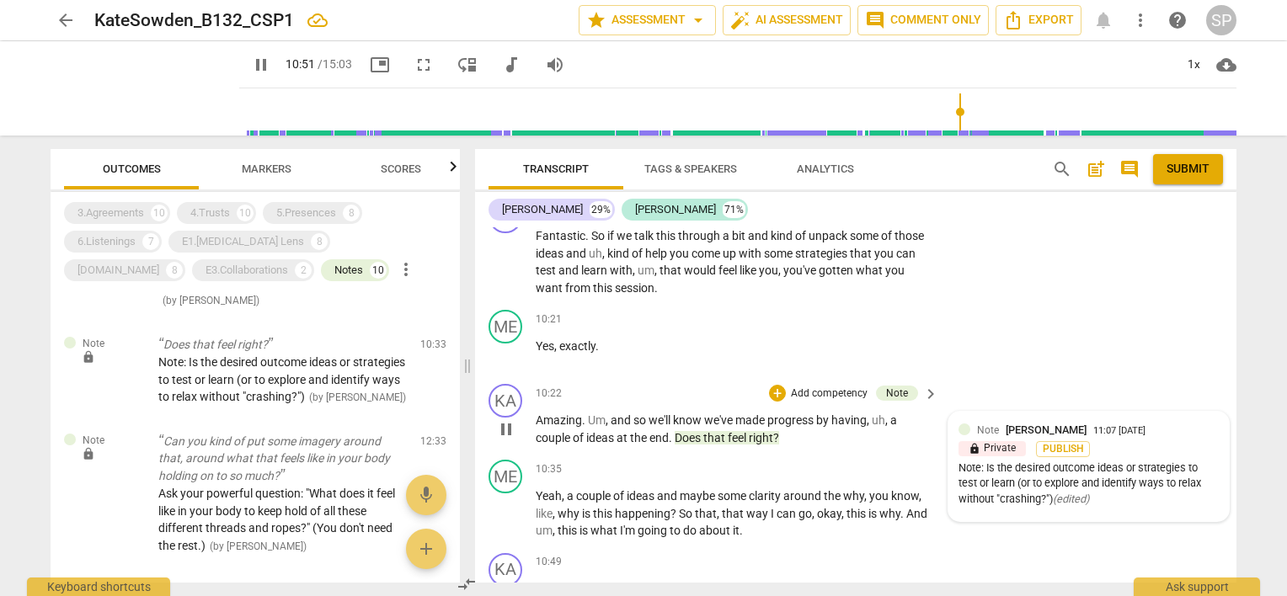
click at [251, 61] on span "pause" at bounding box center [261, 65] width 20 height 20
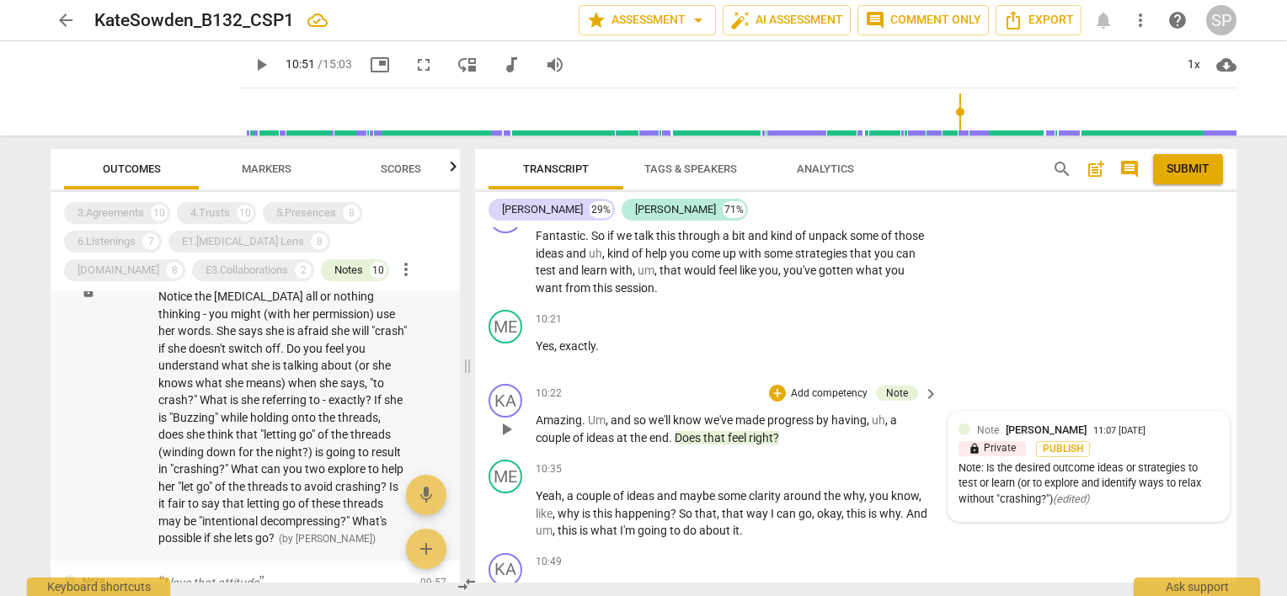
scroll to position [826, 0]
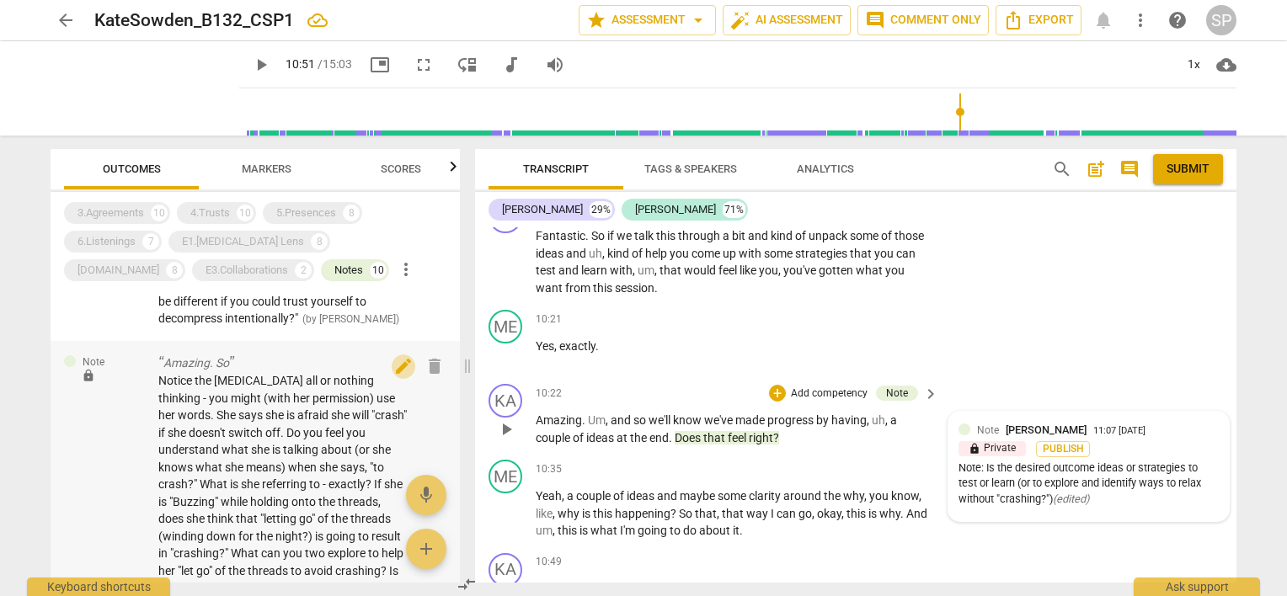
click at [393, 369] on span "edit" at bounding box center [403, 366] width 20 height 20
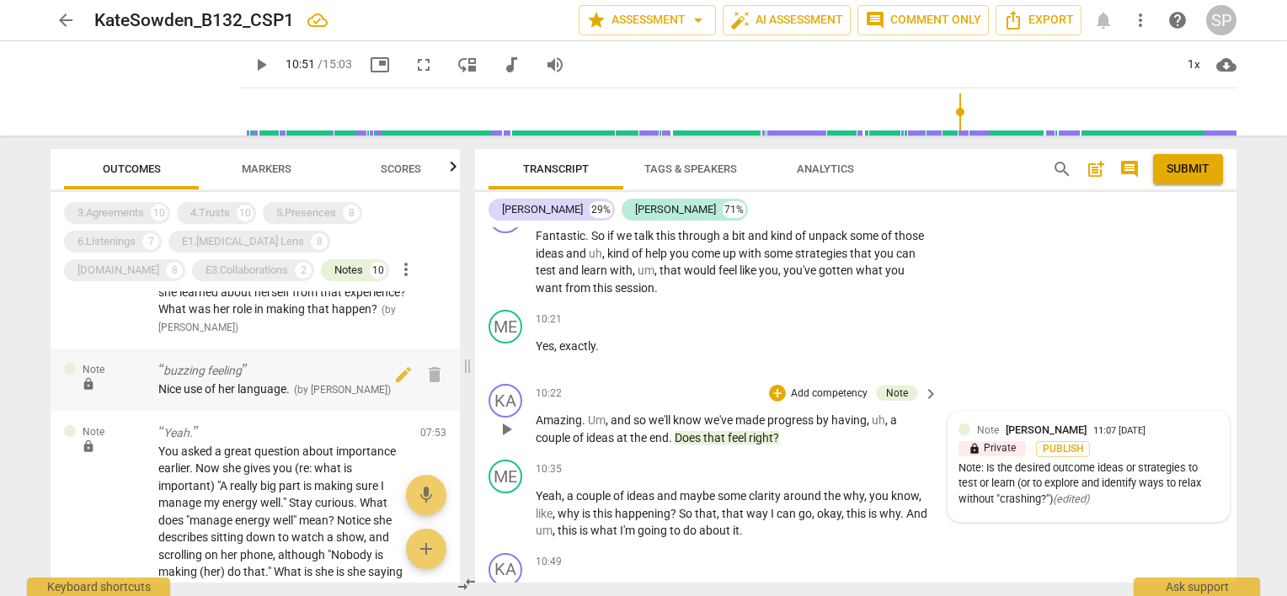
scroll to position [421, 0]
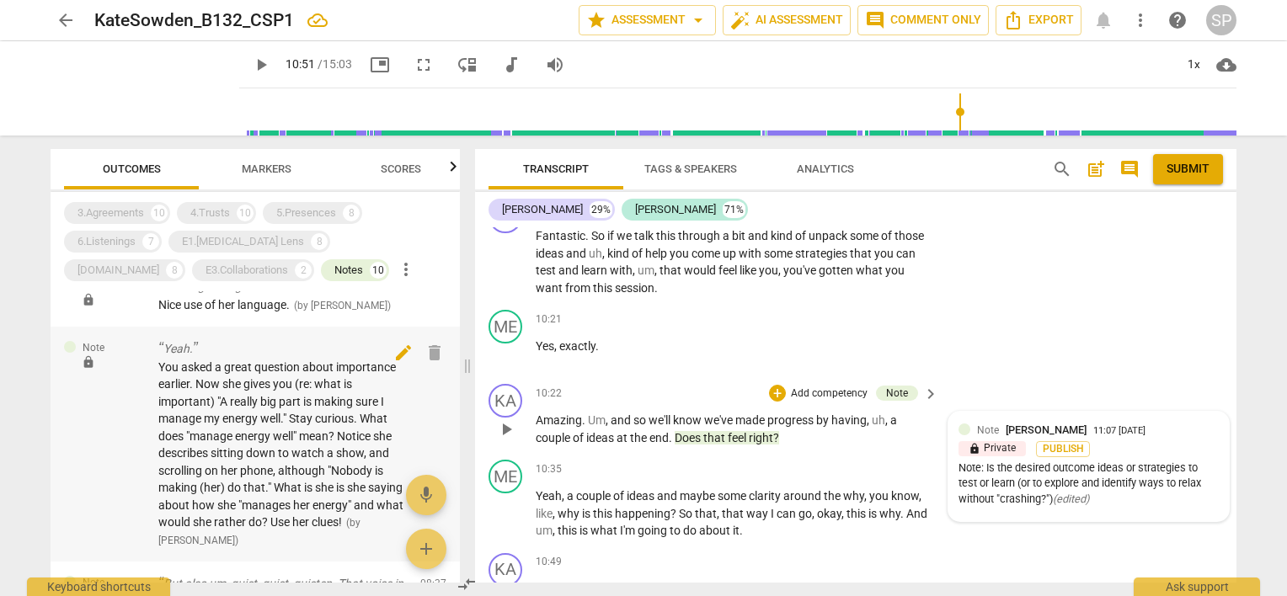
click at [393, 356] on span "edit" at bounding box center [403, 353] width 20 height 20
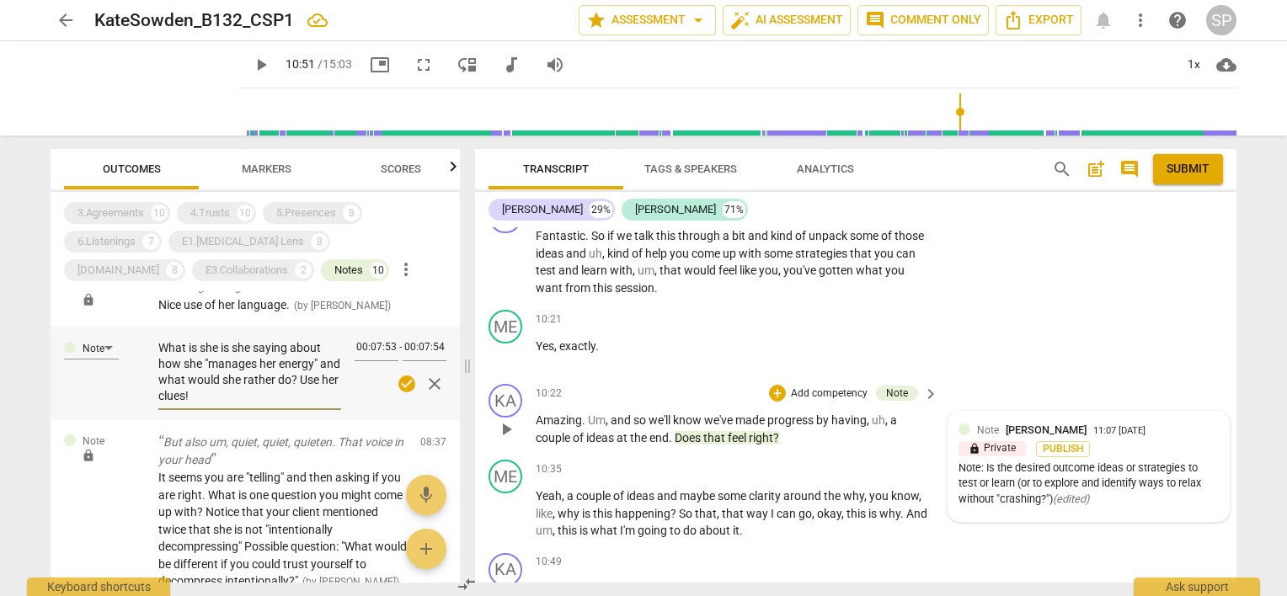
scroll to position [175, 0]
click at [305, 381] on textarea "You asked a great question about importance earlier. Now she gives you (re: wha…" at bounding box center [249, 372] width 183 height 64
click at [212, 378] on textarea "You asked a great question about importance earlier. Now she gives you (re: wha…" at bounding box center [249, 372] width 183 height 64
click at [252, 381] on textarea "You asked a great question about importance earlier. Now she gives you (re: wha…" at bounding box center [249, 372] width 183 height 64
click at [260, 380] on textarea "You asked a great question about importance earlier. Now she gives you (re: wha…" at bounding box center [249, 372] width 183 height 64
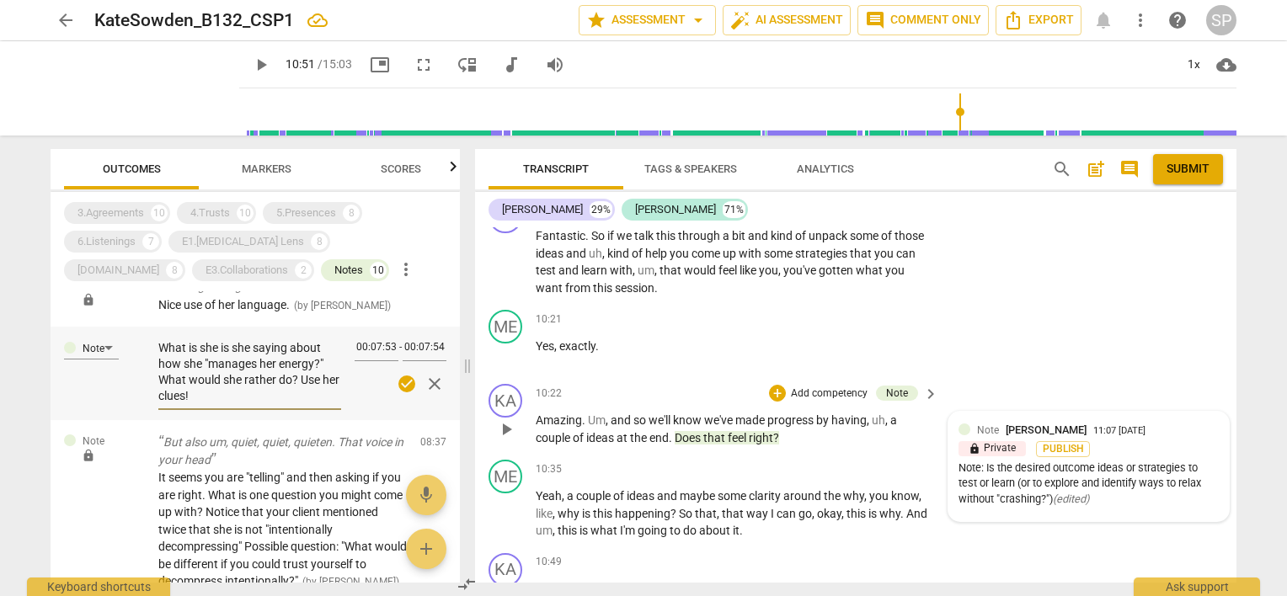
click at [402, 382] on span "check_circle" at bounding box center [407, 384] width 20 height 20
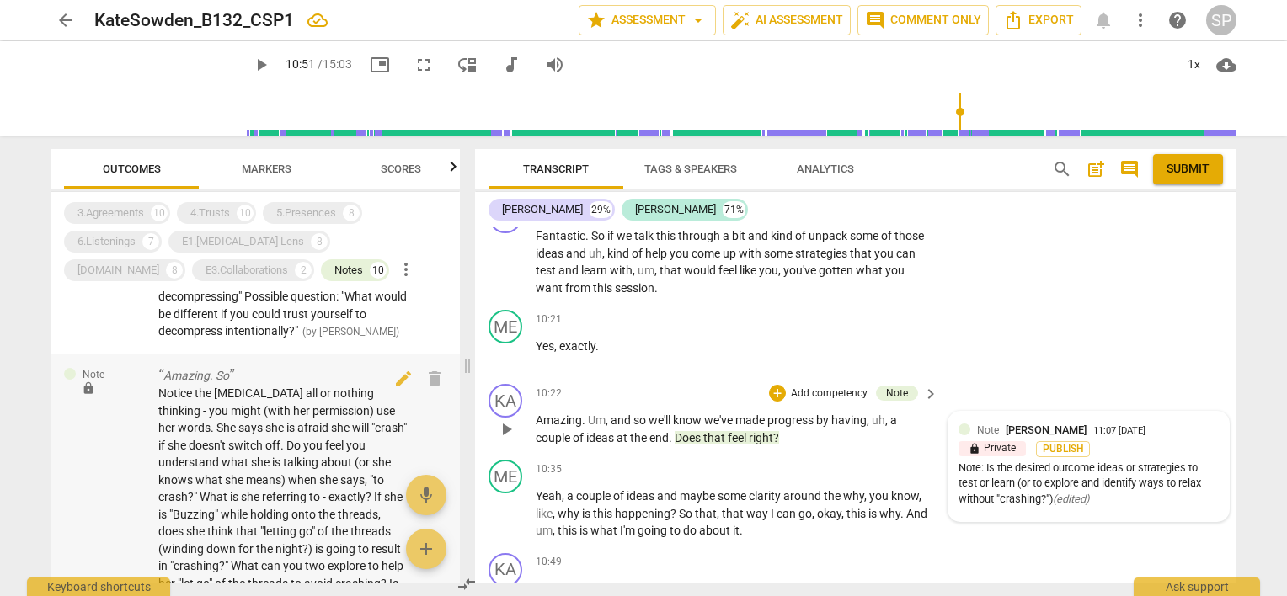
scroll to position [842, 0]
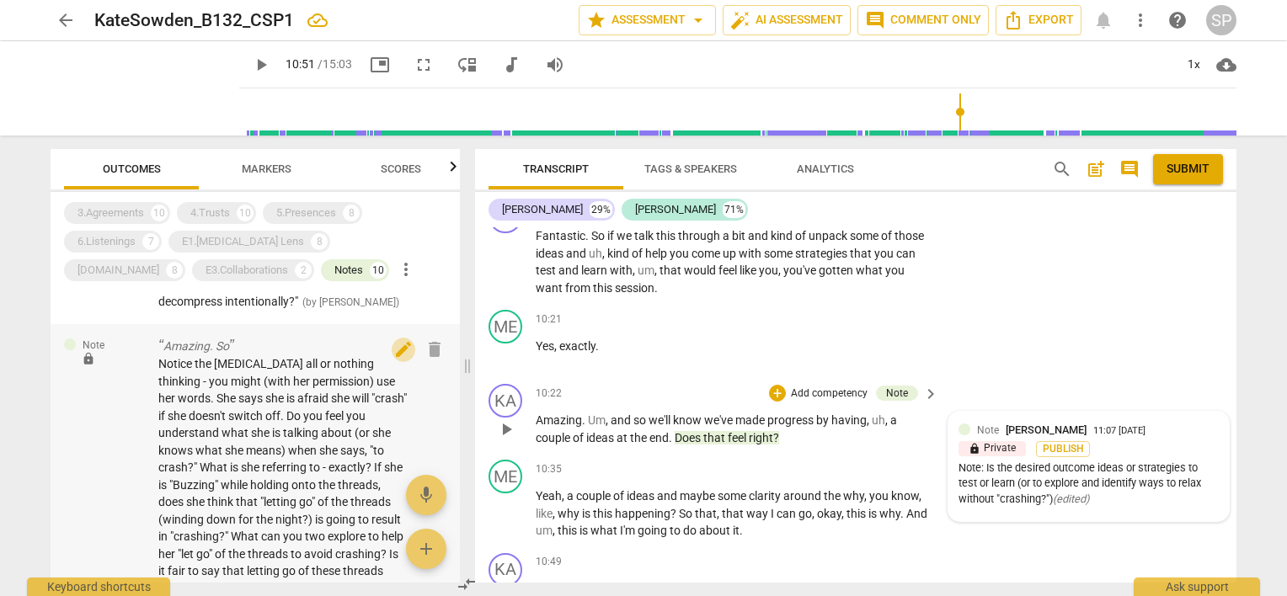
click at [394, 356] on span "edit" at bounding box center [403, 349] width 20 height 20
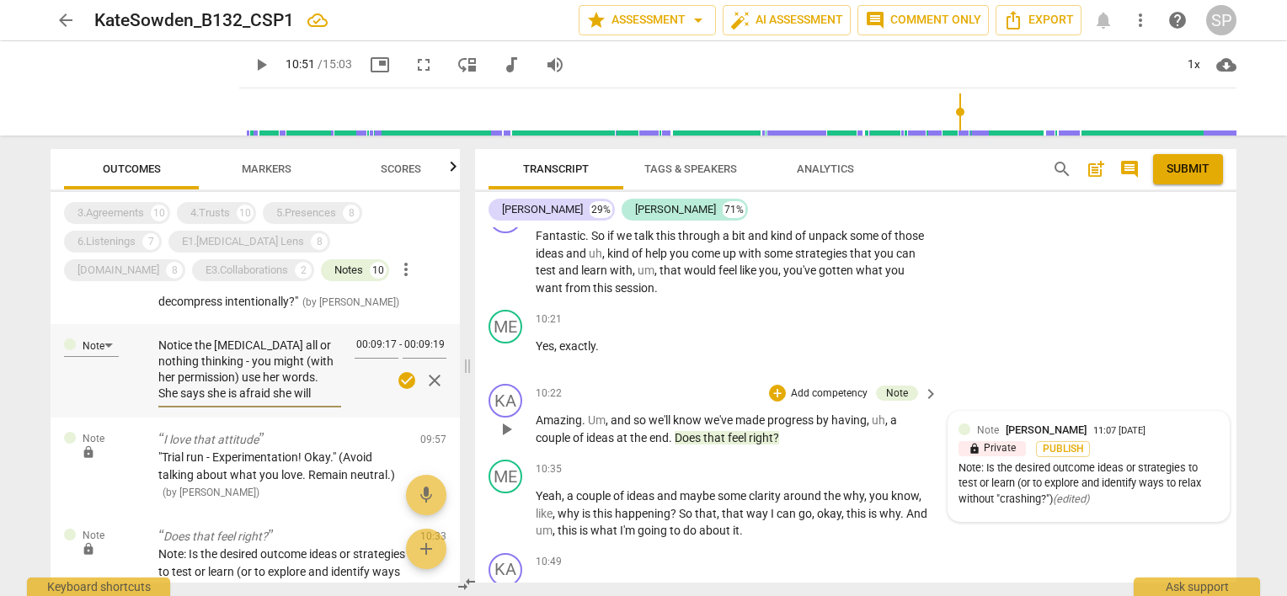
scroll to position [84, 0]
click at [179, 339] on textarea "Notice the [MEDICAL_DATA] all or nothing thinking - you might (with her permiss…" at bounding box center [249, 370] width 183 height 64
click at [403, 378] on span "check_circle" at bounding box center [407, 381] width 20 height 20
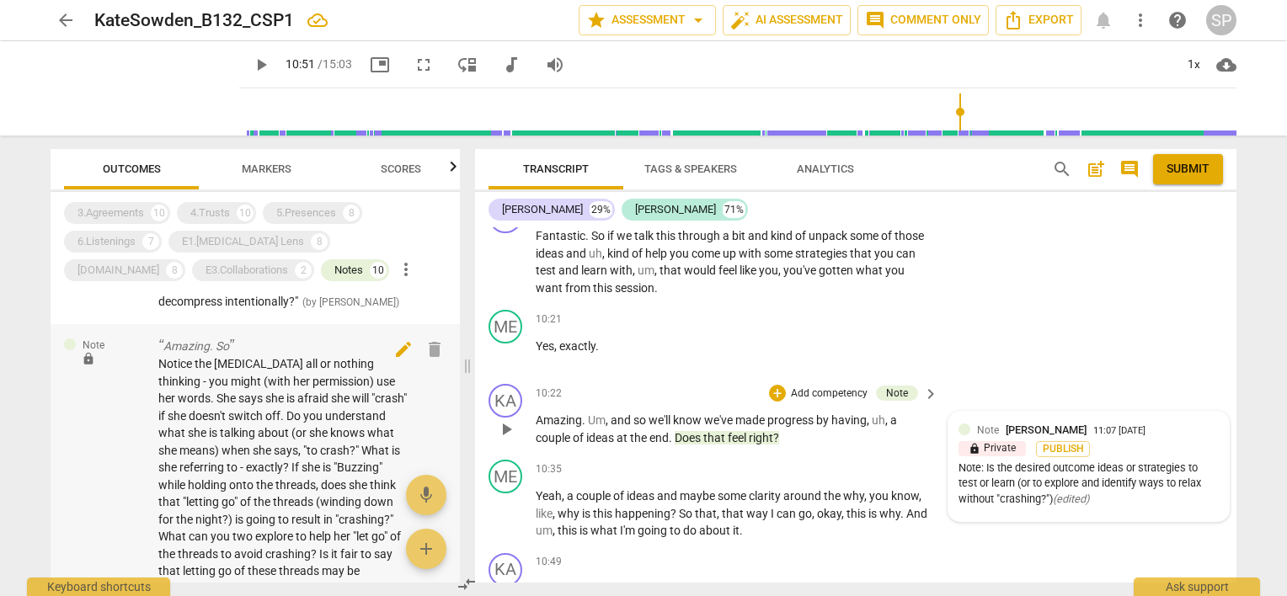
click at [396, 353] on span "edit" at bounding box center [403, 349] width 20 height 20
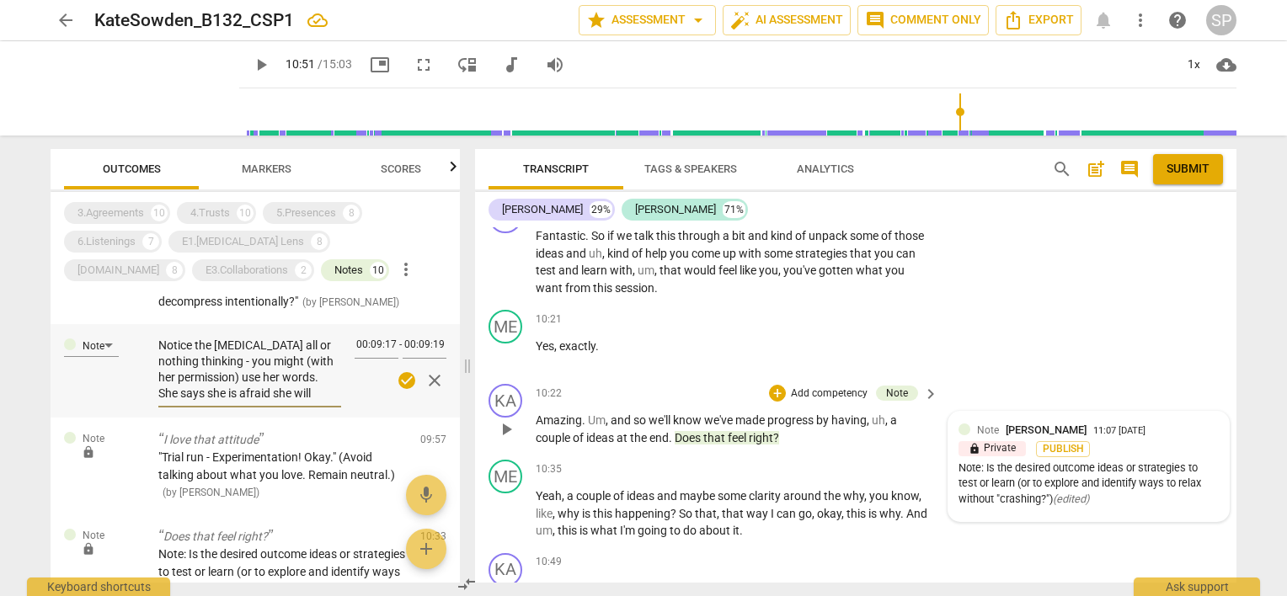
scroll to position [84, 0]
click at [264, 359] on textarea "Notice the [MEDICAL_DATA] all or nothing thinking - you might (with her permiss…" at bounding box center [249, 370] width 183 height 64
click at [295, 357] on textarea "Notice the [MEDICAL_DATA] all or nothing thinking - you might (with her permiss…" at bounding box center [249, 370] width 183 height 64
click at [404, 382] on span "check_circle" at bounding box center [407, 381] width 20 height 20
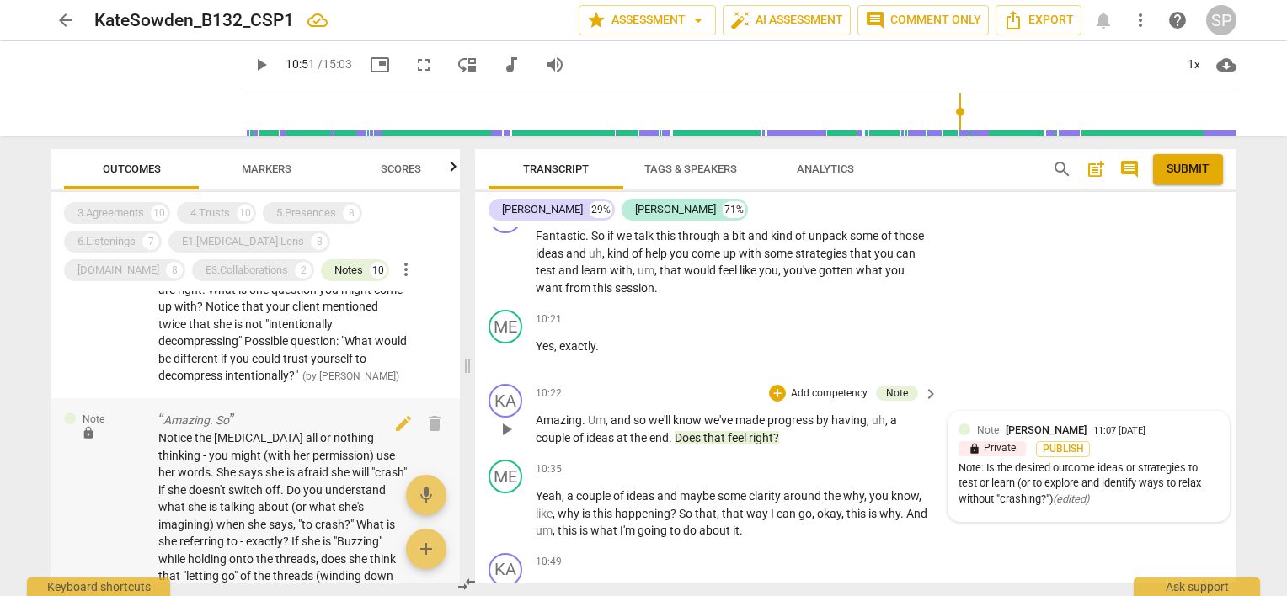
scroll to position [758, 0]
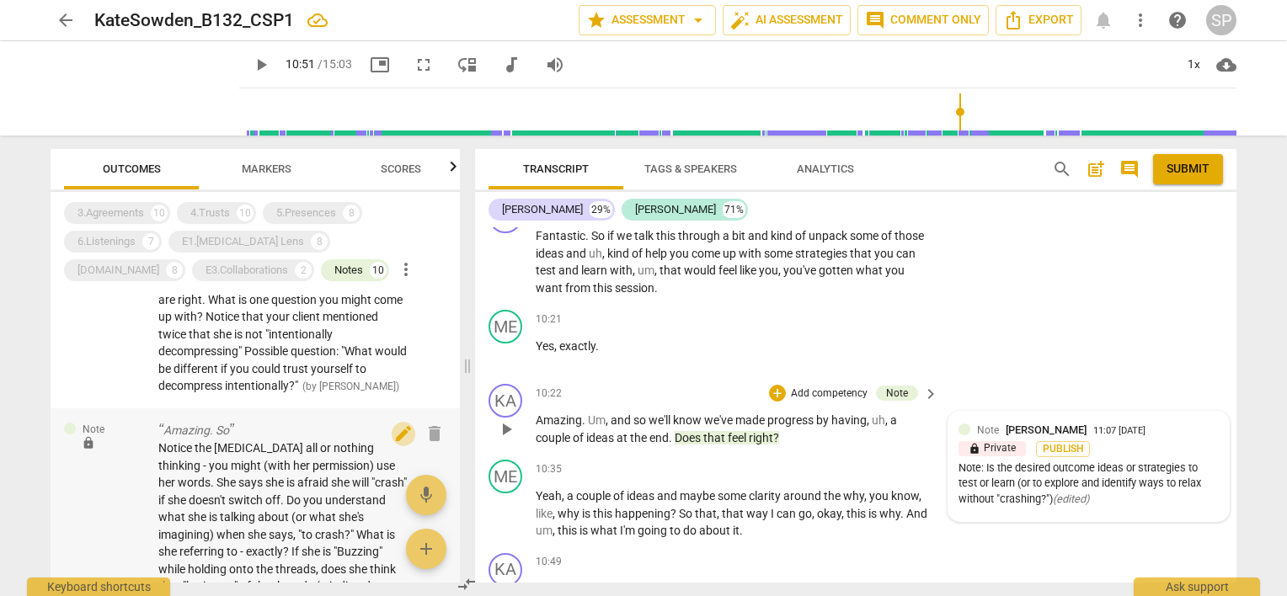
click at [393, 436] on span "edit" at bounding box center [403, 434] width 20 height 20
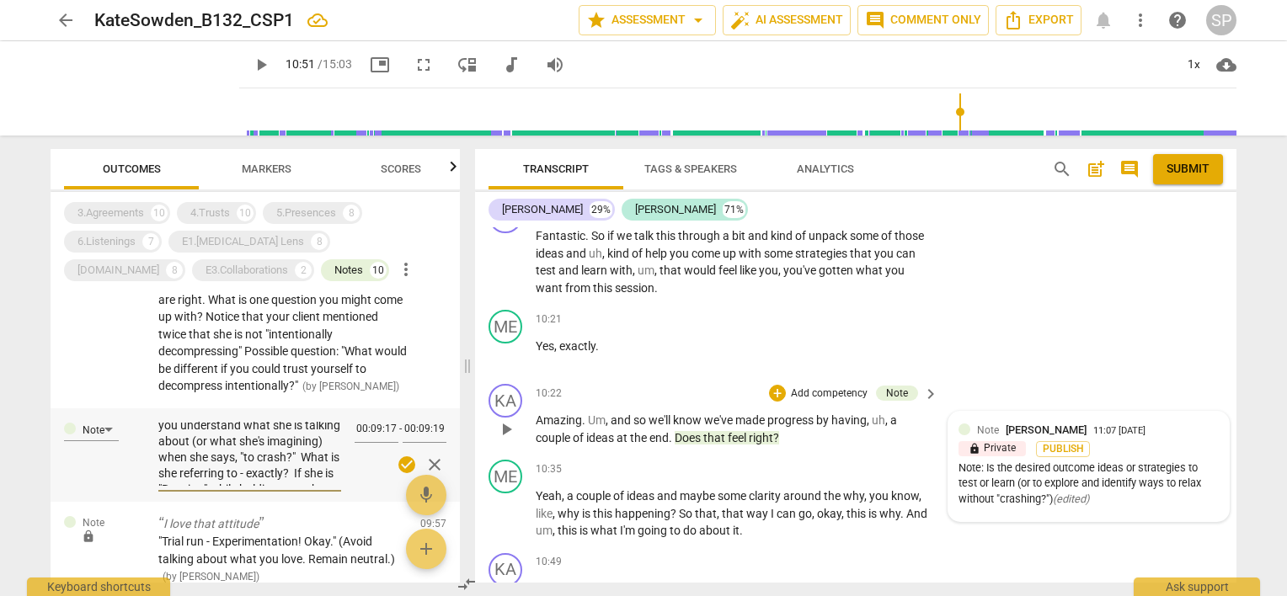
scroll to position [272, 0]
click at [272, 479] on textarea "Notice the [MEDICAL_DATA] all or nothing thinking - you might (with her permiss…" at bounding box center [249, 454] width 183 height 64
click at [398, 462] on span "check_circle" at bounding box center [407, 465] width 20 height 20
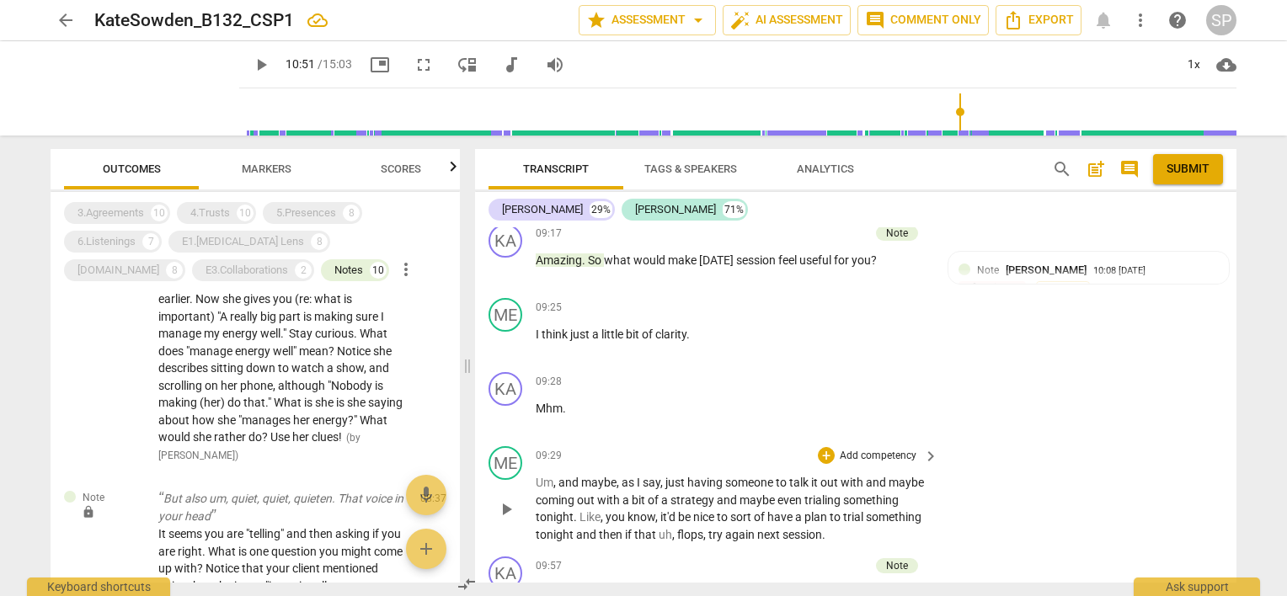
scroll to position [3440, 0]
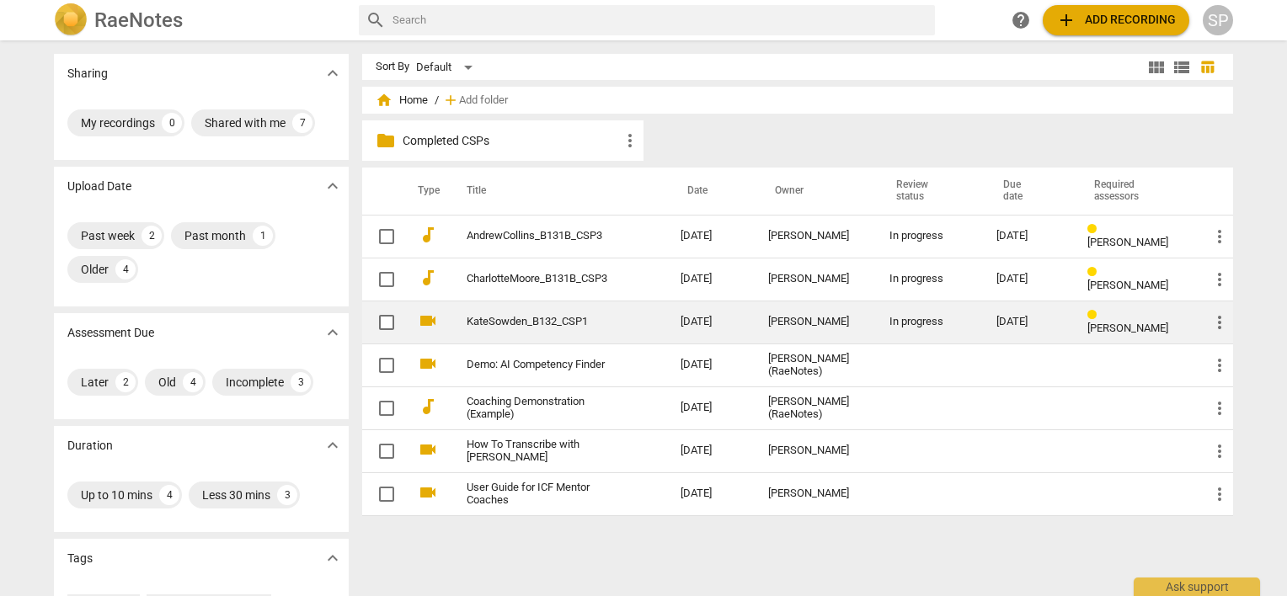
click at [551, 316] on link "KateSowden_B132_CSP1" at bounding box center [543, 322] width 153 height 13
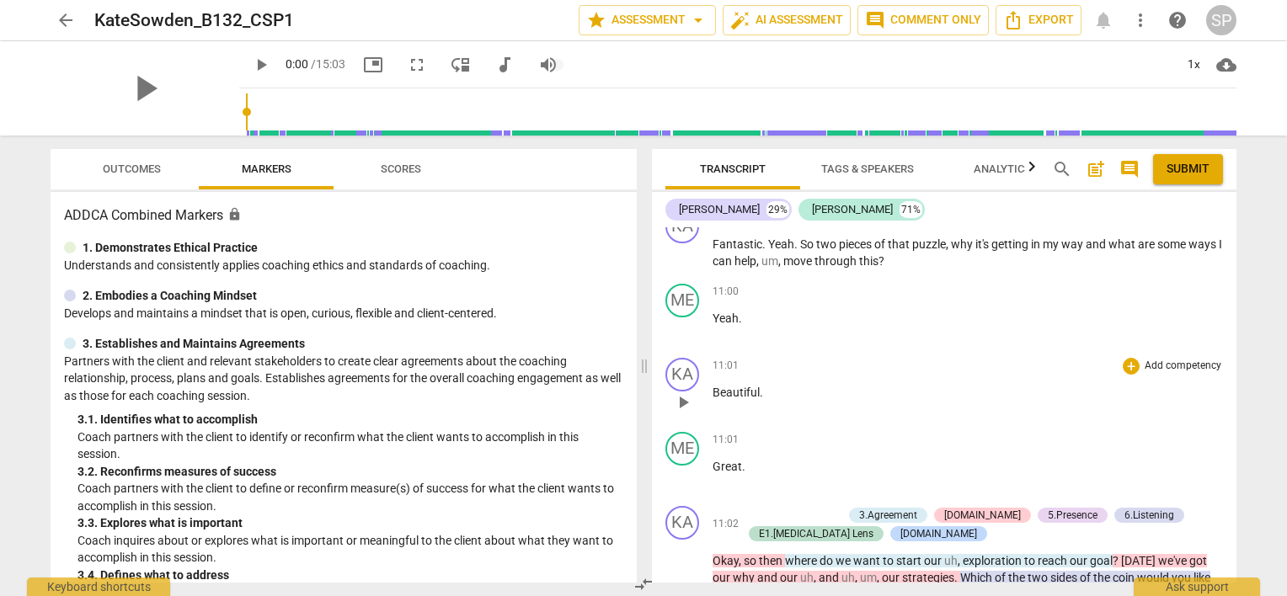
scroll to position [3959, 0]
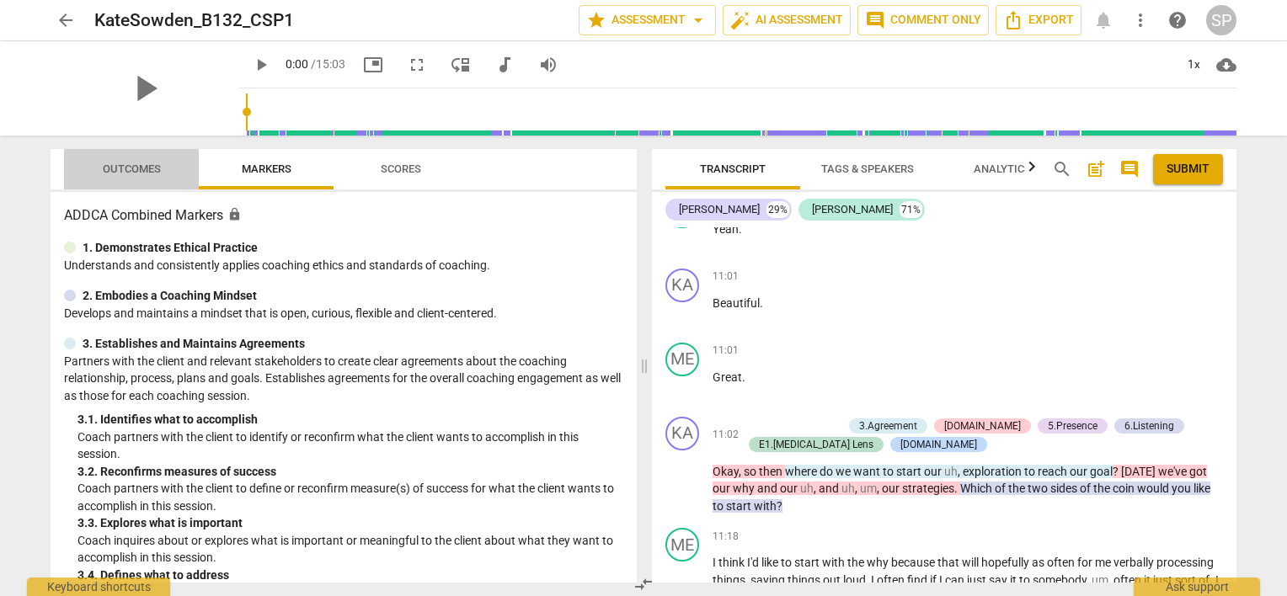
click at [143, 164] on span "Outcomes" at bounding box center [132, 169] width 58 height 13
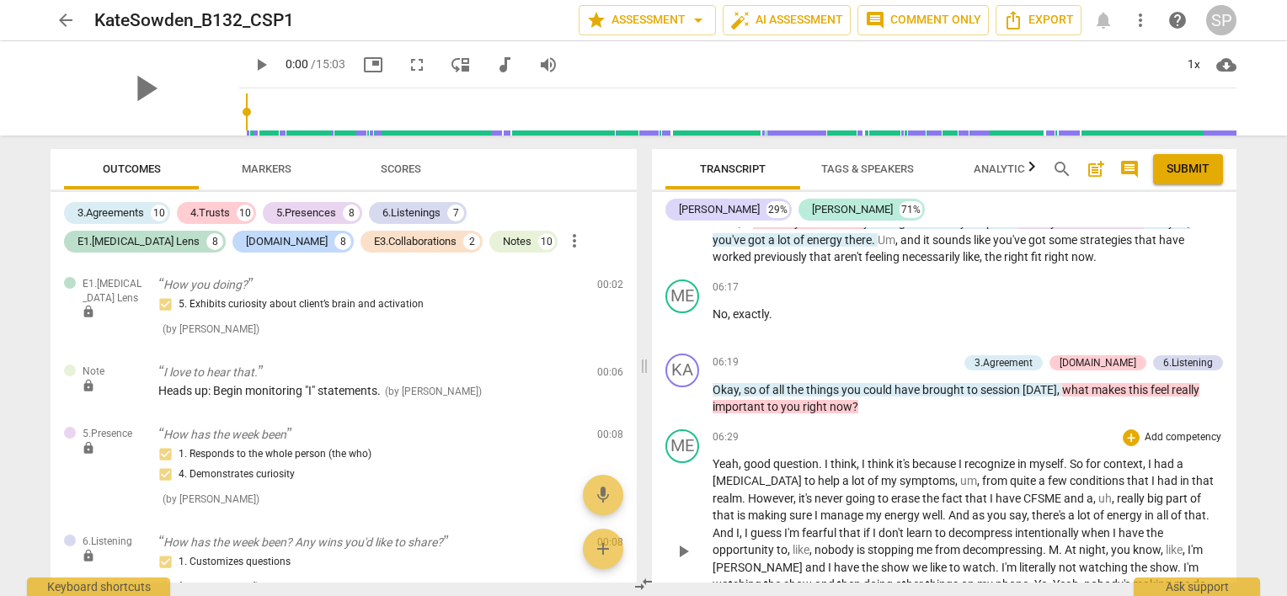
scroll to position [2275, 0]
